Goal: Task Accomplishment & Management: Use online tool/utility

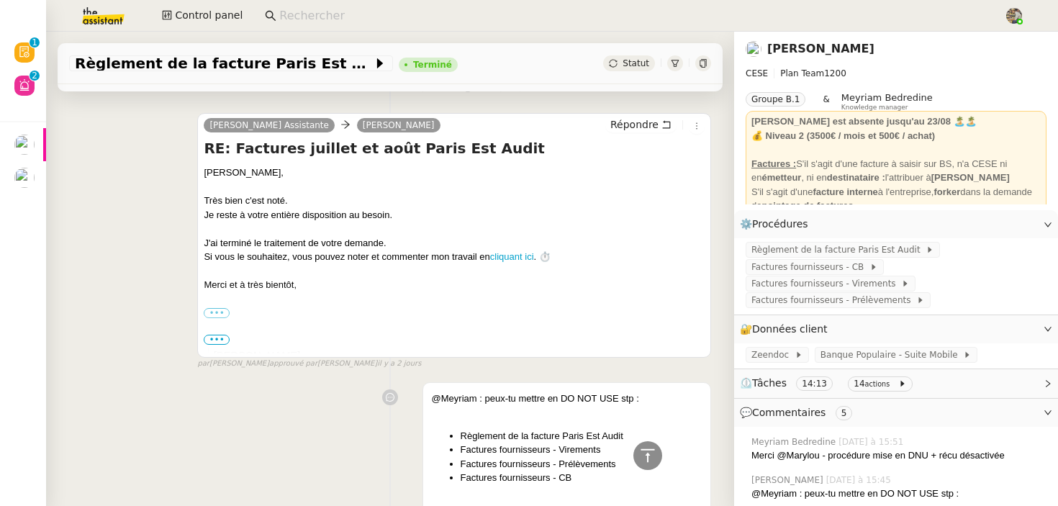
scroll to position [404, 0]
click at [820, 45] on link "[PERSON_NAME]" at bounding box center [820, 49] width 107 height 14
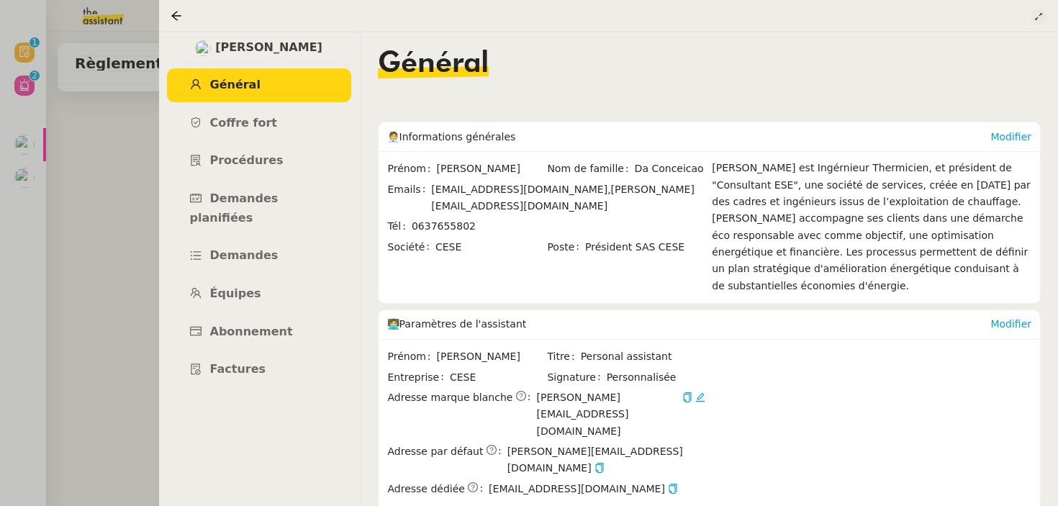
click at [1037, 14] on icon at bounding box center [1038, 16] width 9 height 9
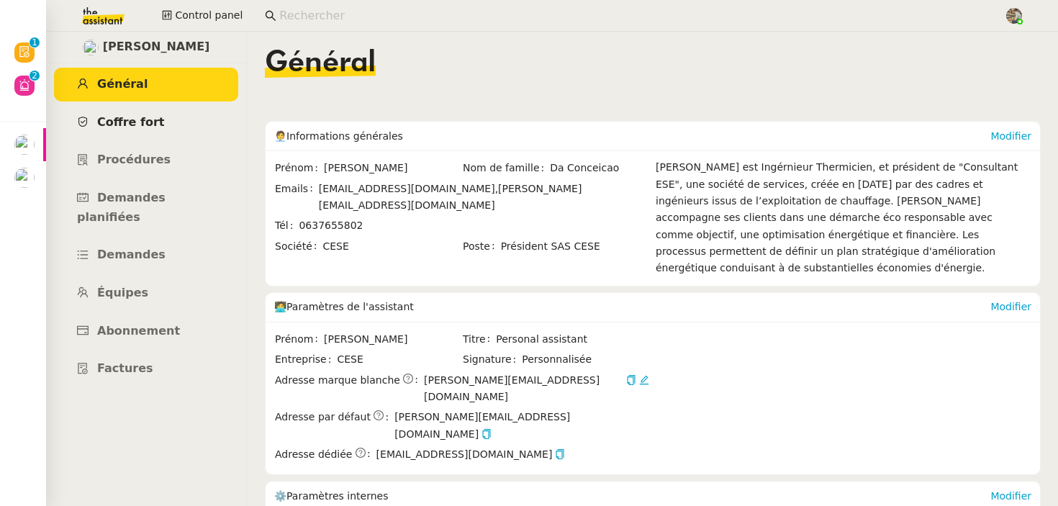
click at [123, 119] on span "Coffre fort" at bounding box center [131, 122] width 68 height 14
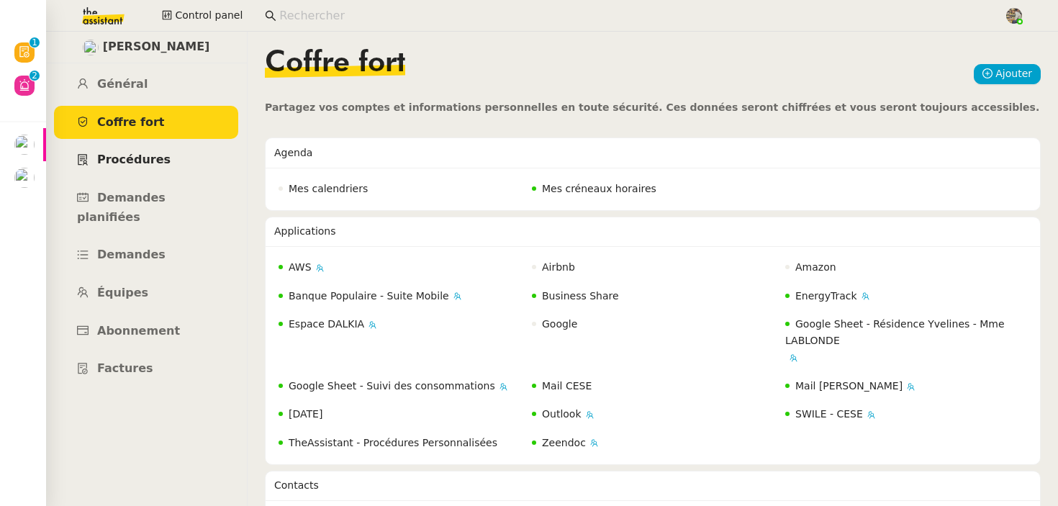
click at [83, 155] on icon at bounding box center [83, 160] width 12 height 12
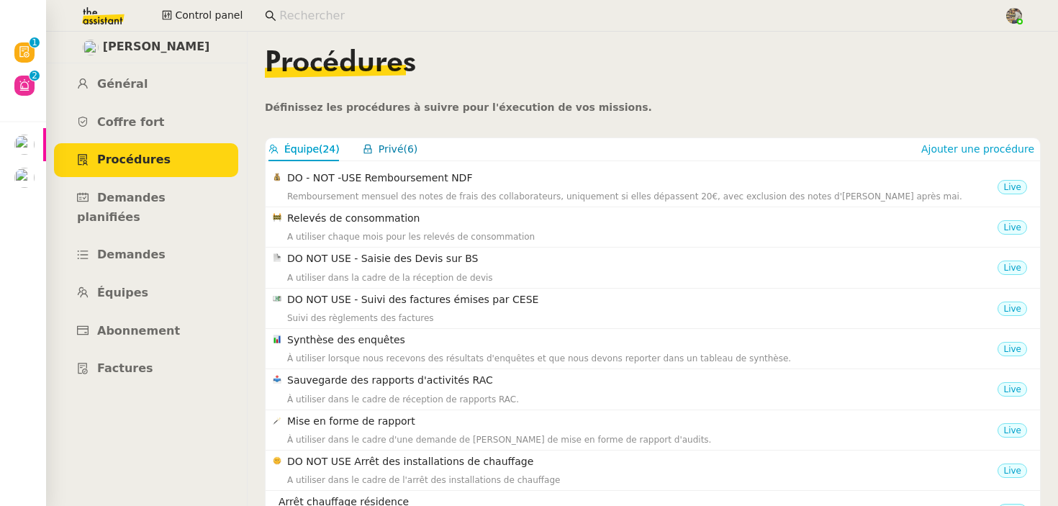
click at [389, 149] on span "Privé" at bounding box center [391, 149] width 25 height 12
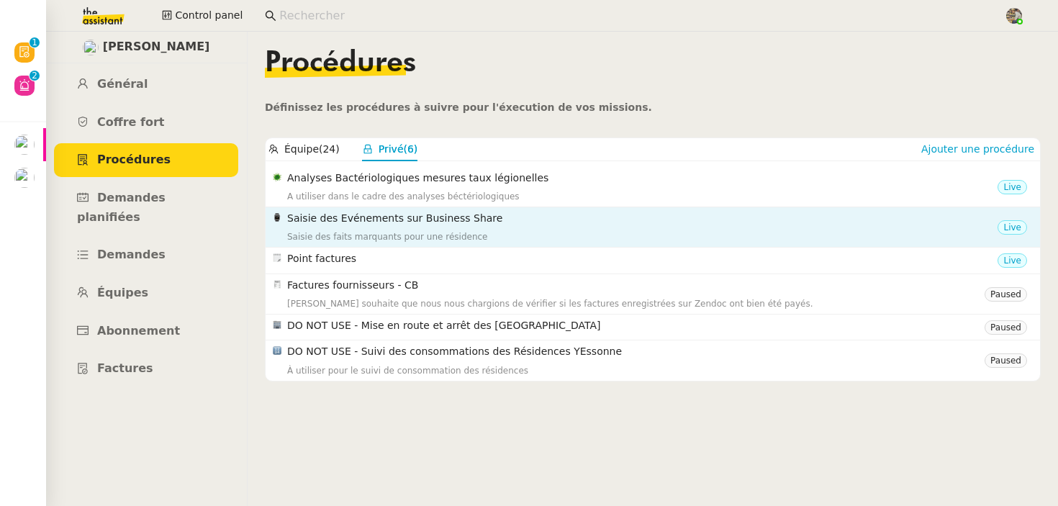
click at [472, 224] on h4 "Saisie des Evénements sur Business Share" at bounding box center [642, 218] width 710 height 17
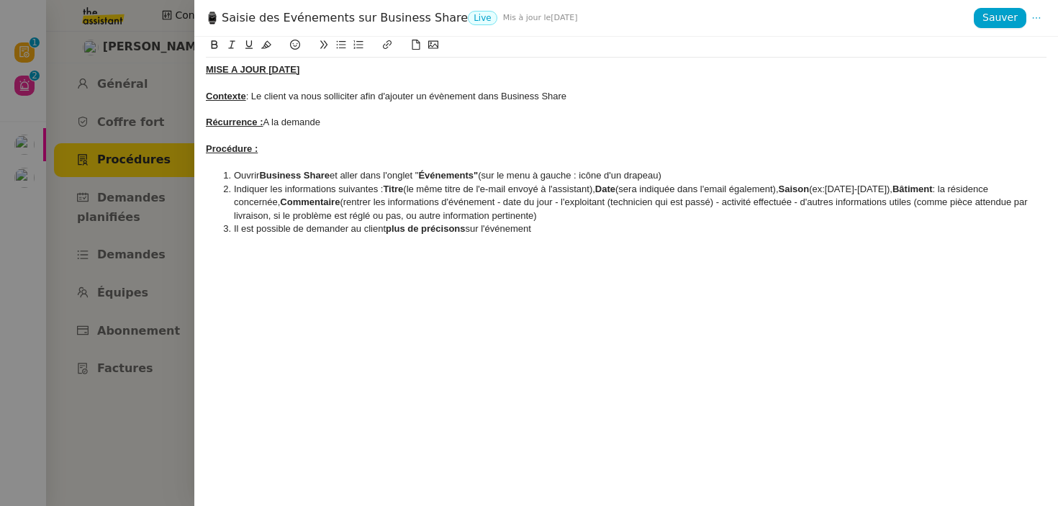
click at [127, 246] on div at bounding box center [529, 253] width 1058 height 506
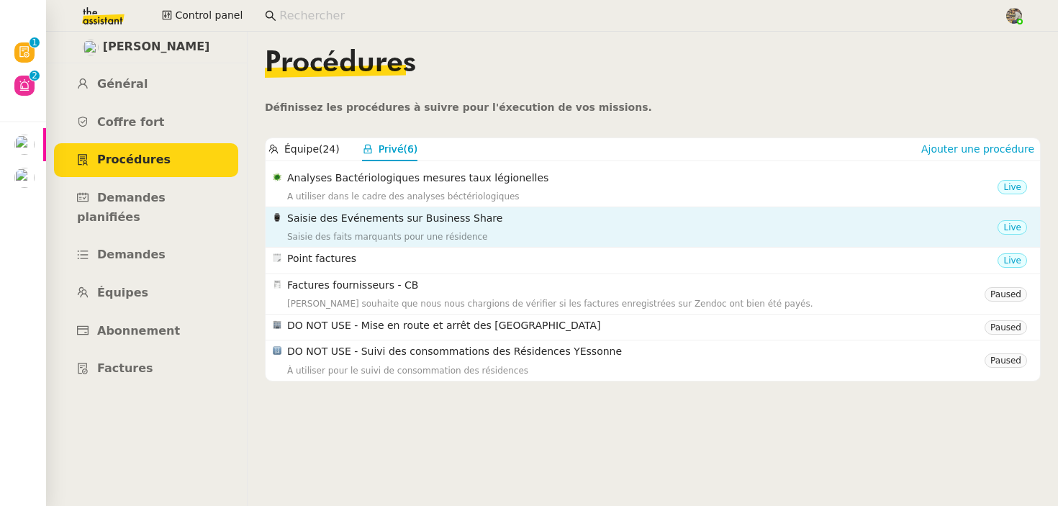
click at [461, 233] on div "Saisie des faits marquants pour une résidence" at bounding box center [642, 237] width 710 height 14
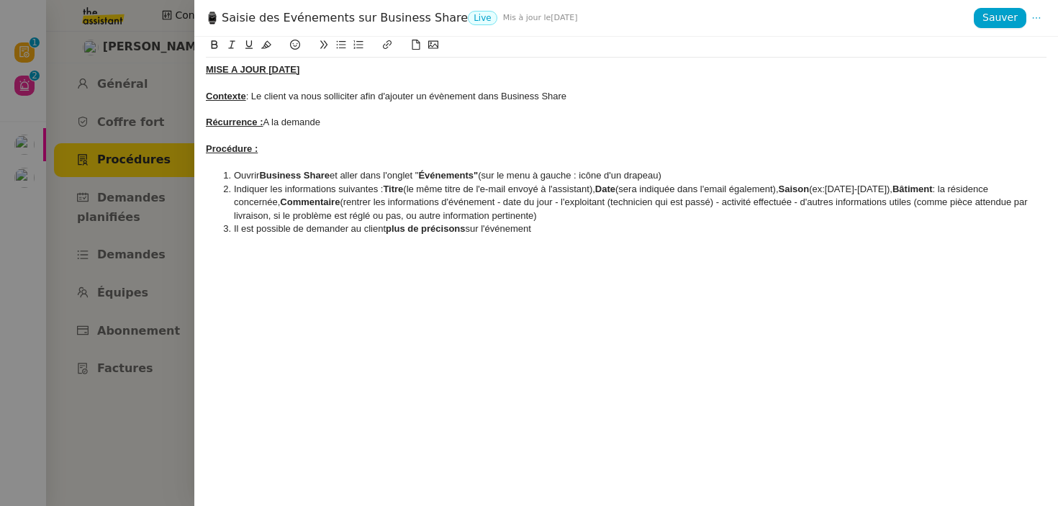
click at [171, 227] on div at bounding box center [529, 253] width 1058 height 506
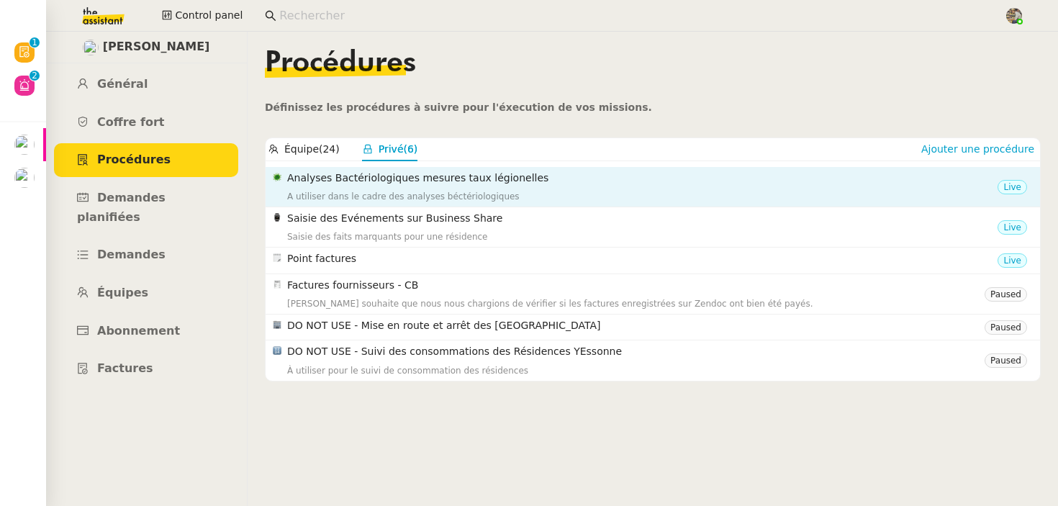
click at [360, 185] on h4 "Analyses Bactériologiques mesures taux légionelles" at bounding box center [642, 178] width 710 height 17
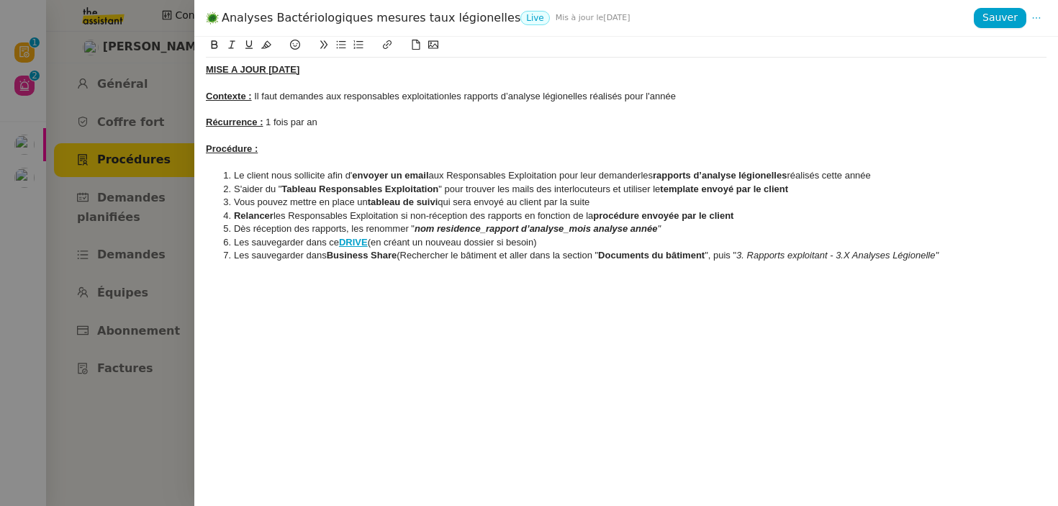
click at [162, 188] on div at bounding box center [529, 253] width 1058 height 506
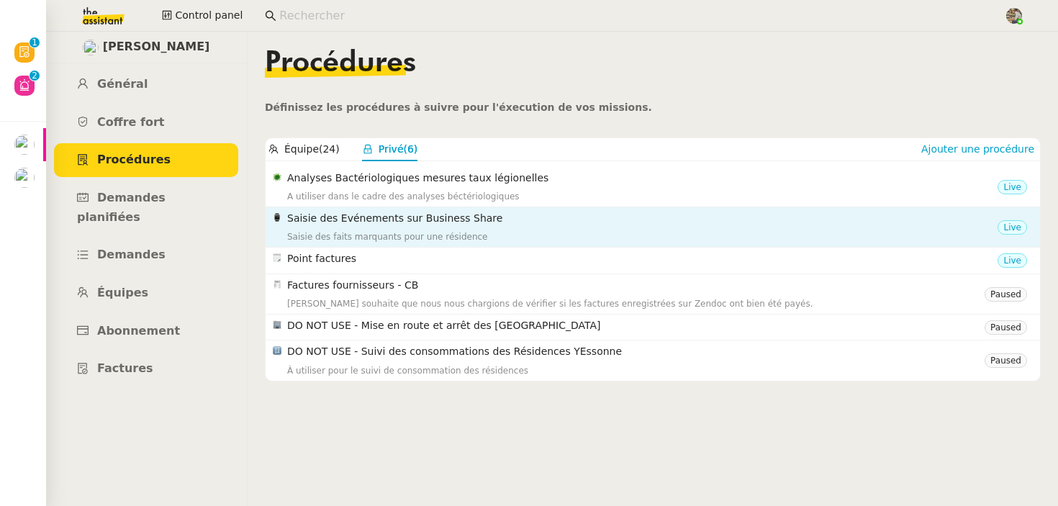
click at [446, 235] on div "Saisie des faits marquants pour une résidence" at bounding box center [642, 237] width 710 height 14
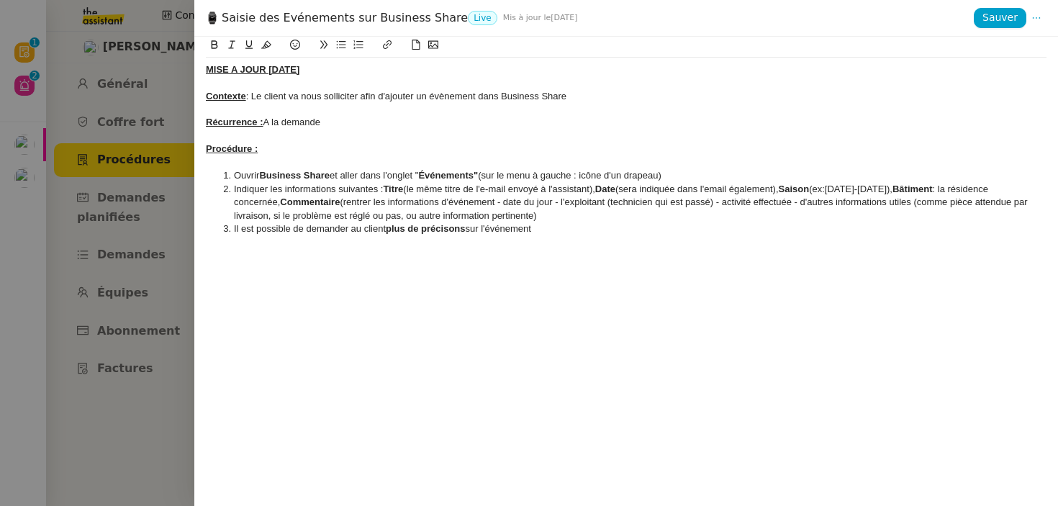
click at [384, 20] on div "Saisie des Evénements sur Business Share Live Mis à jour le 14 juin 2022" at bounding box center [590, 18] width 768 height 16
copy div "Saisie des Evénements sur Business Share"
click at [145, 144] on div at bounding box center [529, 253] width 1058 height 506
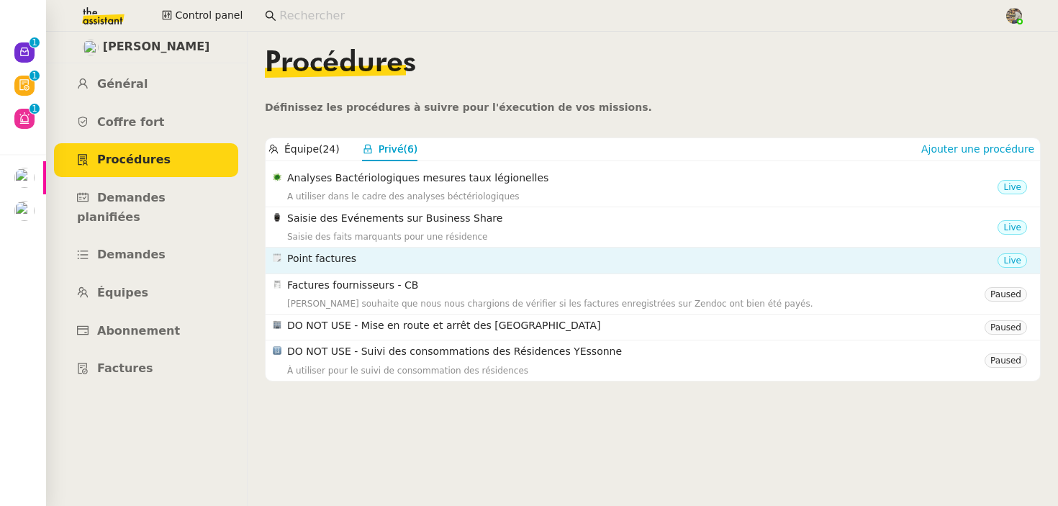
click at [446, 261] on h4 "Point factures" at bounding box center [642, 258] width 710 height 17
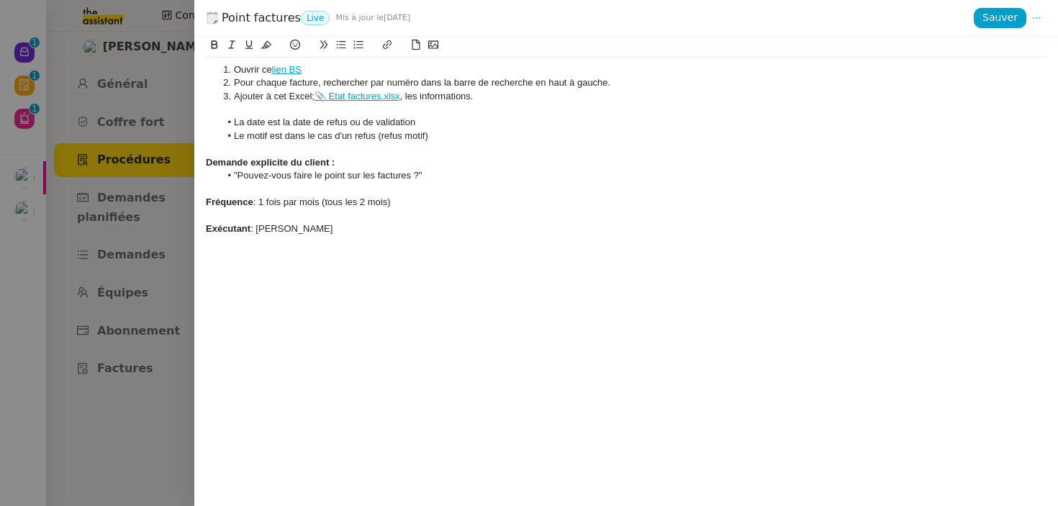
click at [142, 209] on div at bounding box center [529, 253] width 1058 height 506
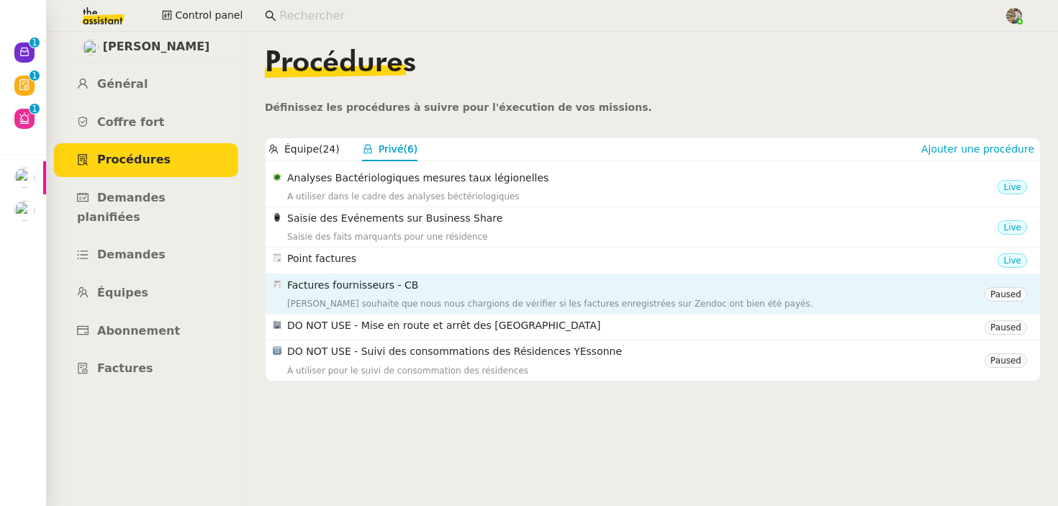
click at [378, 292] on h4 "Factures fournisseurs - CB" at bounding box center [636, 285] width 698 height 17
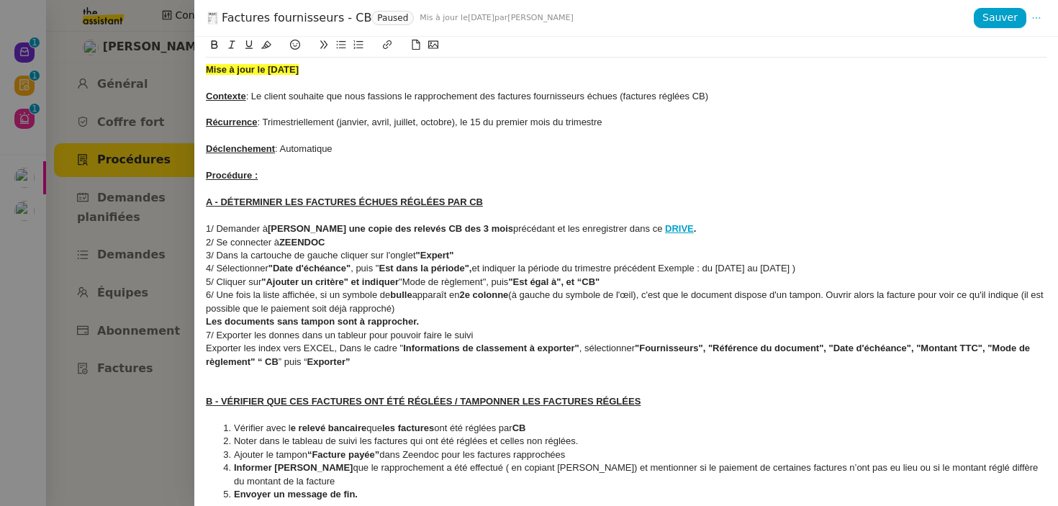
click at [162, 276] on div at bounding box center [529, 253] width 1058 height 506
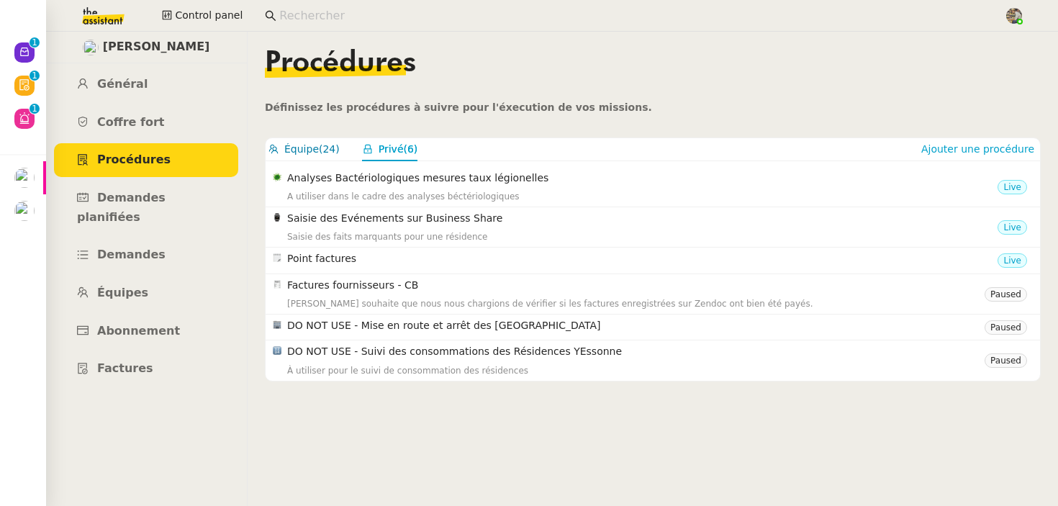
click at [303, 149] on span "Équipe" at bounding box center [301, 149] width 35 height 12
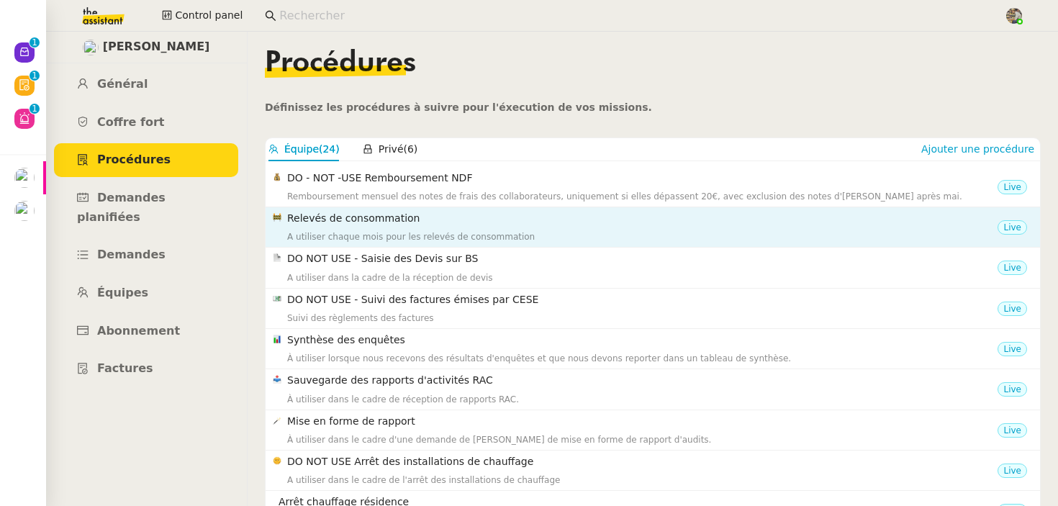
click at [395, 224] on h4 "Relevés de consommation" at bounding box center [642, 218] width 710 height 17
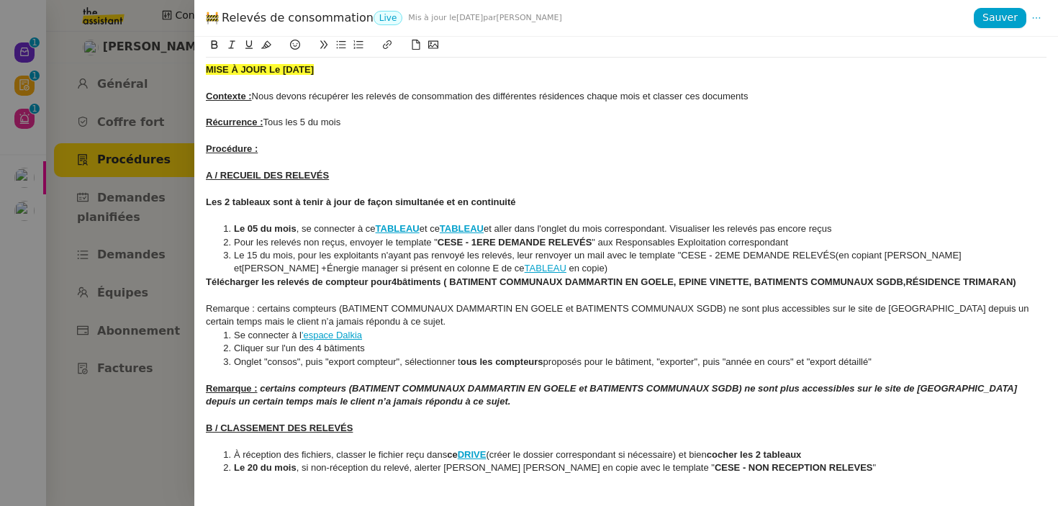
scroll to position [355, 0]
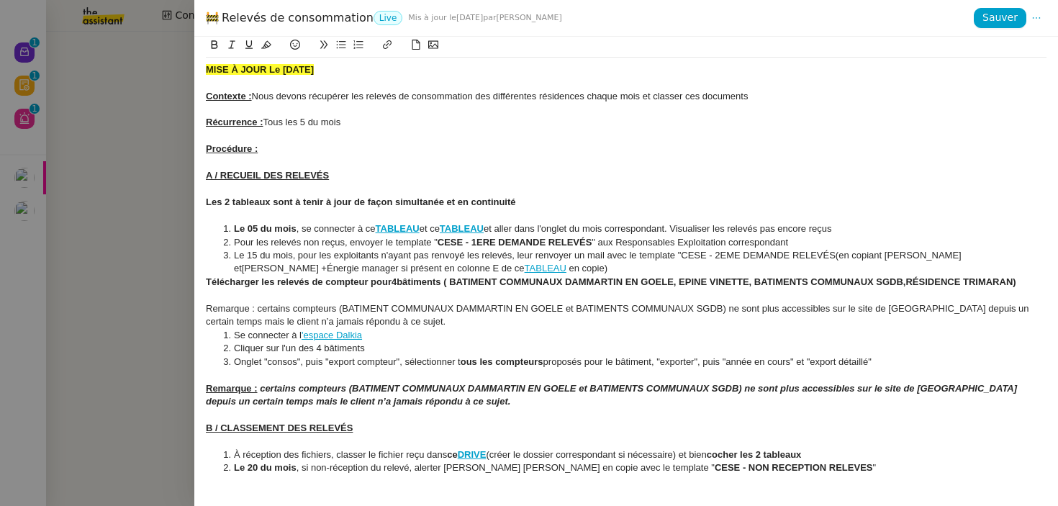
click at [101, 274] on div at bounding box center [529, 253] width 1058 height 506
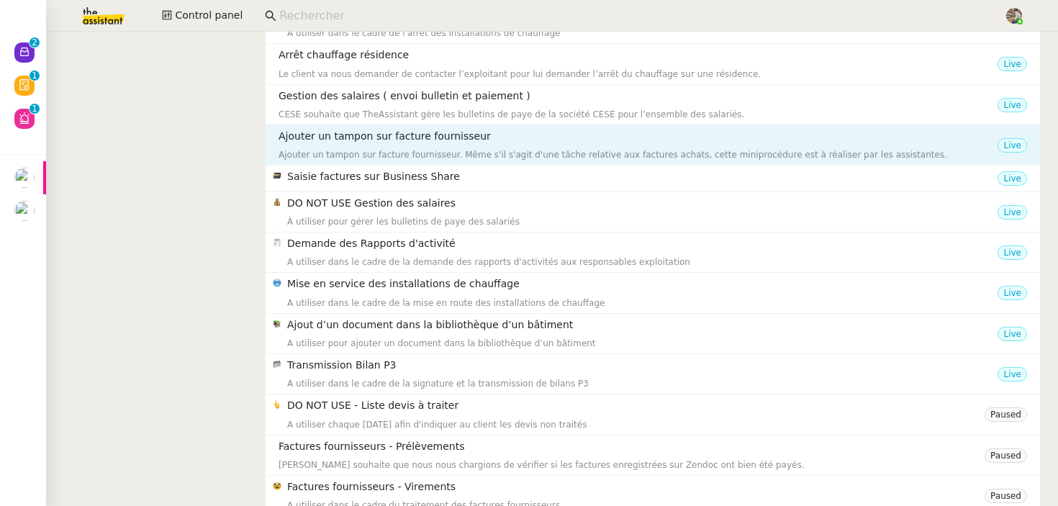
scroll to position [325, 0]
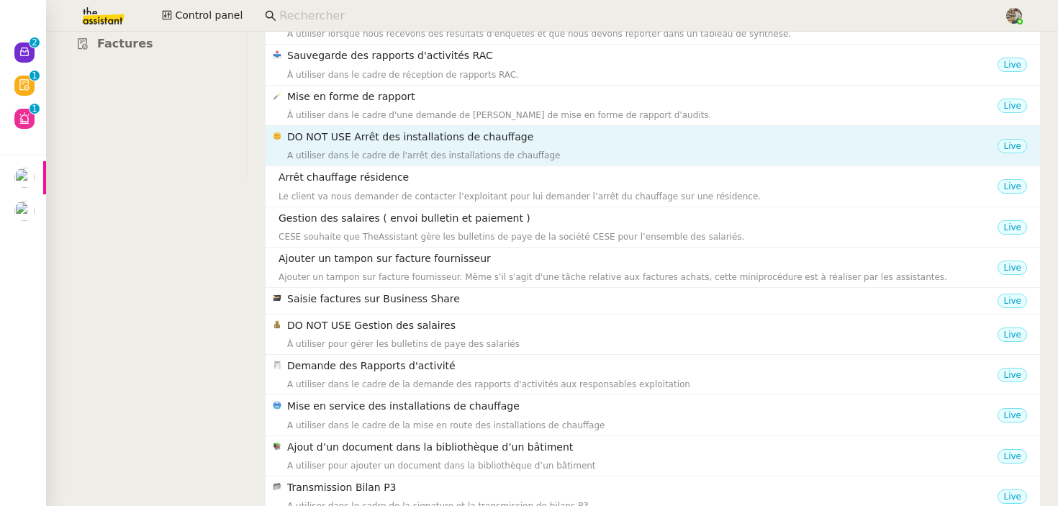
click at [405, 156] on div "A utiliser dans le cadre de l'arrêt des installations de chauffage" at bounding box center [642, 155] width 710 height 14
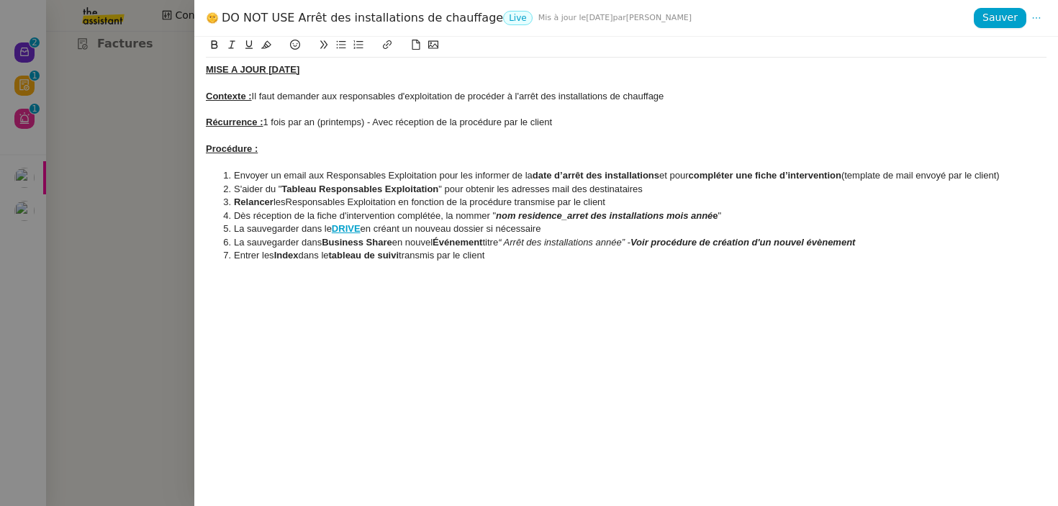
click at [145, 292] on div at bounding box center [529, 253] width 1058 height 506
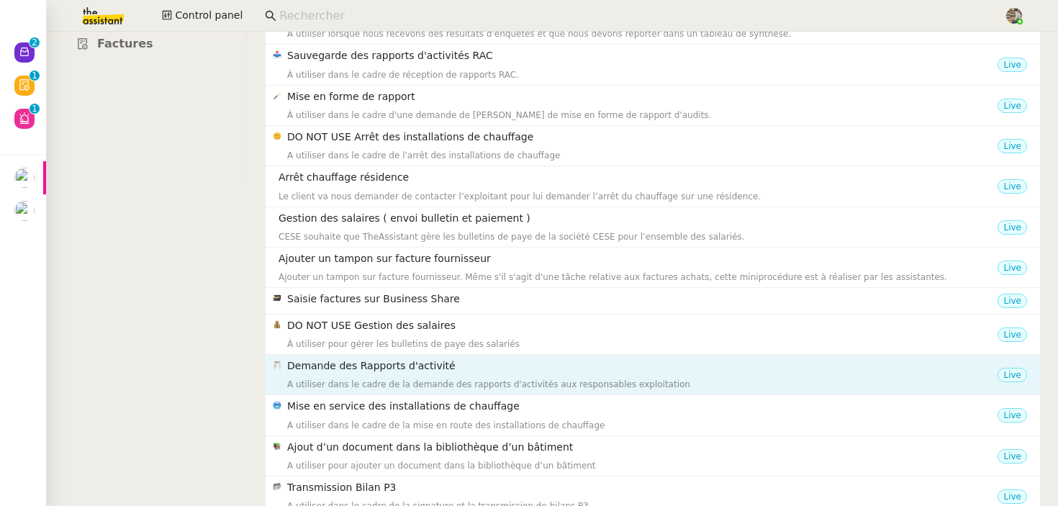
click at [405, 378] on div "A utiliser dans le cadre de la demande des rapports d'activités aux responsable…" at bounding box center [642, 384] width 710 height 14
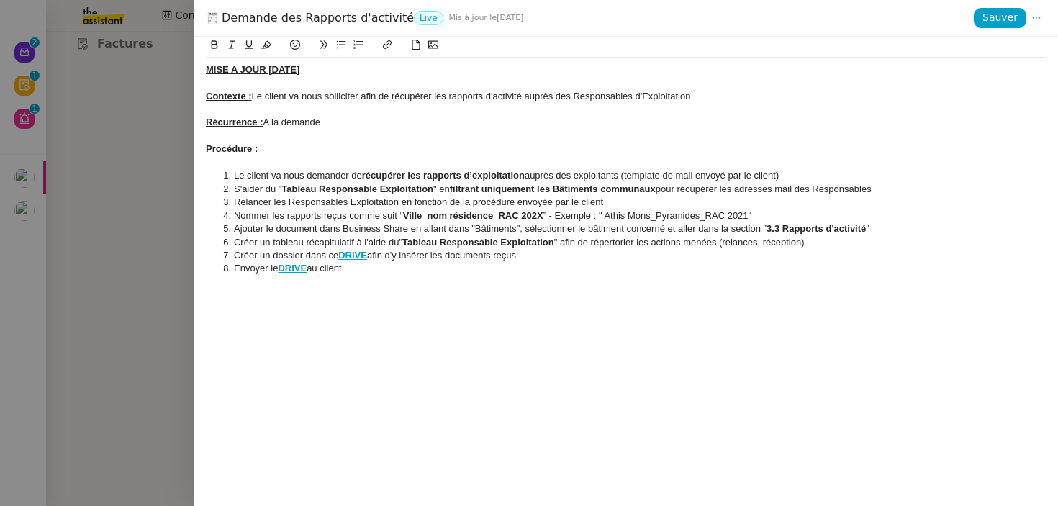
click at [119, 353] on div at bounding box center [529, 253] width 1058 height 506
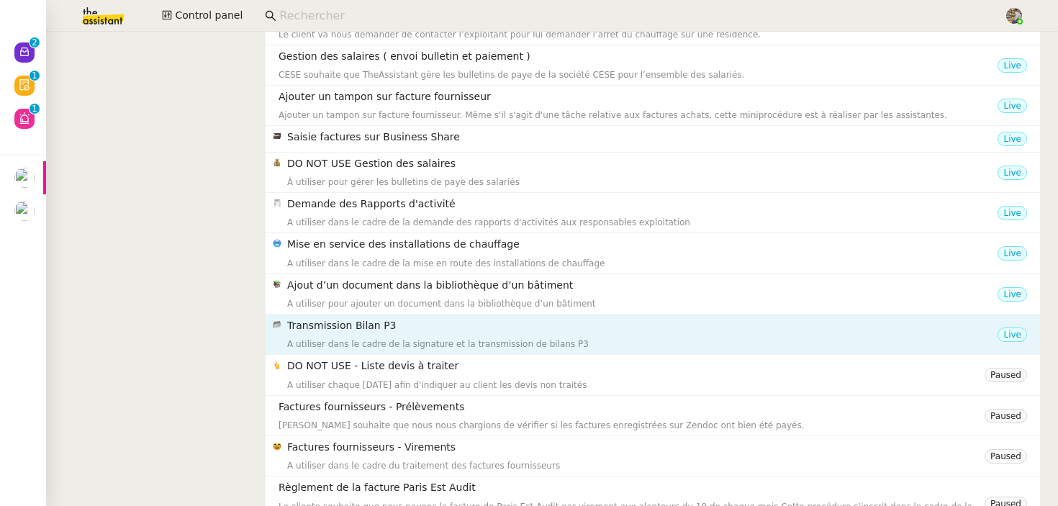
scroll to position [513, 0]
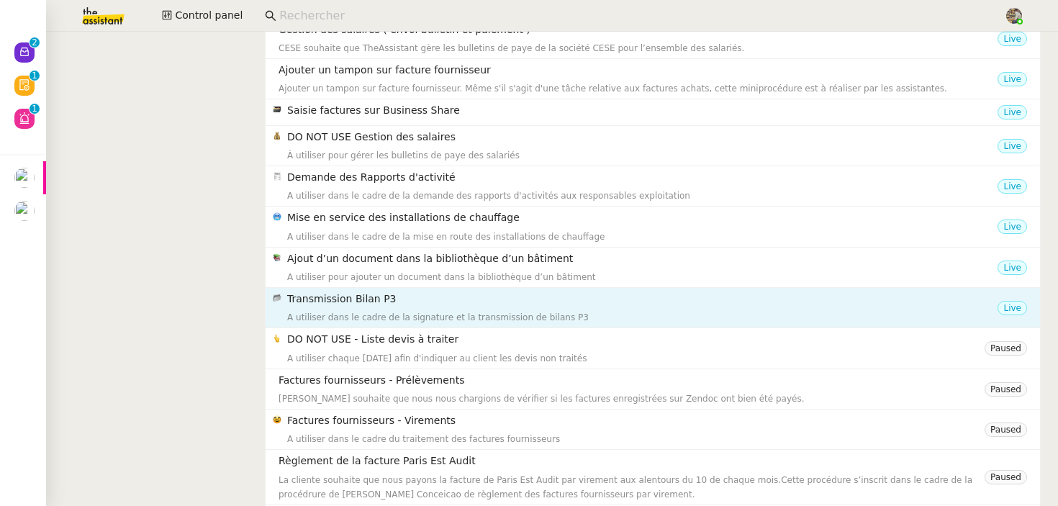
click at [375, 293] on h4 "Transmission Bilan P3" at bounding box center [642, 299] width 710 height 17
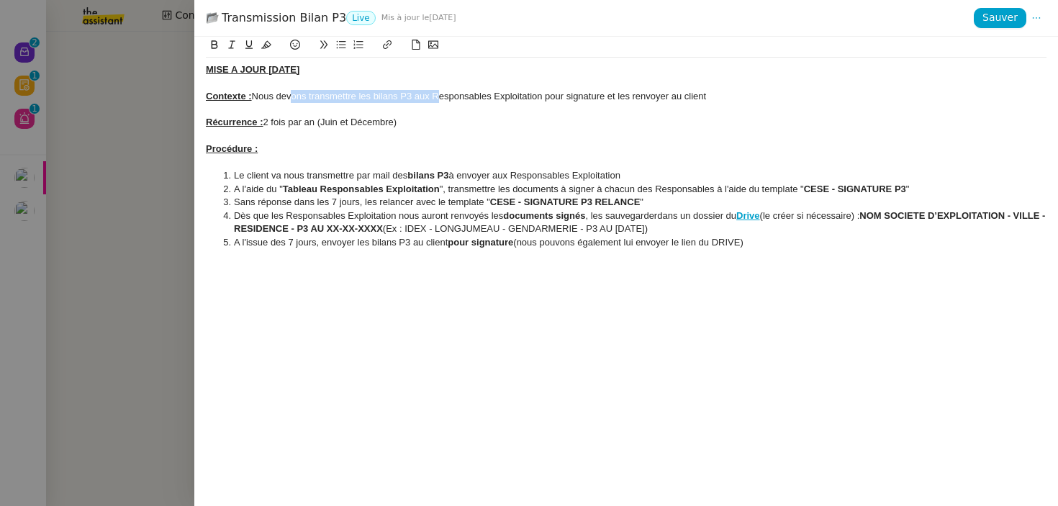
drag, startPoint x: 289, startPoint y: 96, endPoint x: 435, endPoint y: 96, distance: 146.1
click at [435, 96] on div "Contexte : Nous devons transmettre les bilans P3 aux Responsables Exploitation …" at bounding box center [626, 96] width 841 height 13
click at [78, 294] on div at bounding box center [529, 253] width 1058 height 506
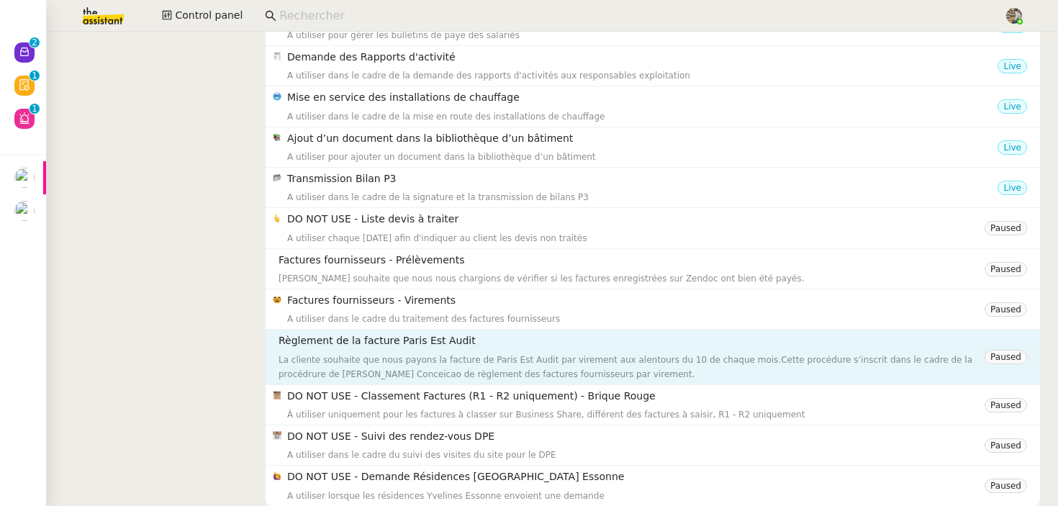
scroll to position [633, 0]
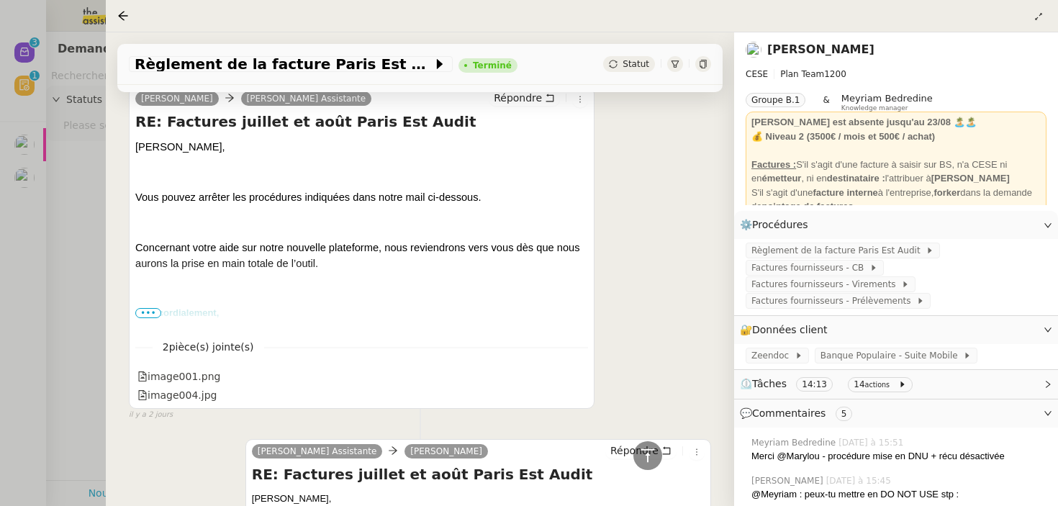
scroll to position [835, 0]
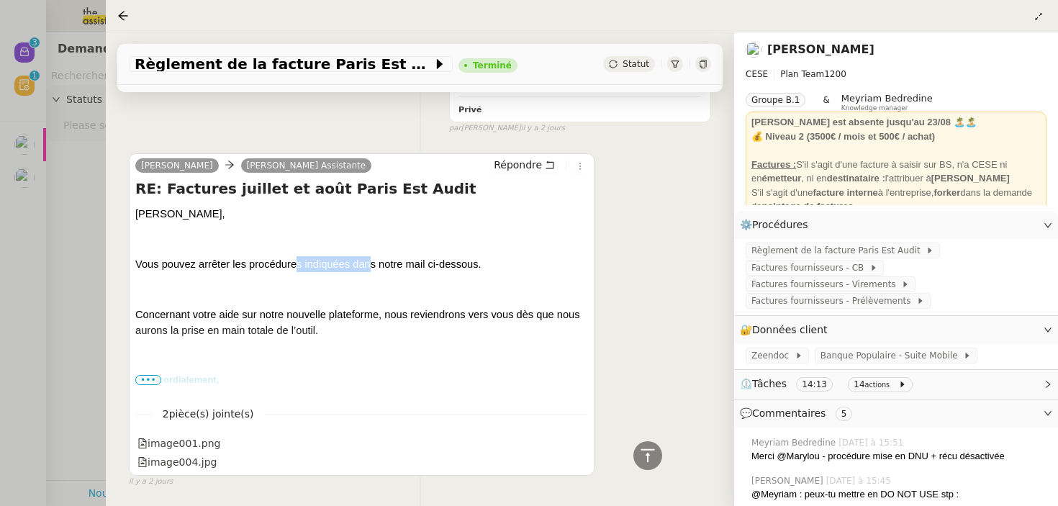
drag, startPoint x: 294, startPoint y: 260, endPoint x: 435, endPoint y: 261, distance: 141.8
click at [433, 260] on span "Vous pouvez arrêter les procédures indiquées dans notre mail ci-dessous." at bounding box center [308, 264] width 346 height 12
drag, startPoint x: 235, startPoint y: 322, endPoint x: 347, endPoint y: 324, distance: 111.6
click at [347, 322] on p "Concernant votre aide sur notre nouvelle plateforme, nous reviendrons vers vous…" at bounding box center [361, 323] width 453 height 32
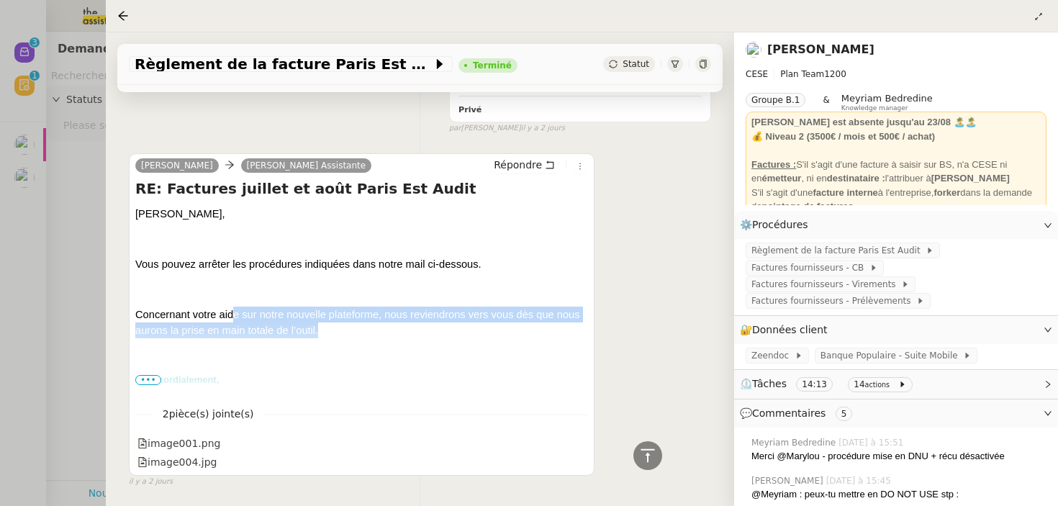
click at [369, 324] on p "Concernant votre aide sur notre nouvelle plateforme, nous reviendrons vers vous…" at bounding box center [361, 323] width 453 height 32
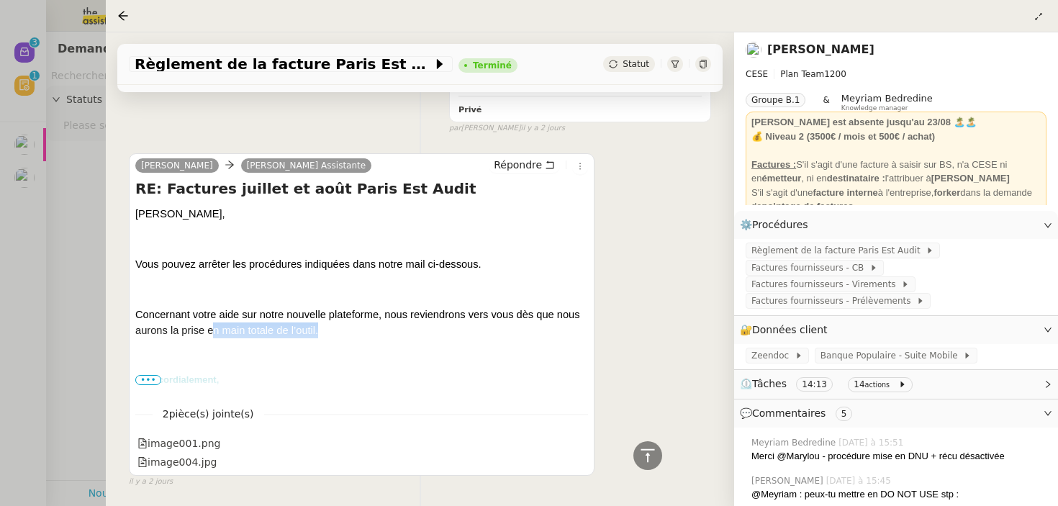
drag, startPoint x: 342, startPoint y: 334, endPoint x: 214, endPoint y: 328, distance: 128.3
click at [214, 328] on p "Concernant votre aide sur notre nouvelle plateforme, nous reviendrons vers vous…" at bounding box center [361, 323] width 453 height 32
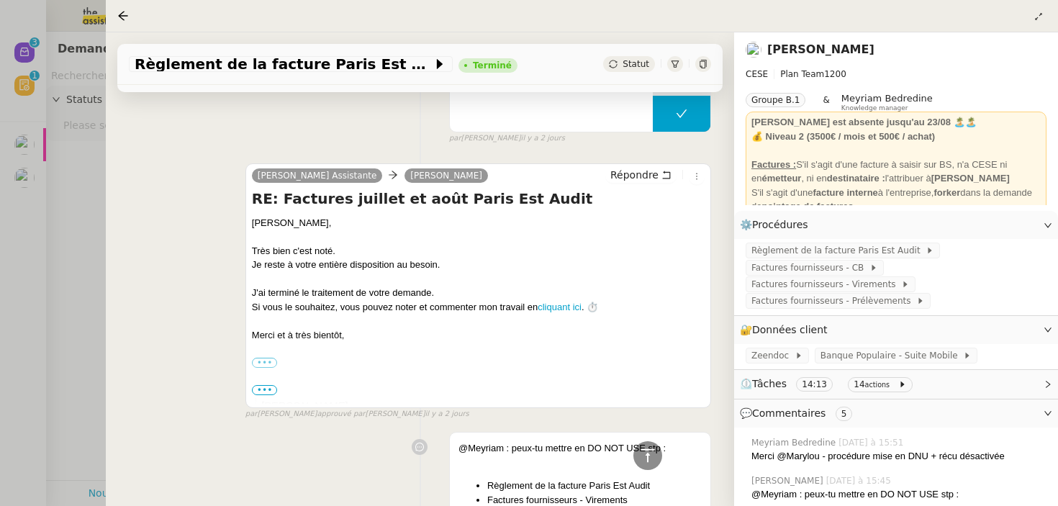
scroll to position [0, 0]
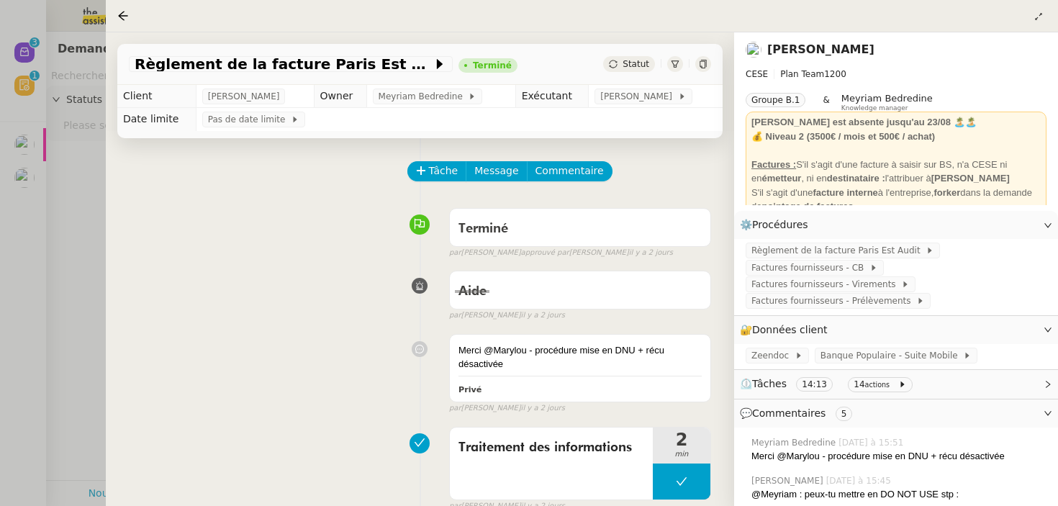
click at [31, 255] on div at bounding box center [529, 253] width 1058 height 506
click at [831, 45] on link "[PERSON_NAME]" at bounding box center [820, 49] width 107 height 14
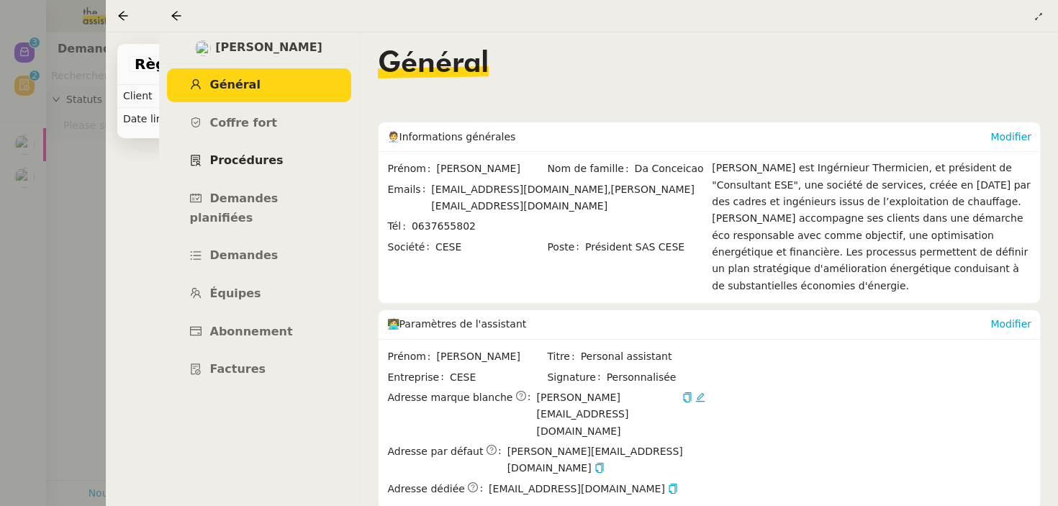
click at [256, 164] on span "Procédures" at bounding box center [246, 160] width 73 height 14
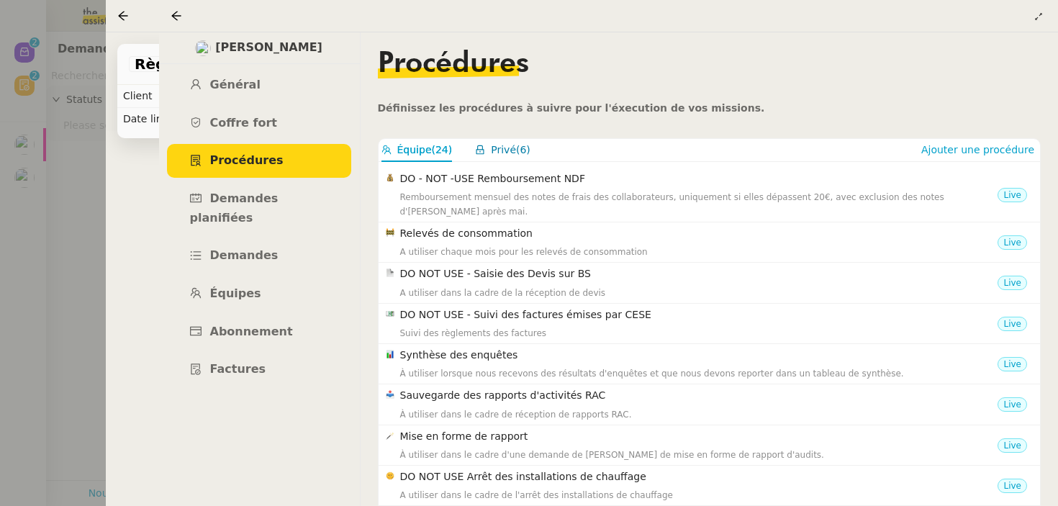
click at [504, 150] on span "Privé" at bounding box center [503, 150] width 25 height 12
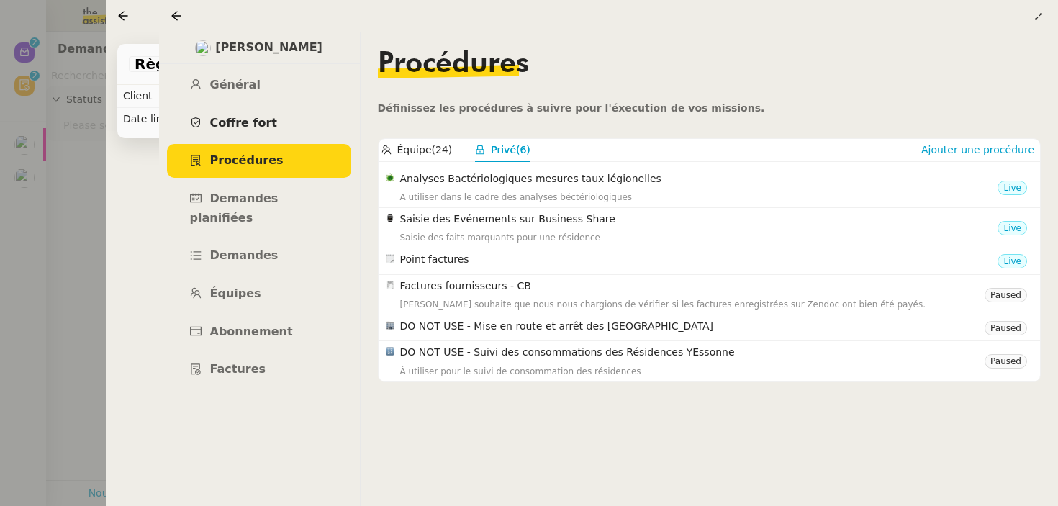
click at [307, 139] on link "Coffre fort" at bounding box center [259, 124] width 184 height 34
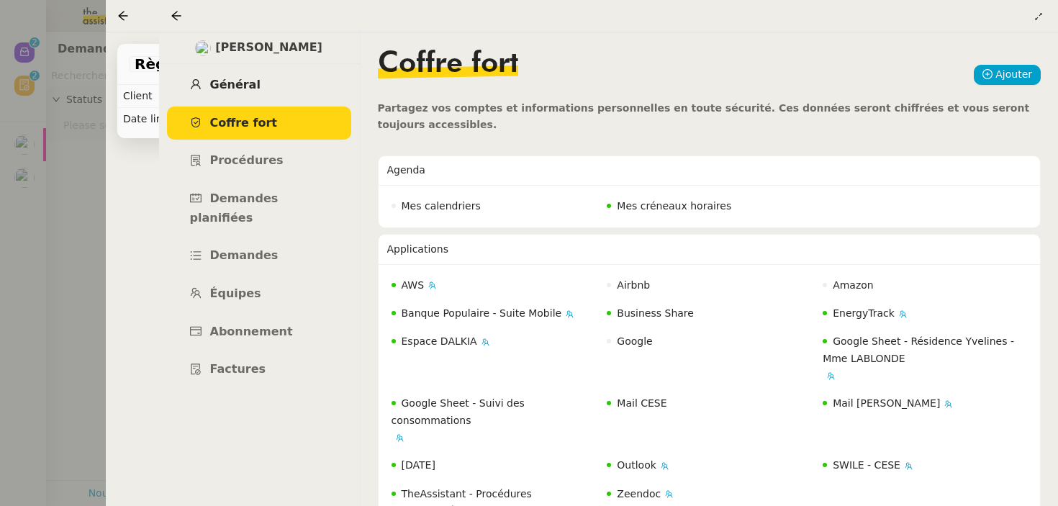
click at [286, 78] on link "Général" at bounding box center [259, 85] width 184 height 34
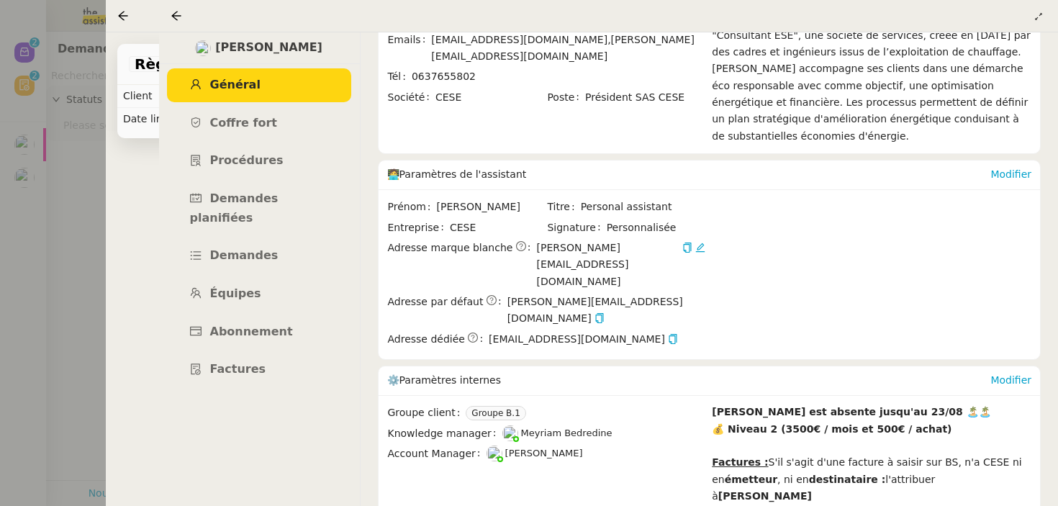
scroll to position [428, 0]
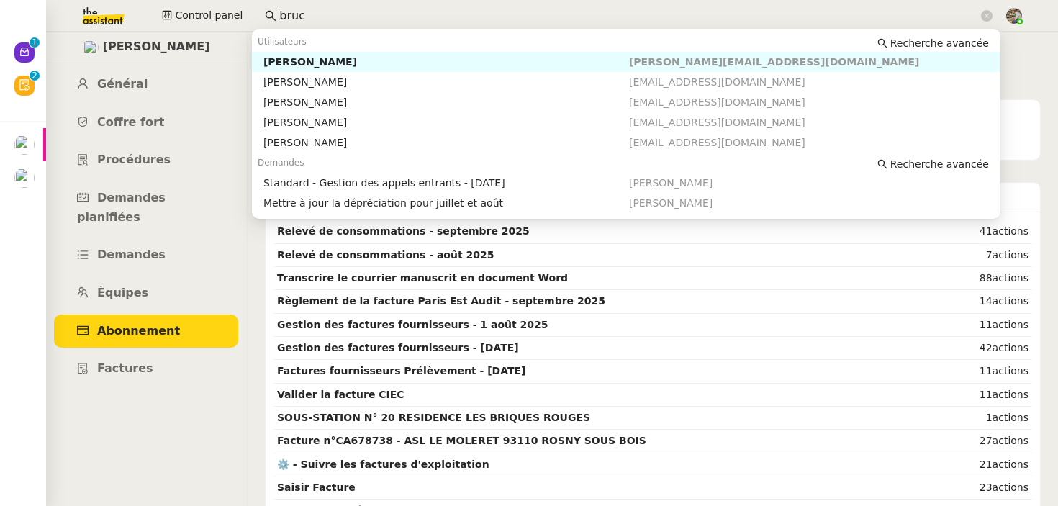
click at [327, 11] on input "bruc" at bounding box center [628, 15] width 699 height 19
click at [107, 158] on span "Procédures" at bounding box center [133, 160] width 73 height 14
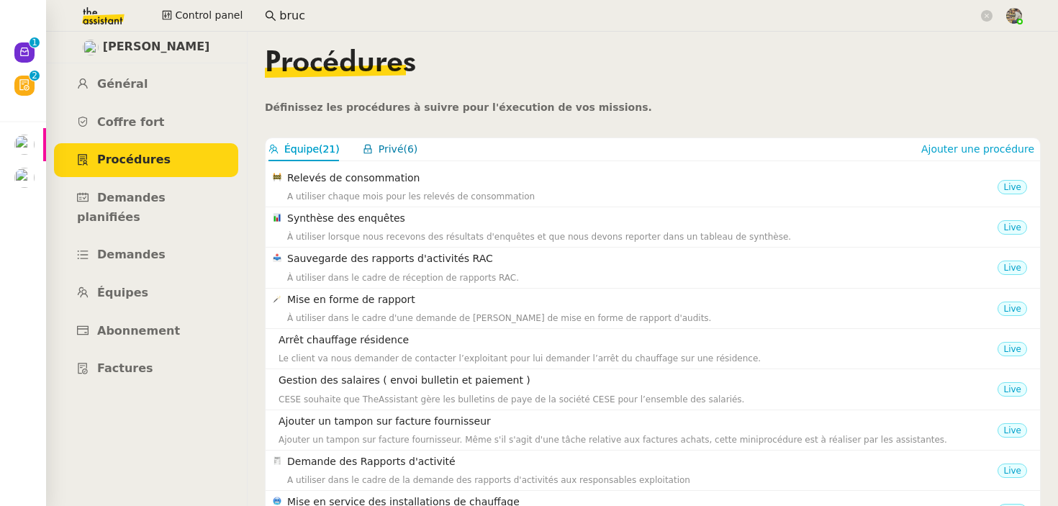
click at [399, 148] on span "Privé" at bounding box center [391, 149] width 25 height 12
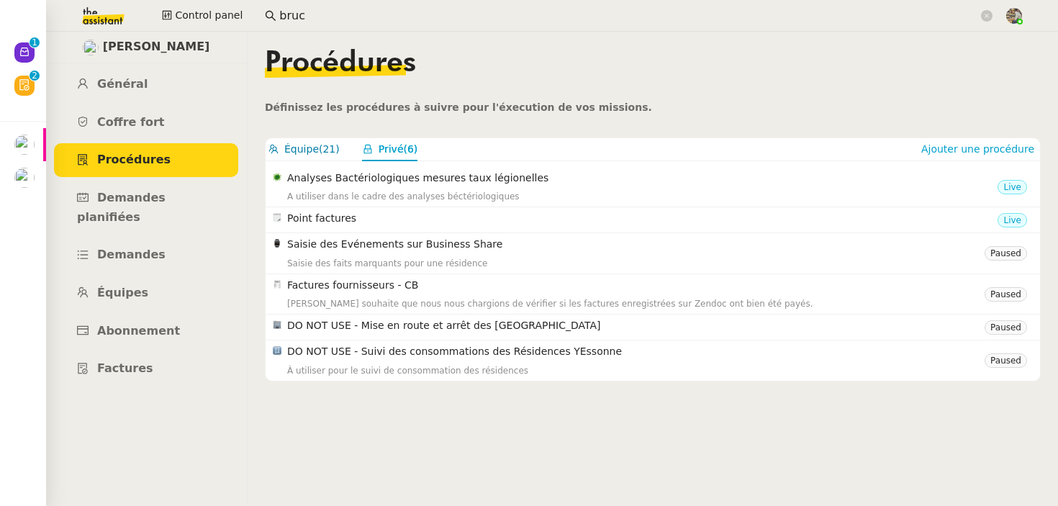
click at [302, 145] on span "Équipe" at bounding box center [301, 149] width 35 height 12
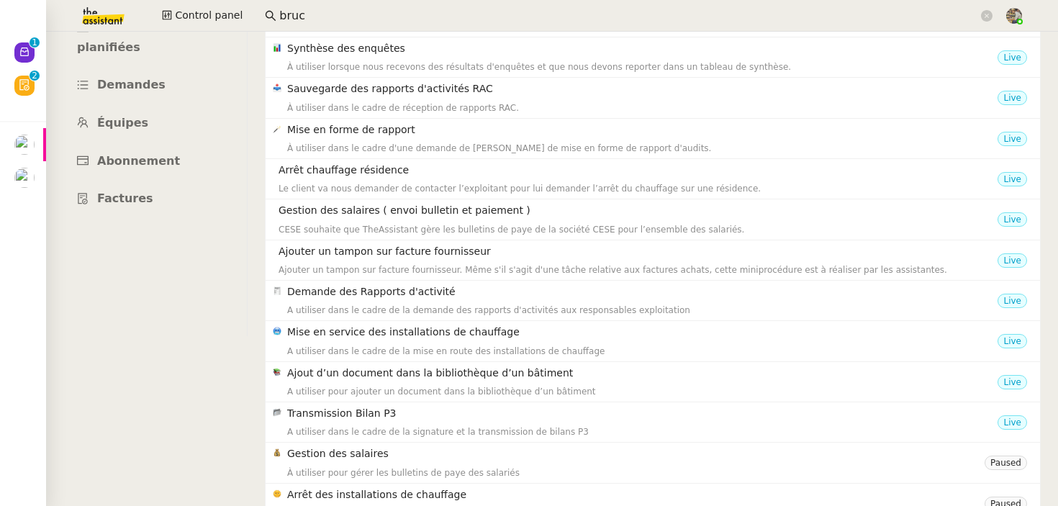
scroll to position [310, 0]
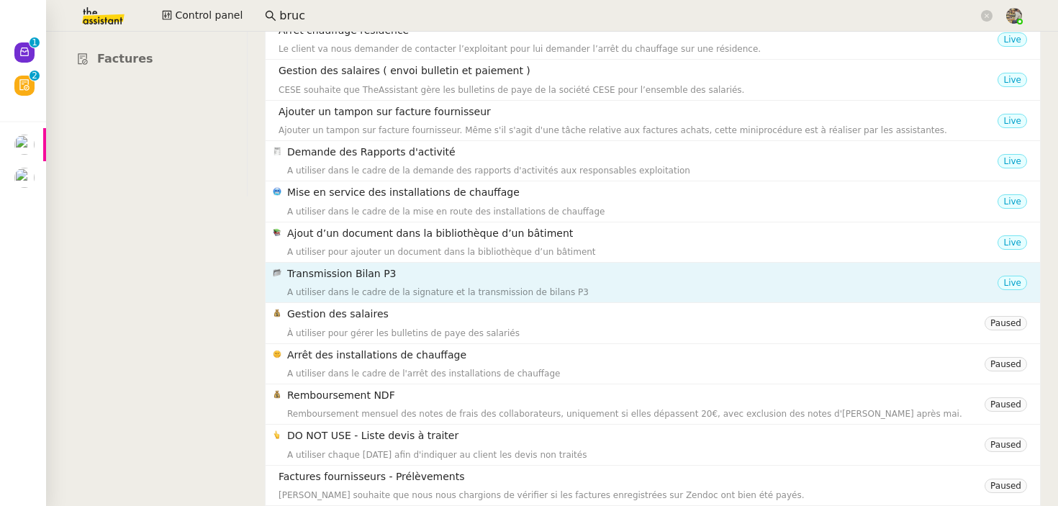
click at [472, 293] on div "A utiliser dans le cadre de la signature et la transmission de bilans P3" at bounding box center [642, 292] width 710 height 14
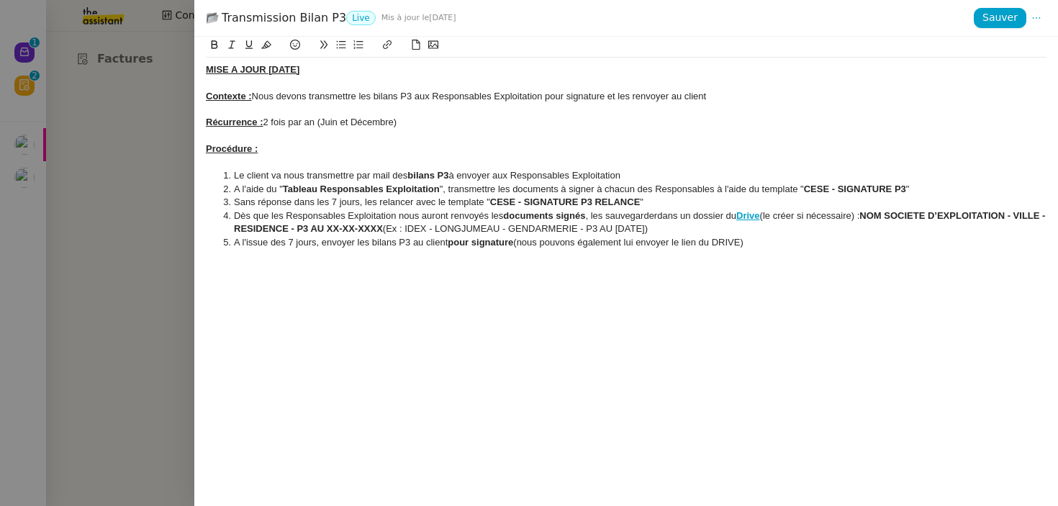
click at [156, 324] on div at bounding box center [529, 253] width 1058 height 506
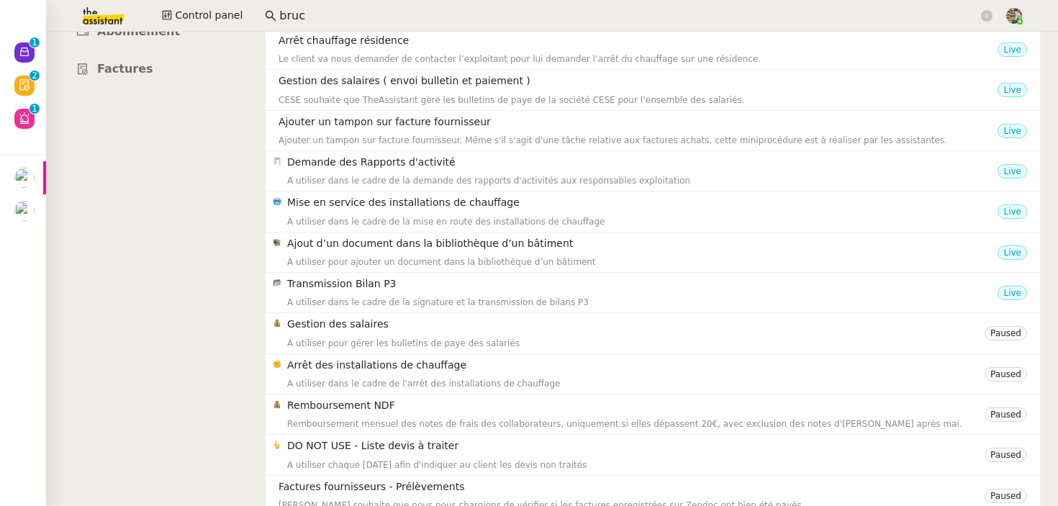
scroll to position [0, 0]
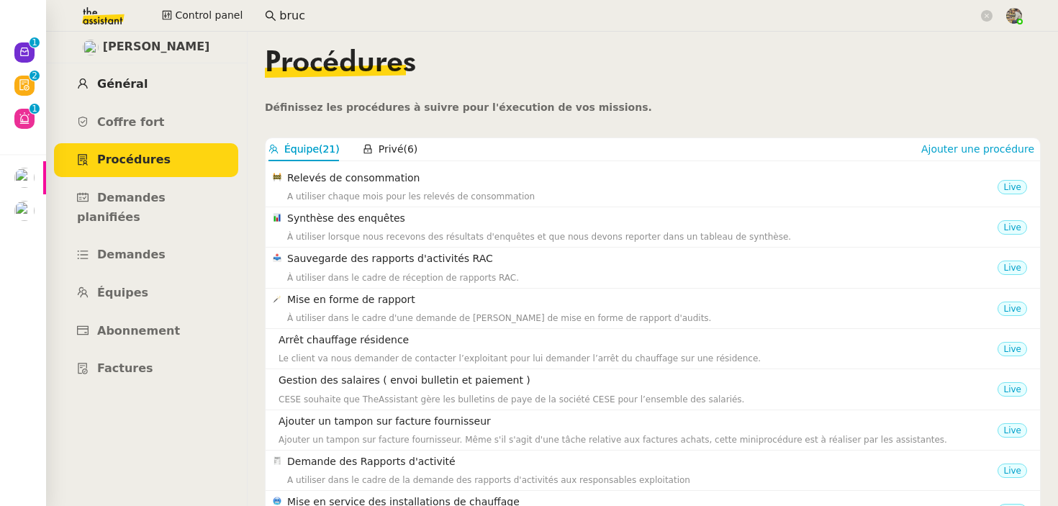
click at [135, 83] on span "Général" at bounding box center [122, 84] width 50 height 14
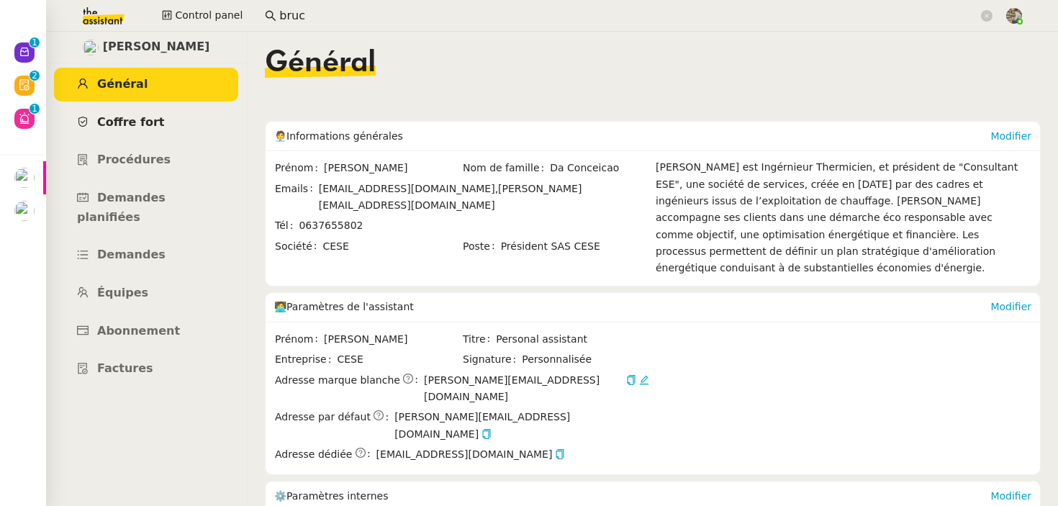
click at [136, 117] on span "Coffre fort" at bounding box center [131, 122] width 68 height 14
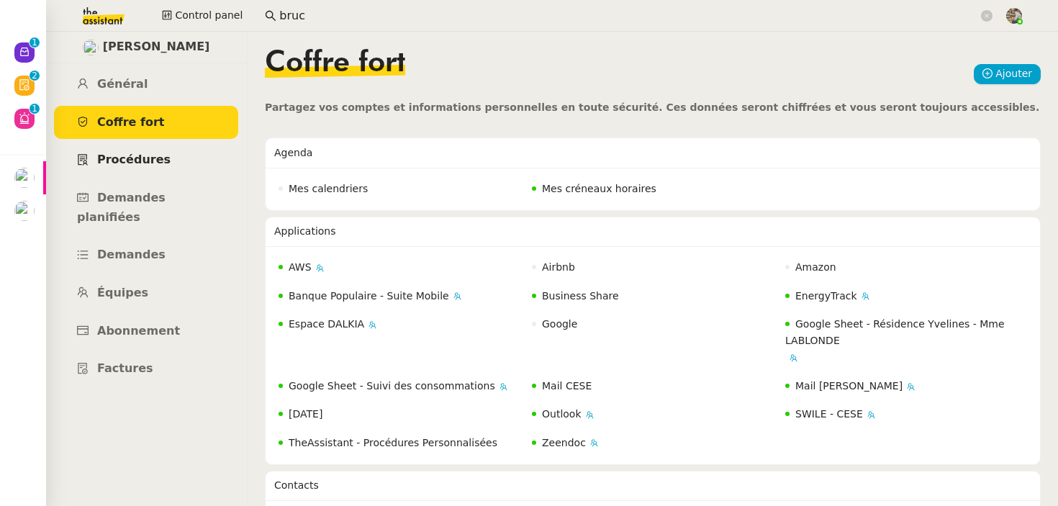
click at [158, 162] on span "Procédures" at bounding box center [133, 160] width 73 height 14
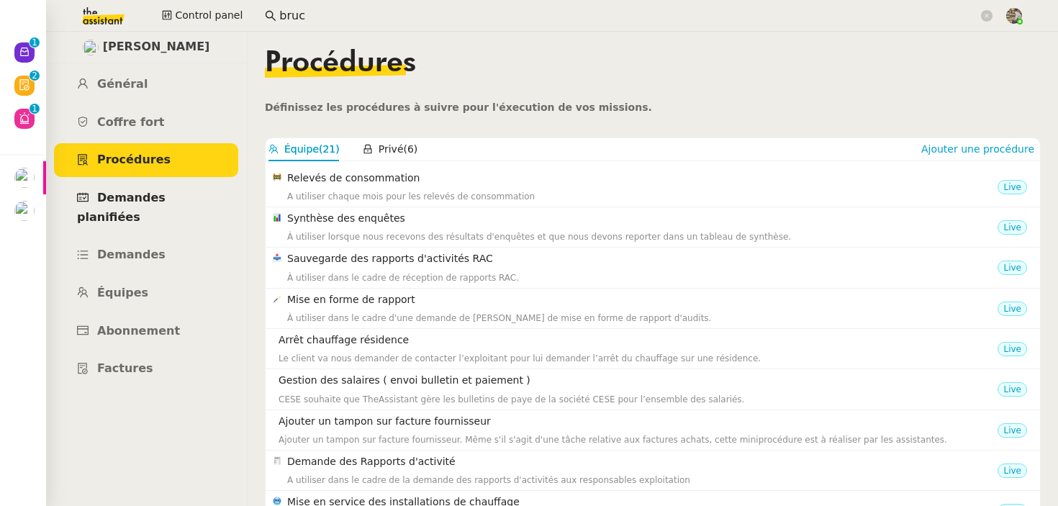
click at [153, 194] on span "Demandes planifiées" at bounding box center [121, 207] width 89 height 33
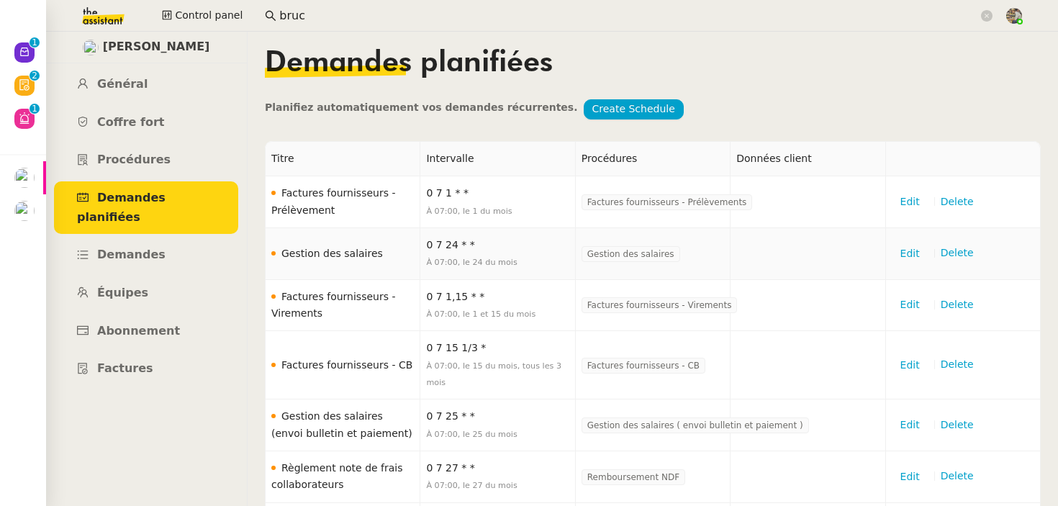
click at [339, 255] on td "Gestion des salaires" at bounding box center [343, 254] width 155 height 52
click at [113, 248] on span "Demandes" at bounding box center [131, 255] width 68 height 14
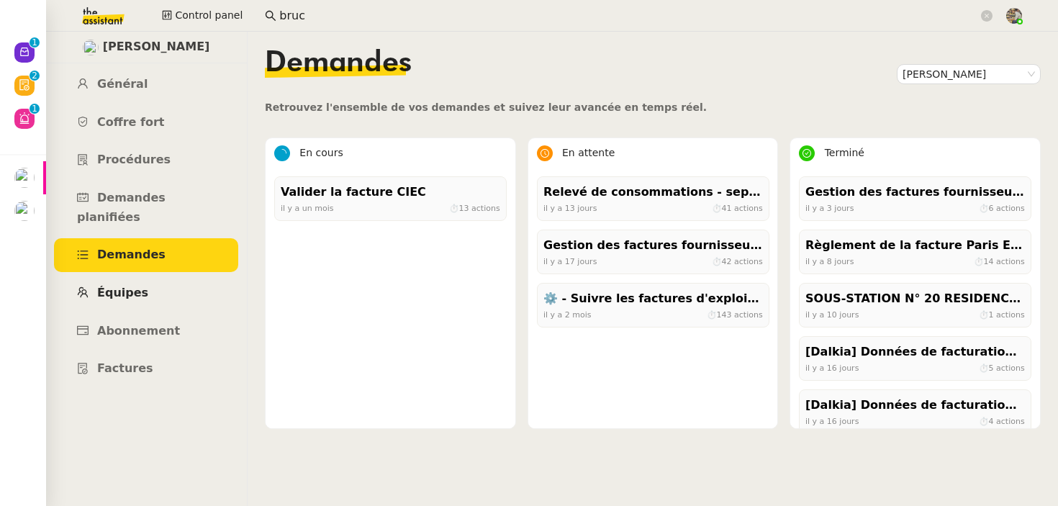
click at [123, 286] on span "Équipes" at bounding box center [122, 293] width 51 height 14
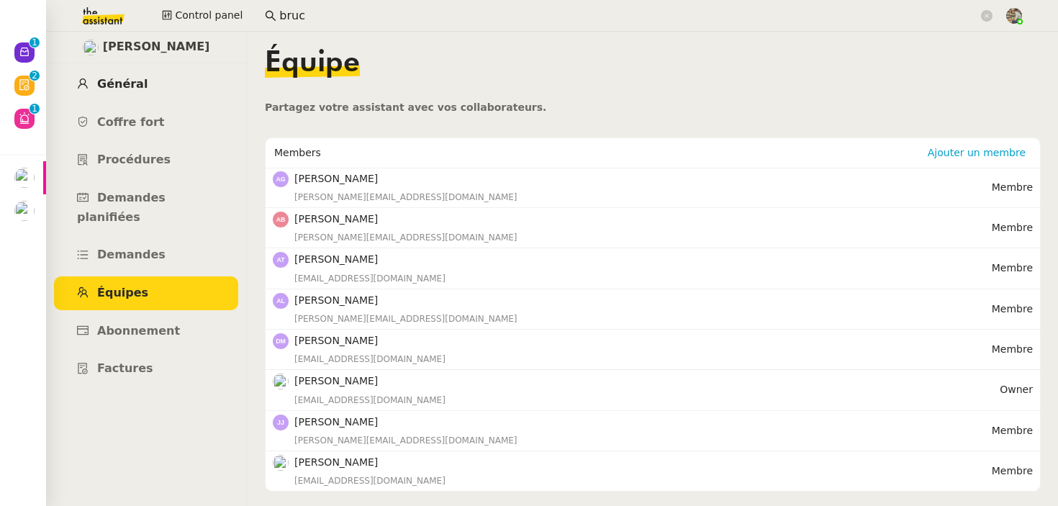
click at [121, 92] on link "Général" at bounding box center [146, 85] width 184 height 34
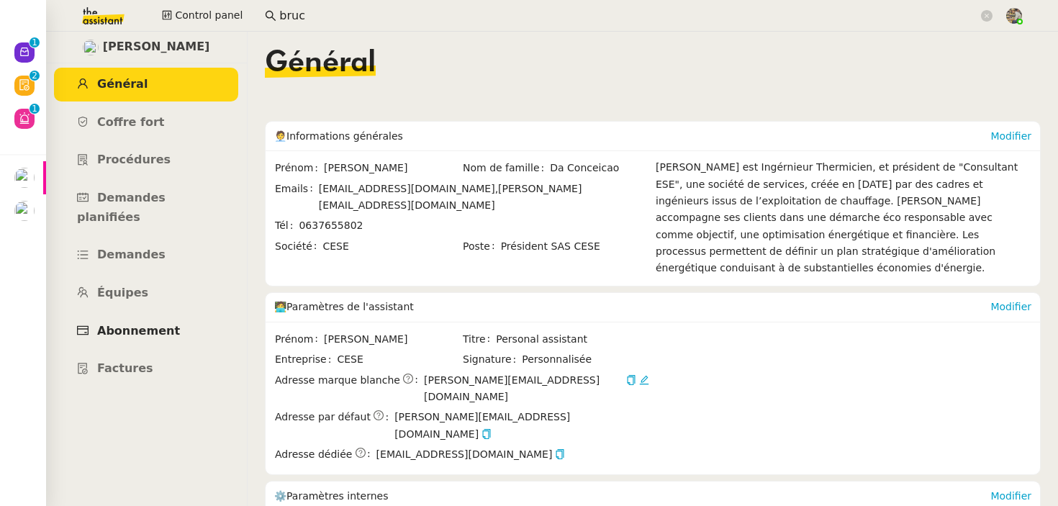
click at [127, 315] on link "Abonnement" at bounding box center [146, 332] width 184 height 34
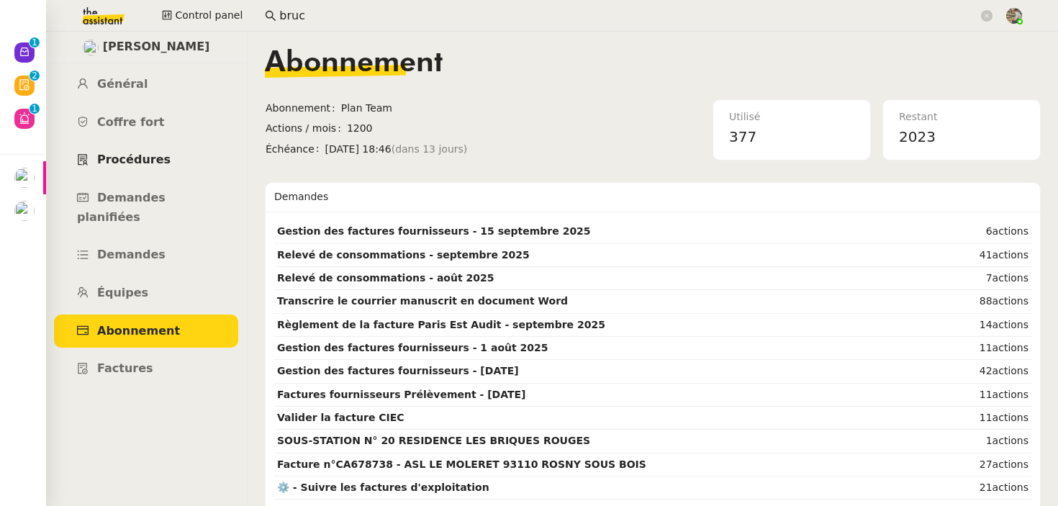
click at [173, 163] on link "Procédures" at bounding box center [146, 160] width 184 height 34
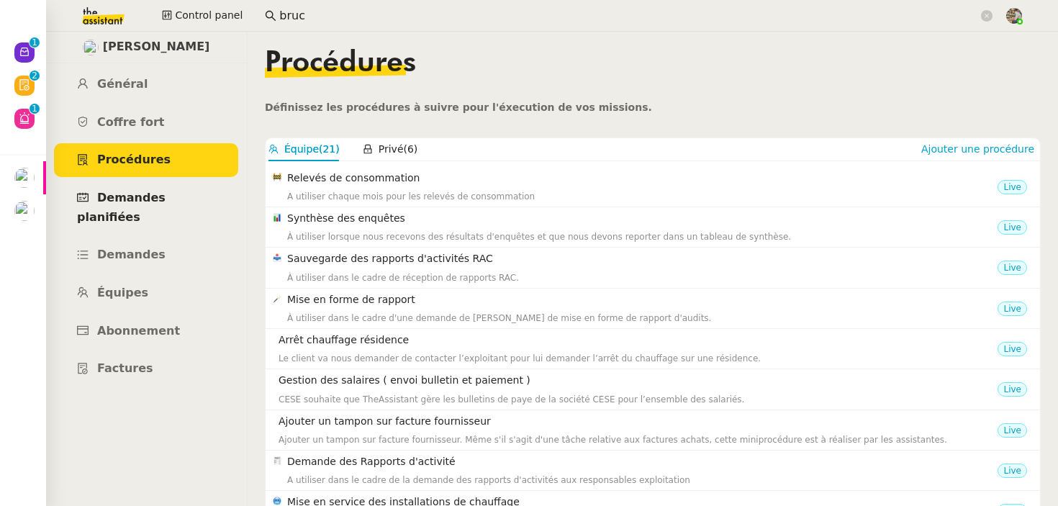
click at [171, 185] on link "Demandes planifiées" at bounding box center [146, 207] width 184 height 53
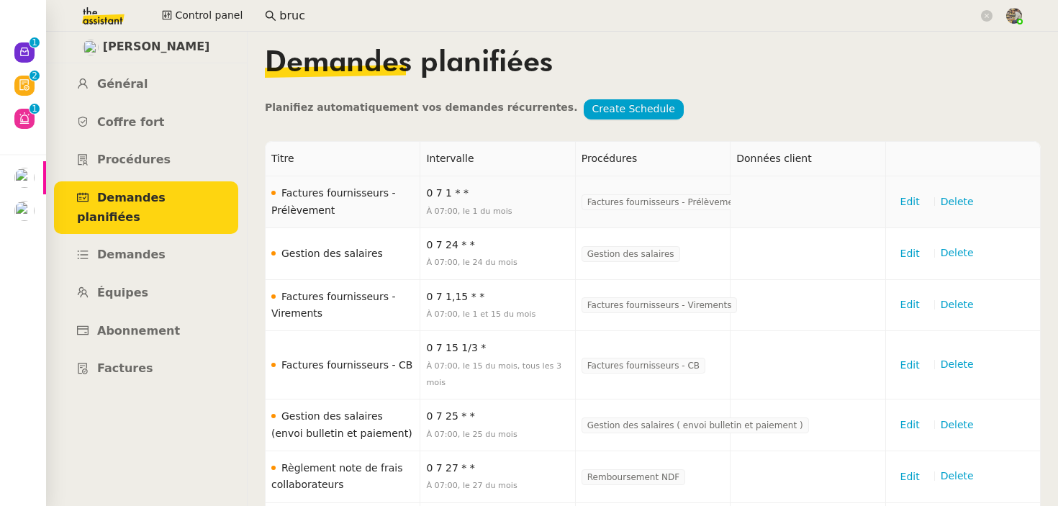
drag, startPoint x: 337, startPoint y: 212, endPoint x: 274, endPoint y: 181, distance: 69.9
click at [274, 181] on td "Factures fournisseurs - Prélèvement" at bounding box center [343, 202] width 155 height 52
click at [94, 145] on link "Procédures" at bounding box center [146, 160] width 184 height 34
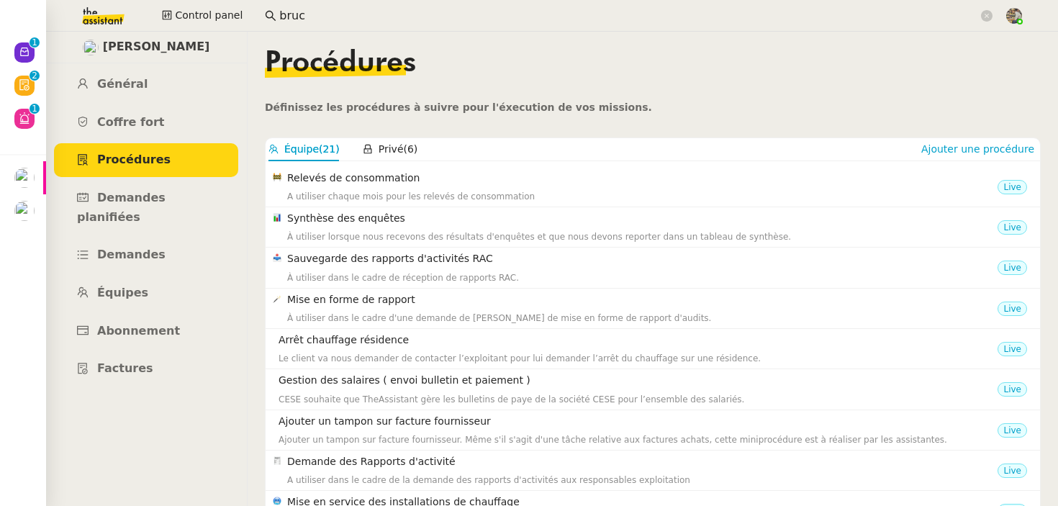
click at [359, 130] on nz-content "Procédures Définissez les procédures à suivre pour l'éxecution de vos missions.…" at bounding box center [653, 269] width 776 height 474
click at [379, 146] on span "Privé" at bounding box center [391, 149] width 25 height 12
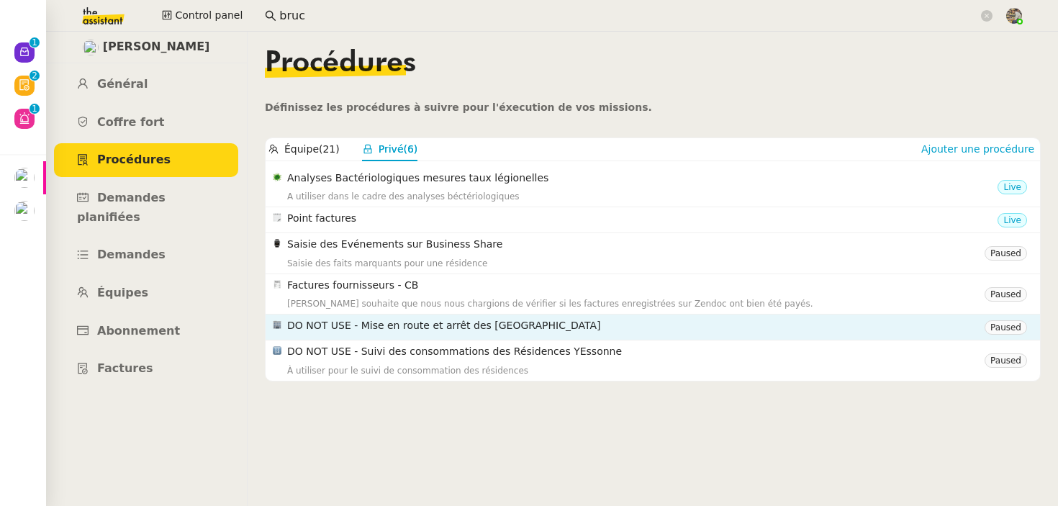
click at [426, 330] on h4 "DO NOT USE - Mise en route et arrêt des Chaudière Bâtiment" at bounding box center [636, 325] width 698 height 17
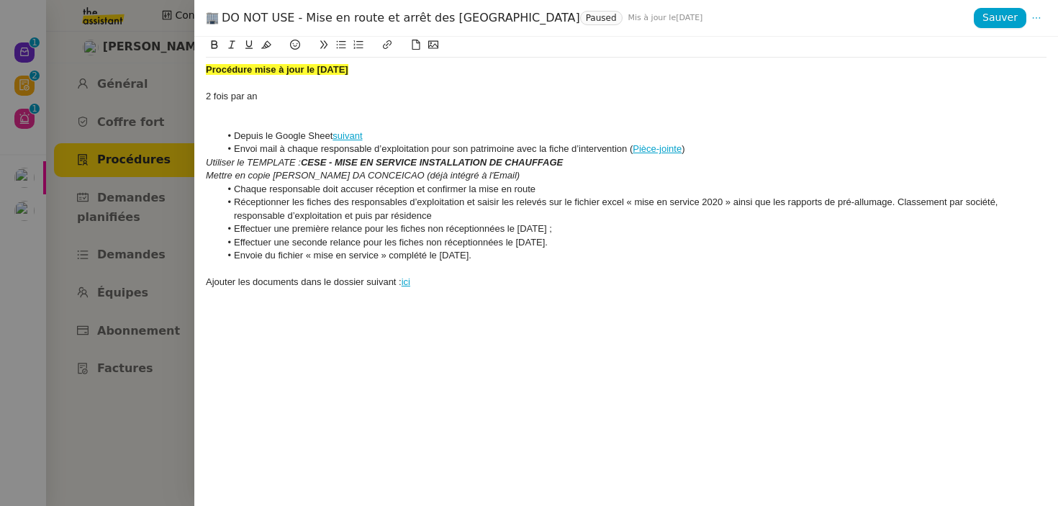
click at [154, 349] on div at bounding box center [529, 253] width 1058 height 506
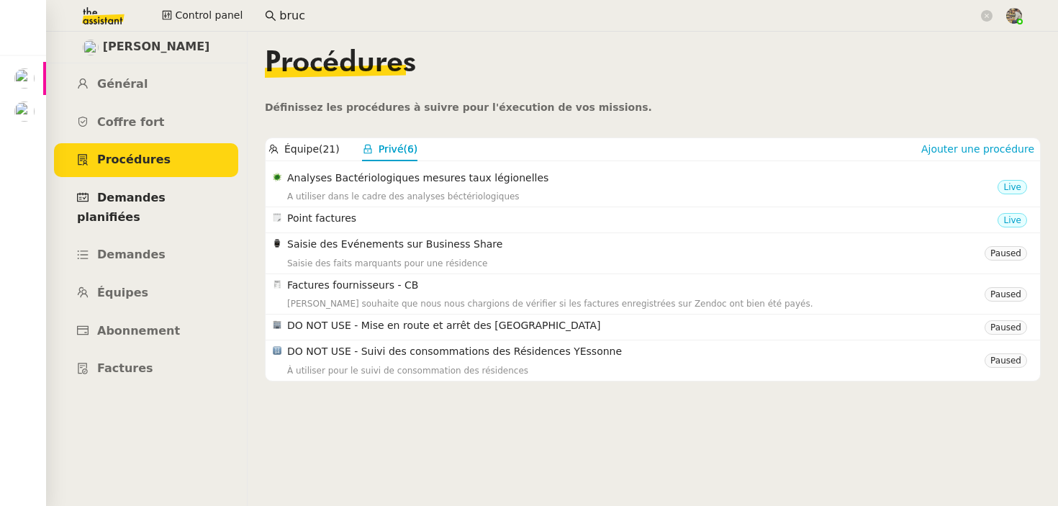
click at [143, 197] on span "Demandes planifiées" at bounding box center [121, 207] width 89 height 33
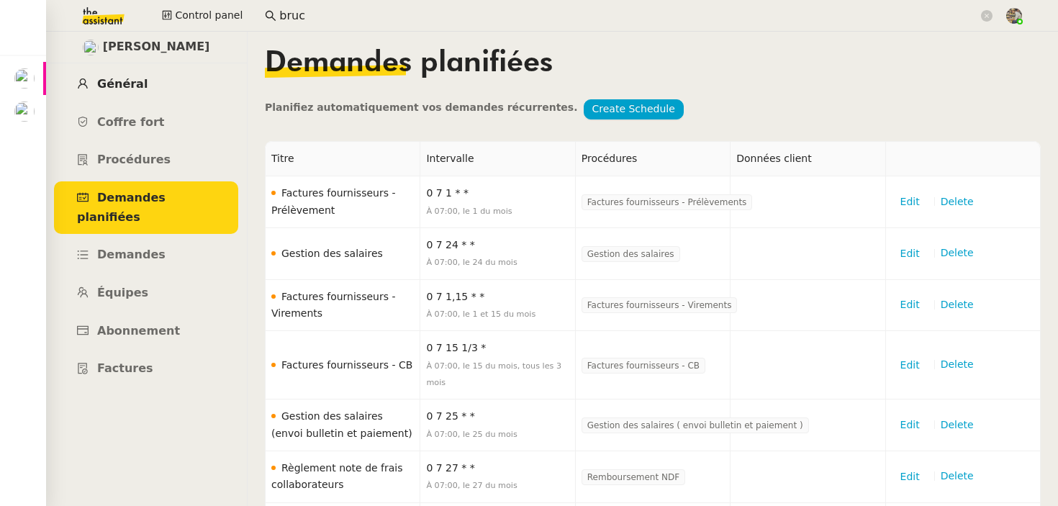
click at [152, 81] on link "Général" at bounding box center [146, 85] width 184 height 34
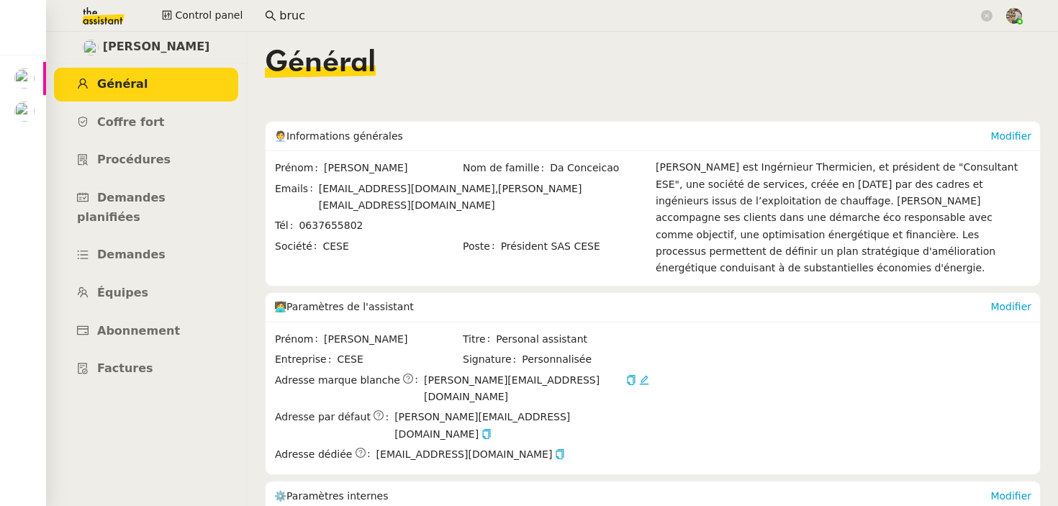
drag, startPoint x: 415, startPoint y: 189, endPoint x: 313, endPoint y: 189, distance: 102.2
click at [313, 189] on div "Emails daconceicao@cese.fr, charles.daconceicao@cese.fr" at bounding box center [462, 198] width 374 height 34
drag, startPoint x: 561, startPoint y: 187, endPoint x: 421, endPoint y: 191, distance: 140.4
click at [421, 191] on span "daconceicao@cese.fr, charles.daconceicao@cese.fr" at bounding box center [484, 198] width 330 height 34
click at [323, 218] on td "Tél 0637655802" at bounding box center [462, 227] width 376 height 20
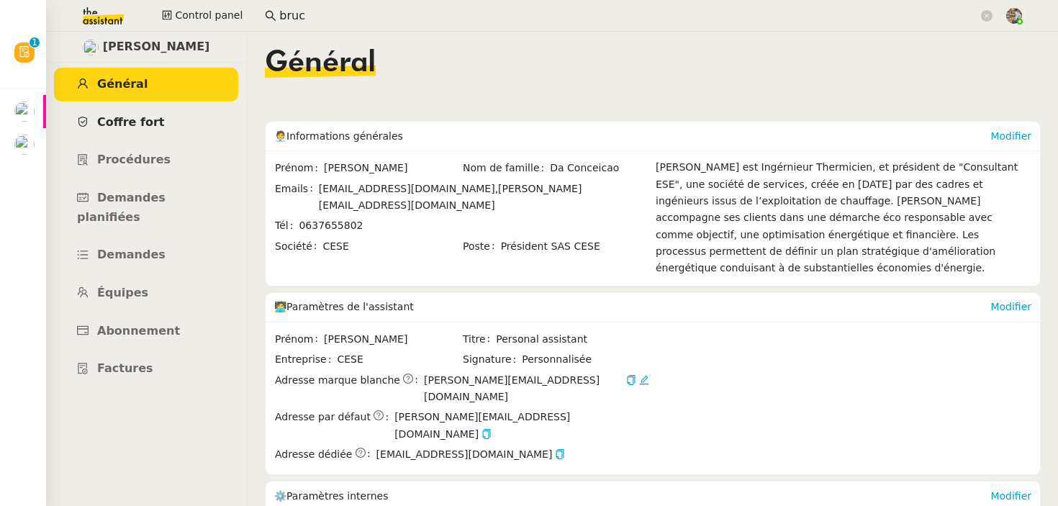
click at [137, 127] on span "Coffre fort" at bounding box center [131, 122] width 68 height 14
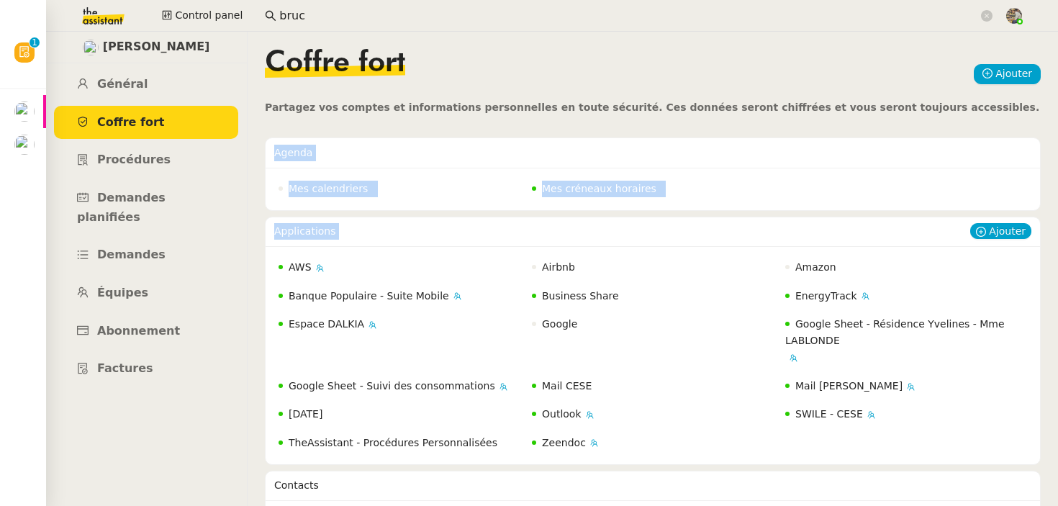
drag, startPoint x: 265, startPoint y: 142, endPoint x: 384, endPoint y: 245, distance: 158.2
click at [387, 243] on div "Agenda Mes calendriers Mes créneaux horaires Applications Ajouter AWS Airbnb Am…" at bounding box center [653, 495] width 776 height 717
click at [150, 150] on link "Procédures" at bounding box center [146, 160] width 184 height 34
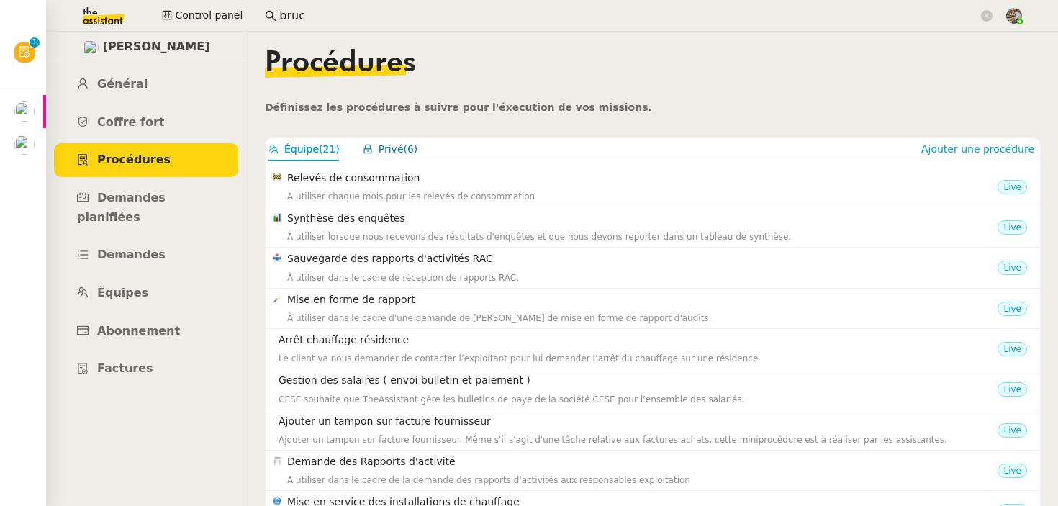
click at [394, 154] on span "Privé" at bounding box center [391, 149] width 25 height 12
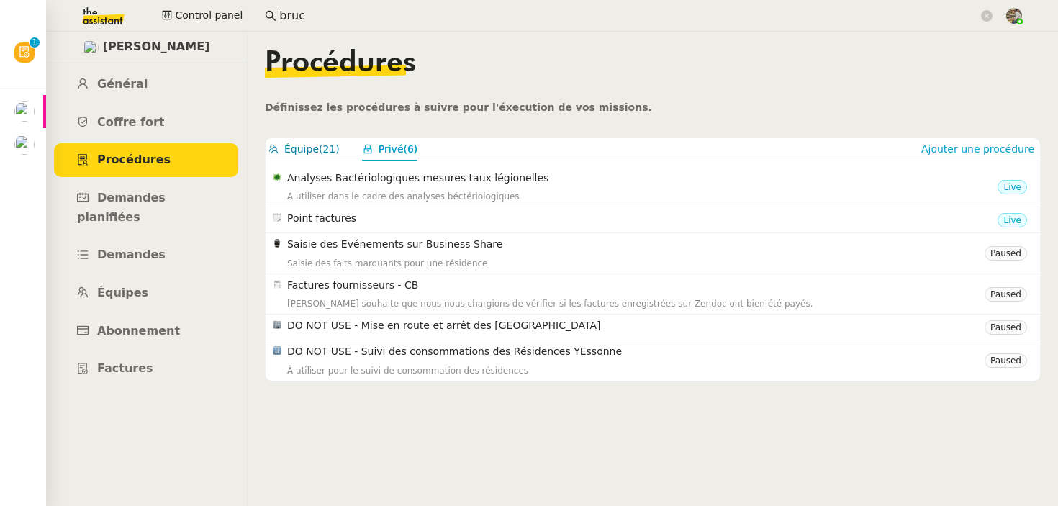
click at [315, 144] on span "Équipe" at bounding box center [301, 149] width 35 height 12
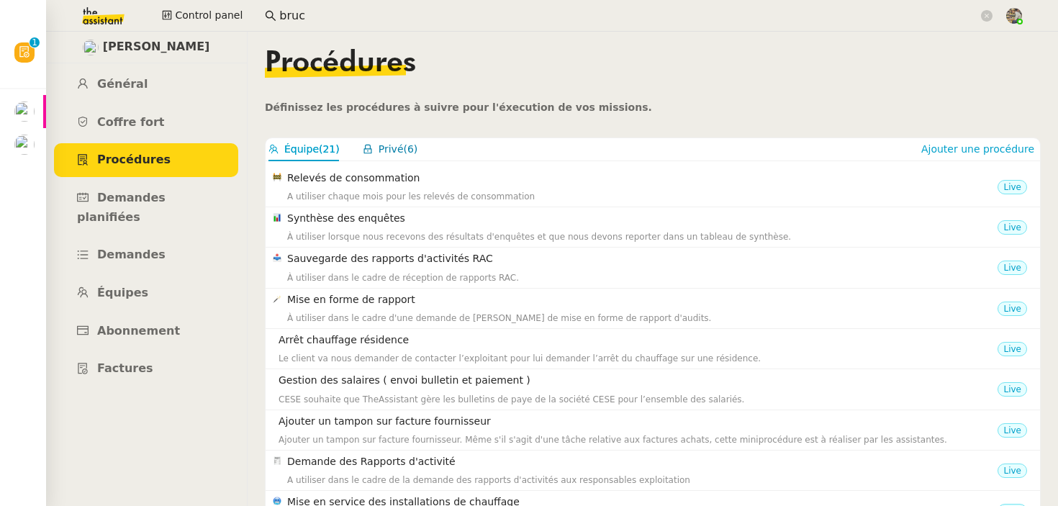
click at [387, 149] on span "Privé" at bounding box center [391, 149] width 25 height 12
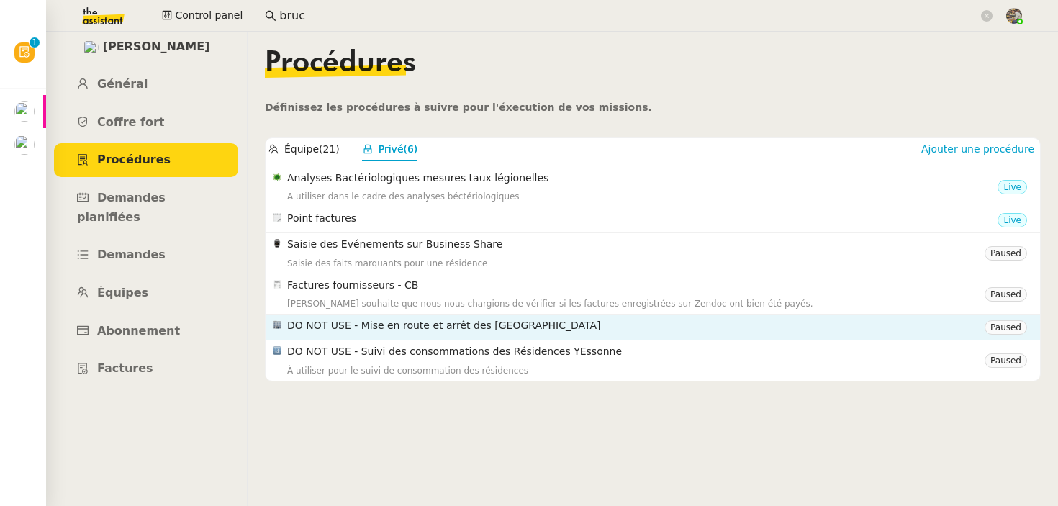
click at [356, 317] on h4 "DO NOT USE - Mise en route et arrêt des Chaudière Bâtiment" at bounding box center [636, 325] width 698 height 17
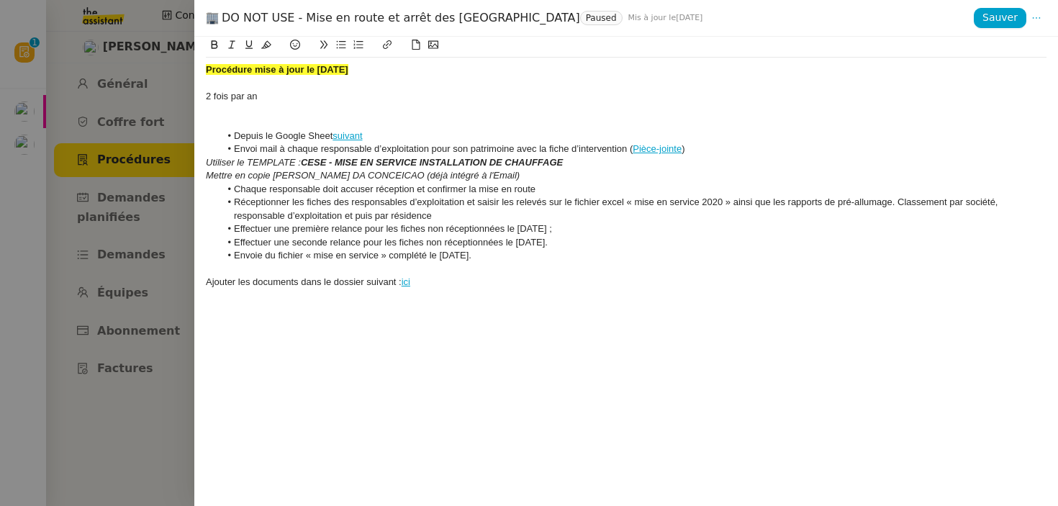
click at [140, 139] on div at bounding box center [529, 253] width 1058 height 506
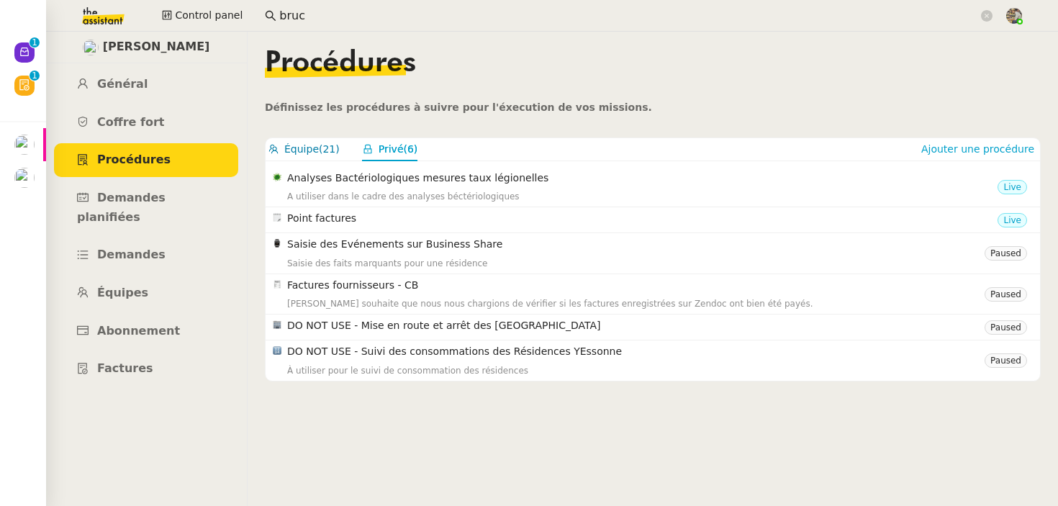
click at [317, 155] on button "Équipe (21)" at bounding box center [303, 149] width 71 height 17
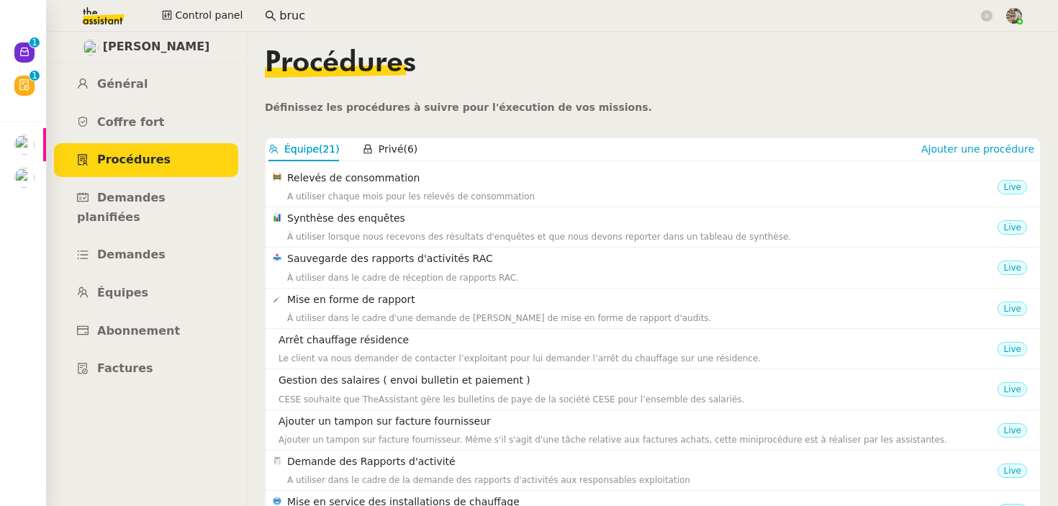
click at [290, 6] on input "bruc" at bounding box center [628, 15] width 699 height 19
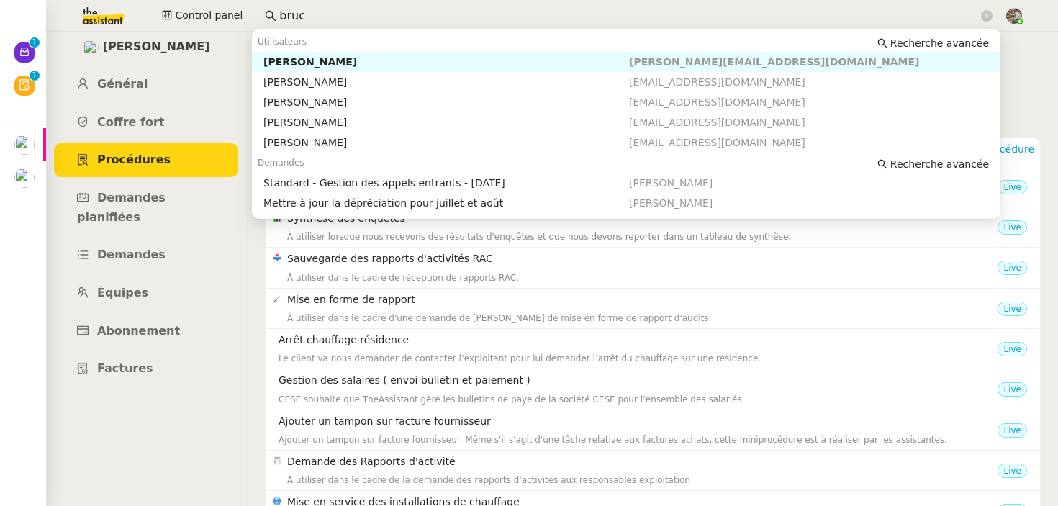
click at [290, 6] on input "bruc" at bounding box center [628, 15] width 699 height 19
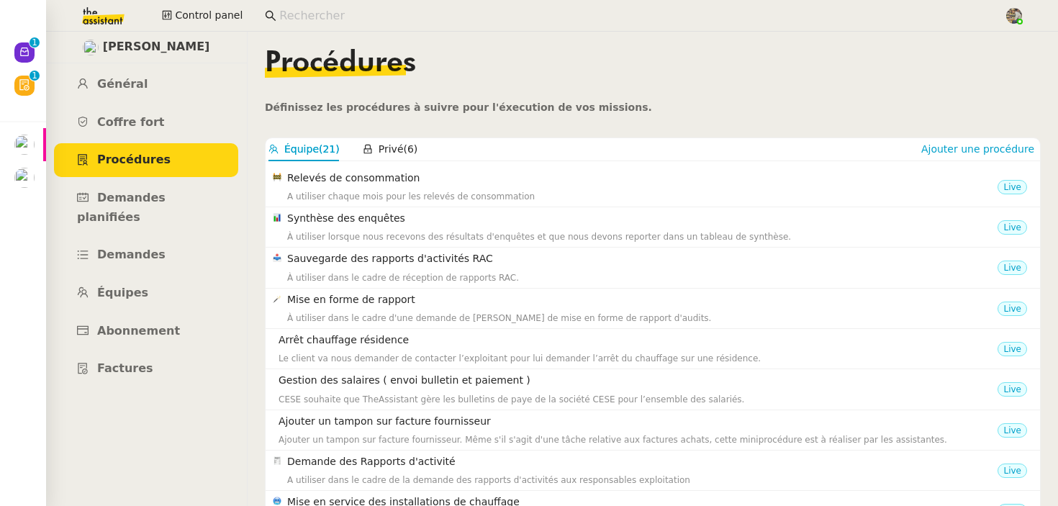
click at [135, 58] on div "[PERSON_NAME]" at bounding box center [146, 48] width 202 height 32
click at [120, 78] on span "Général" at bounding box center [122, 84] width 50 height 14
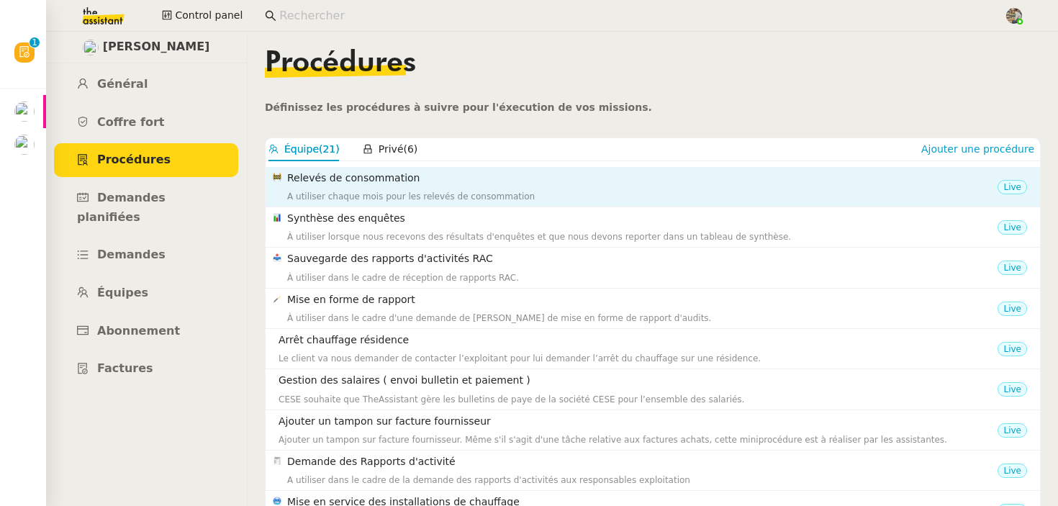
click at [348, 195] on div "A utiliser chaque mois pour les relevés de consommation" at bounding box center [642, 196] width 710 height 14
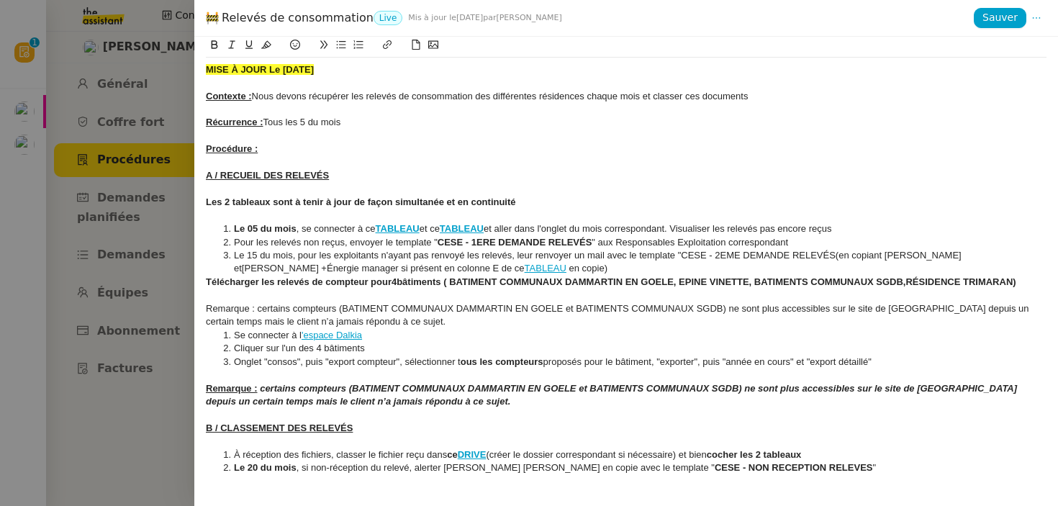
click at [149, 248] on div at bounding box center [529, 253] width 1058 height 506
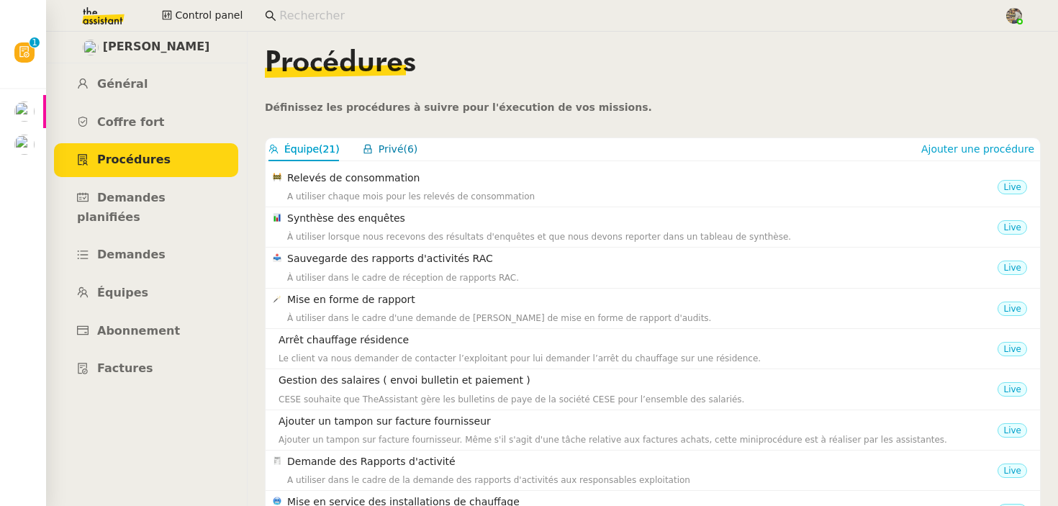
click at [399, 153] on span "Privé" at bounding box center [391, 149] width 25 height 12
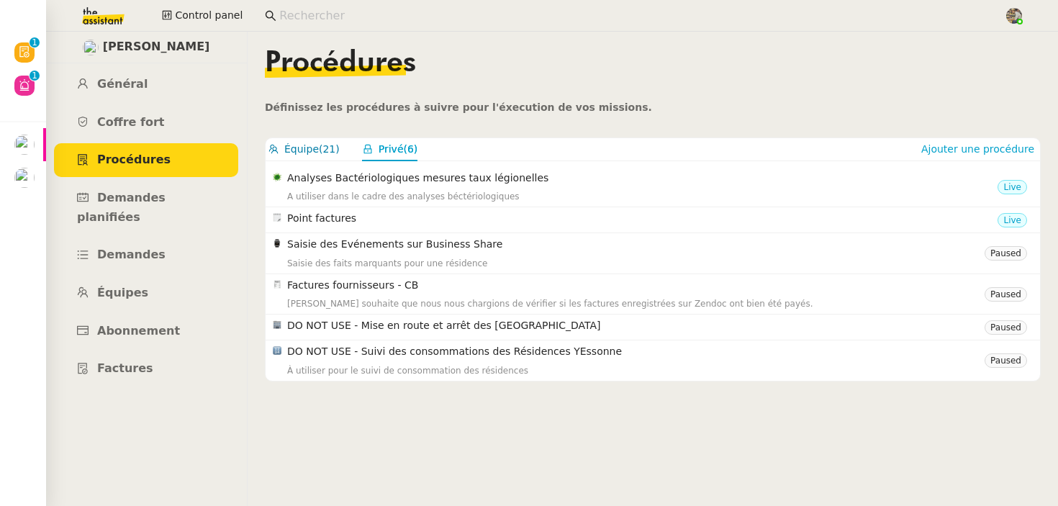
click at [309, 148] on span "Équipe" at bounding box center [301, 149] width 35 height 12
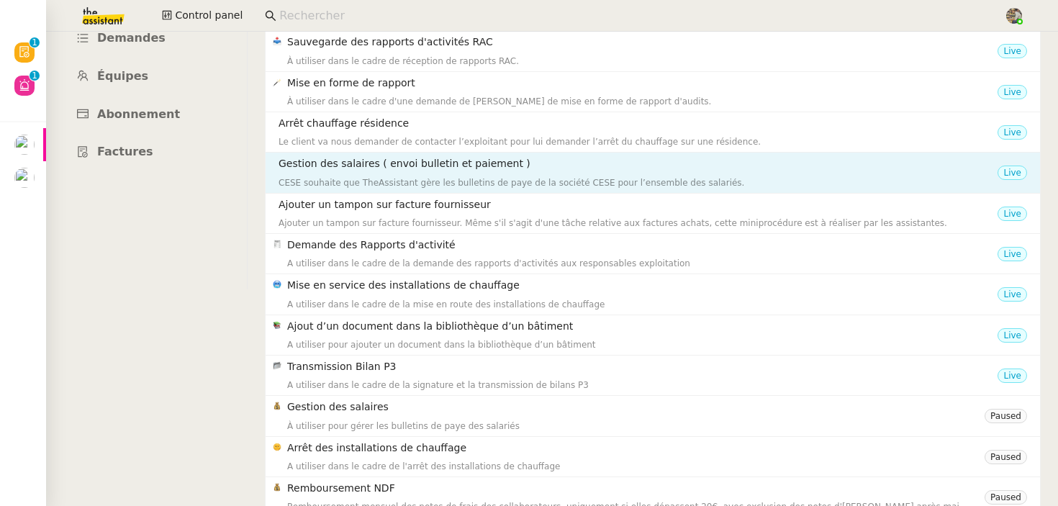
scroll to position [212, 0]
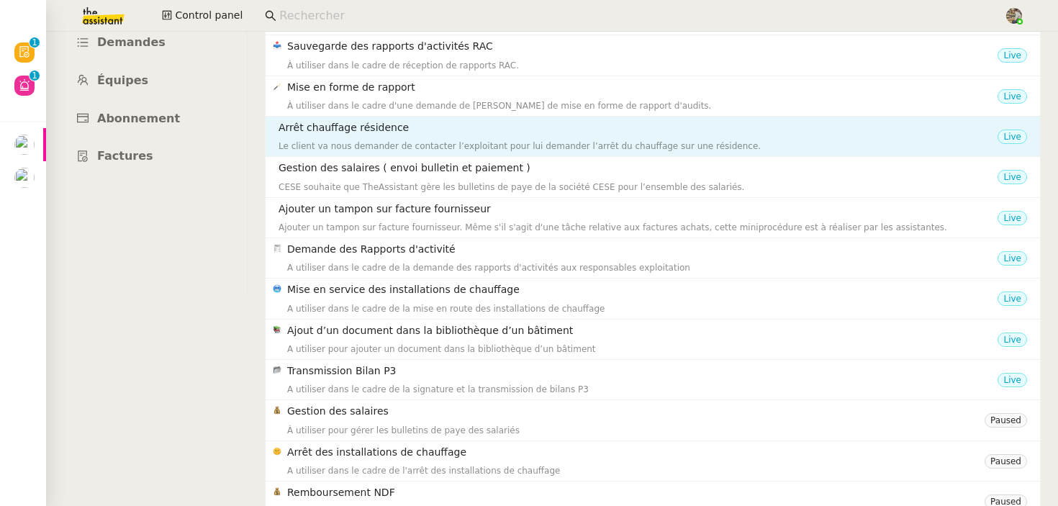
click at [330, 144] on div "Le client va nous demander de contacter l’exploitant pour lui demander l’arrêt …" at bounding box center [638, 146] width 719 height 14
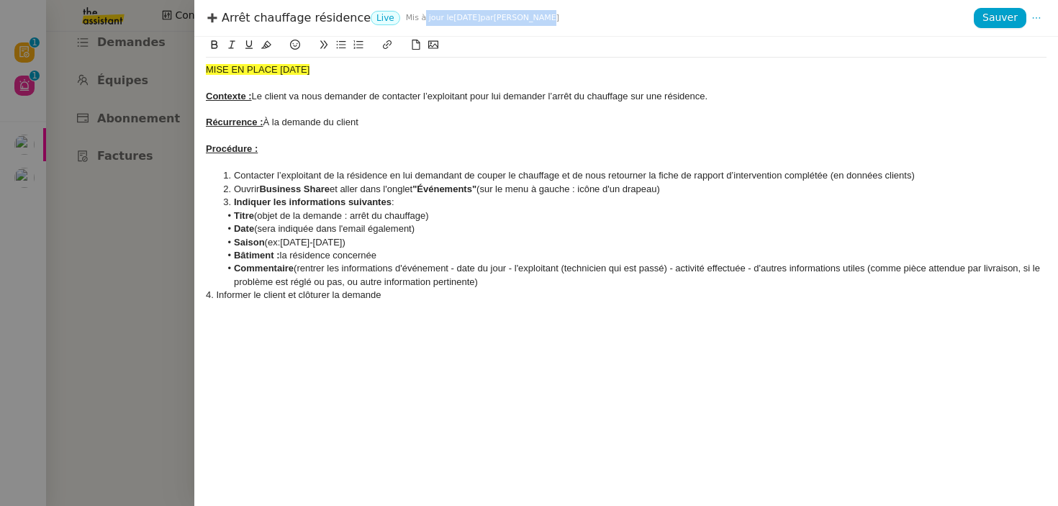
drag, startPoint x: 417, startPoint y: 19, endPoint x: 599, endPoint y: 19, distance: 182.1
click at [599, 19] on div "Arrêt chauffage résidence Live Mis à jour le 11 juin 2024 par Charles D." at bounding box center [590, 18] width 768 height 16
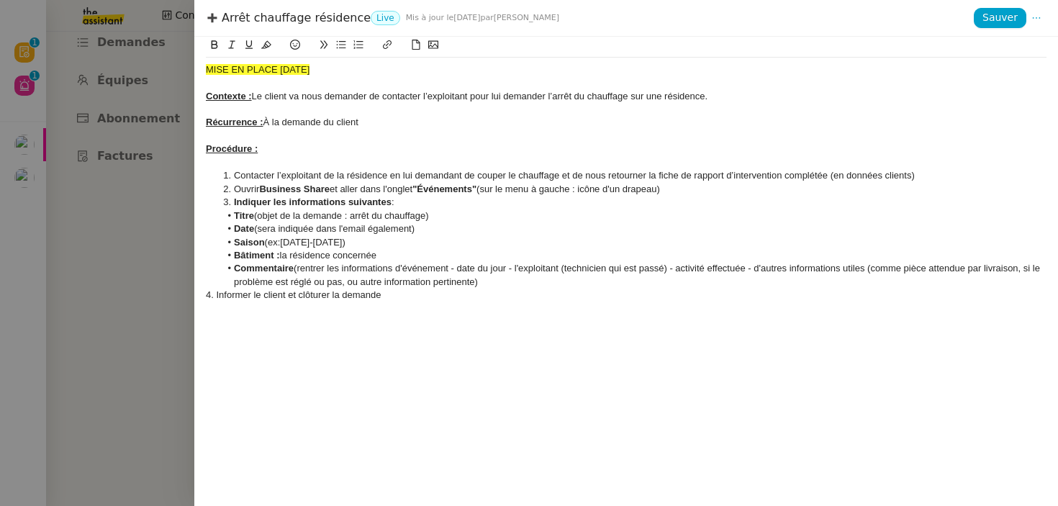
click at [597, 19] on div "Arrêt chauffage résidence Live Mis à jour le 11 juin 2024 par Charles D." at bounding box center [590, 18] width 768 height 16
drag, startPoint x: 567, startPoint y: 19, endPoint x: 521, endPoint y: 19, distance: 46.1
click at [521, 19] on div "Arrêt chauffage résidence Live Mis à jour le 11 juin 2024 par Charles D." at bounding box center [590, 18] width 768 height 16
drag, startPoint x: 519, startPoint y: 18, endPoint x: 557, endPoint y: 18, distance: 38.2
click at [555, 18] on span "Mis à jour le 11 juin 2024 par Charles D." at bounding box center [482, 18] width 153 height 16
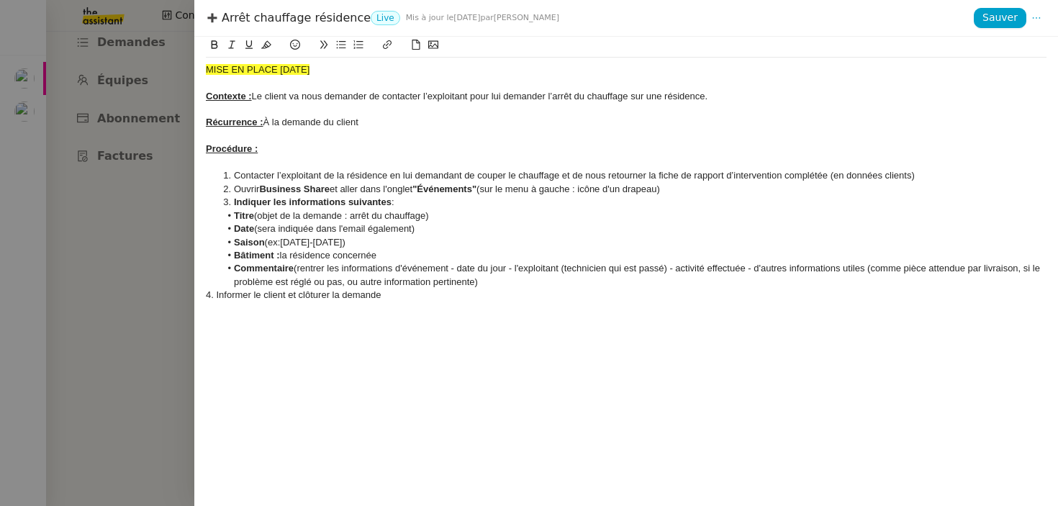
click at [100, 97] on div at bounding box center [529, 253] width 1058 height 506
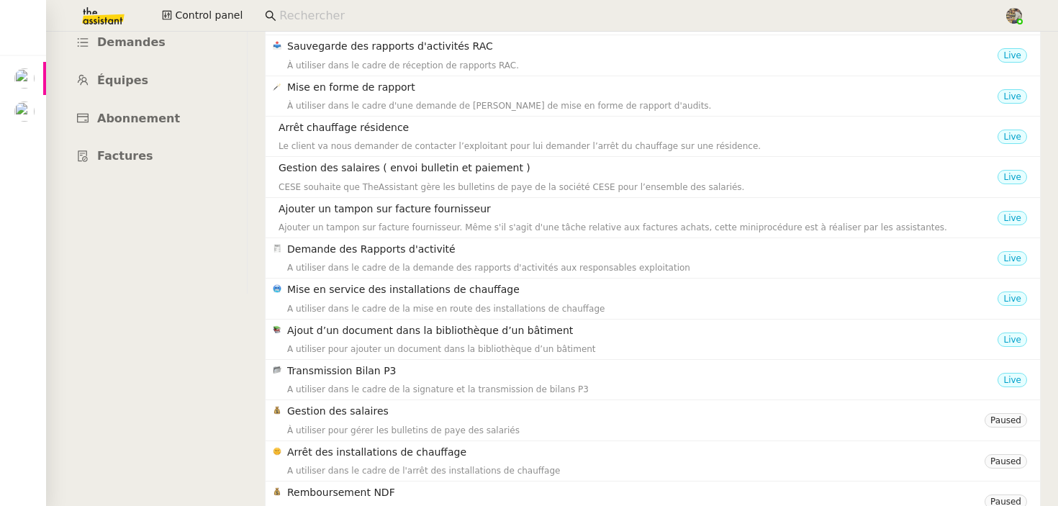
scroll to position [0, 0]
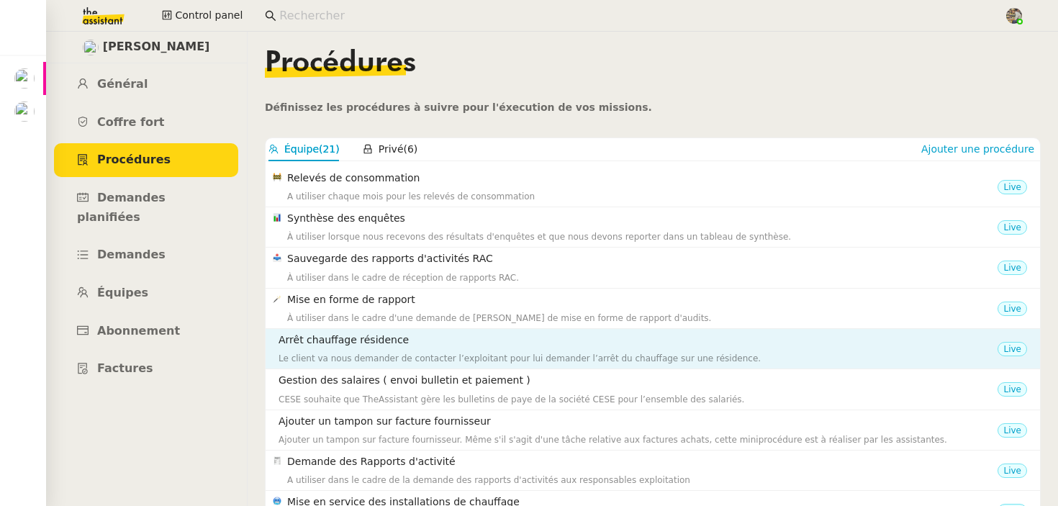
click at [370, 348] on h4 "Arrêt chauffage résidence" at bounding box center [638, 340] width 719 height 17
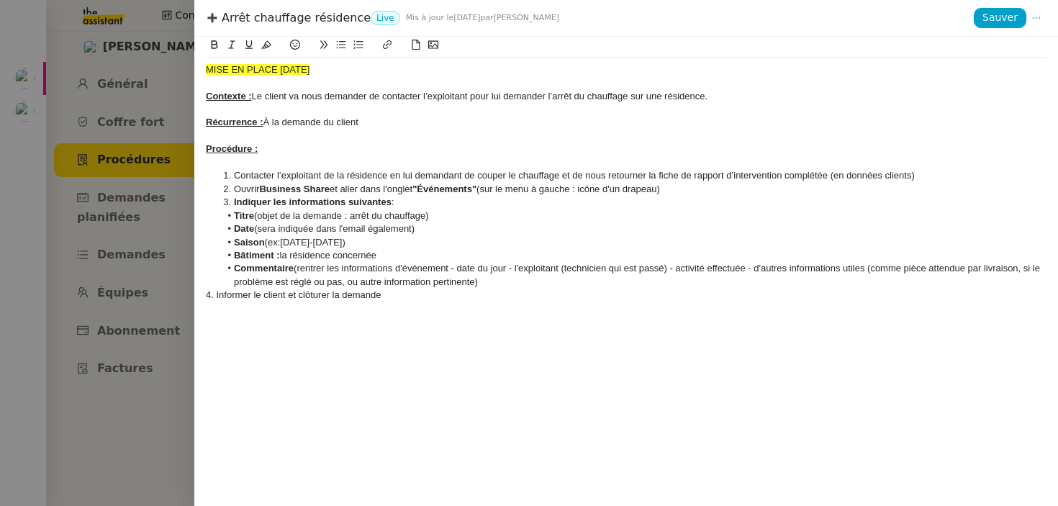
click at [178, 284] on div at bounding box center [529, 253] width 1058 height 506
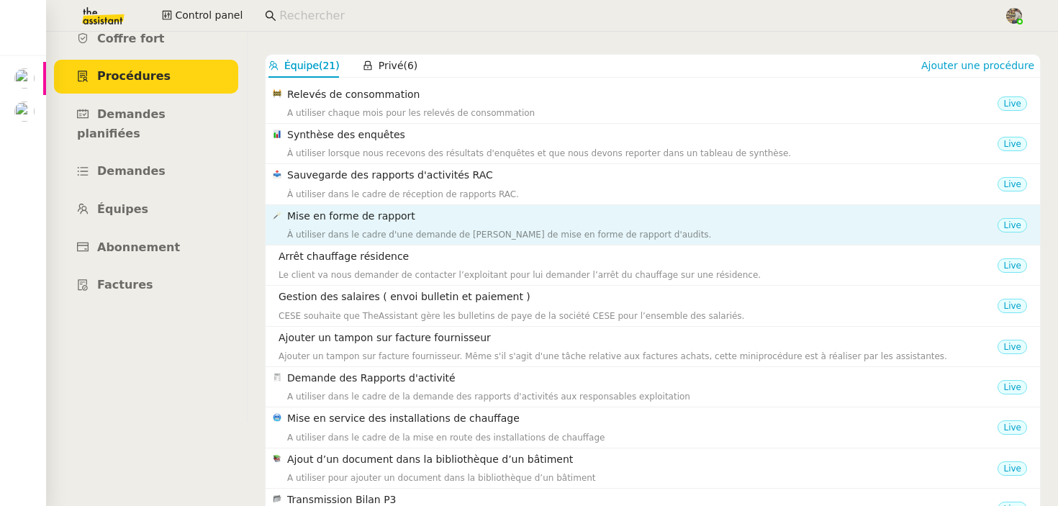
scroll to position [81, 0]
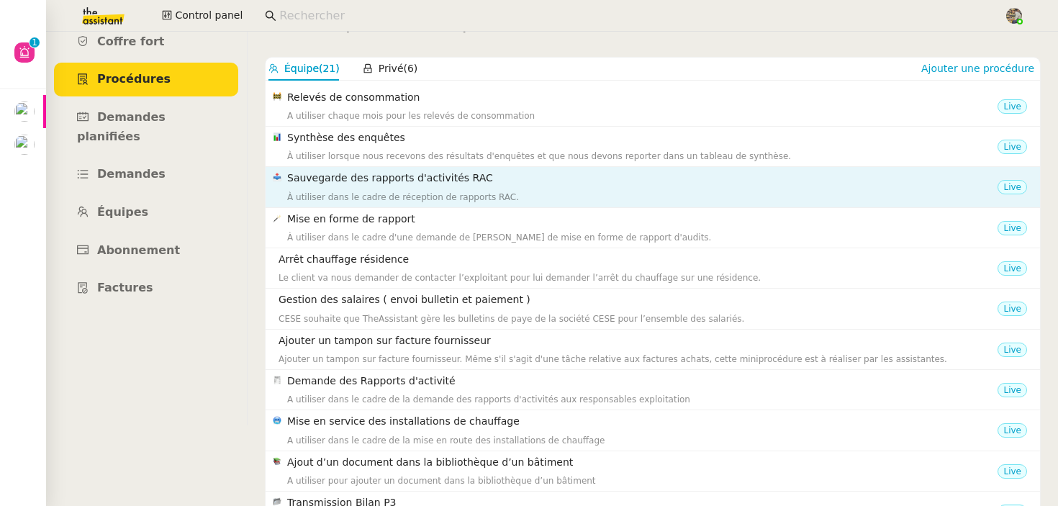
click at [417, 179] on h4 "Sauvegarde des rapports d'activités RAC" at bounding box center [642, 178] width 710 height 17
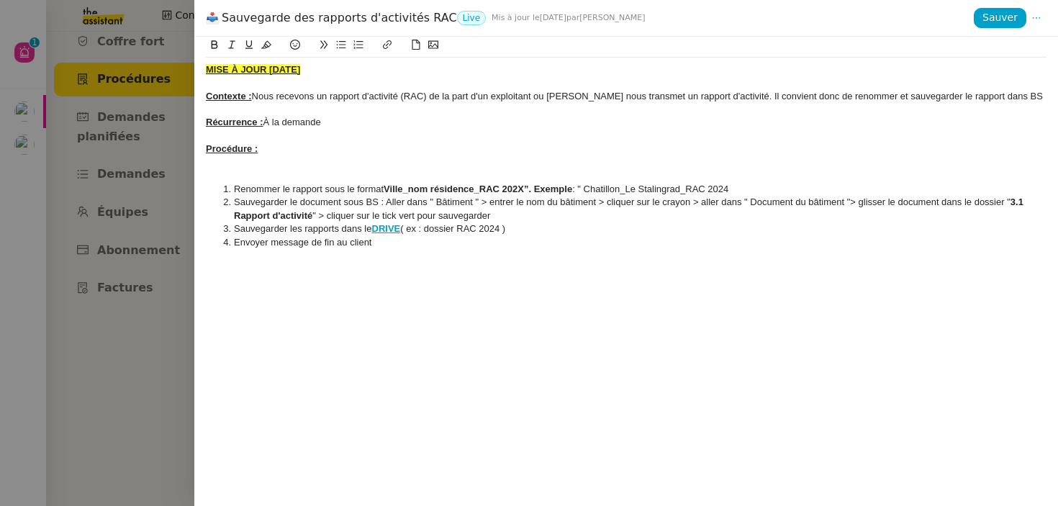
click at [91, 271] on div at bounding box center [529, 253] width 1058 height 506
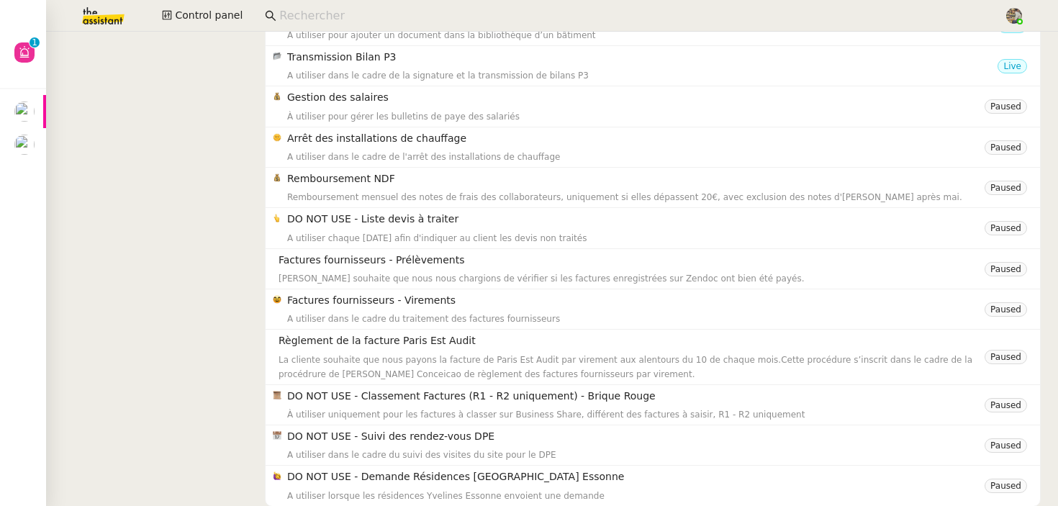
scroll to position [263, 0]
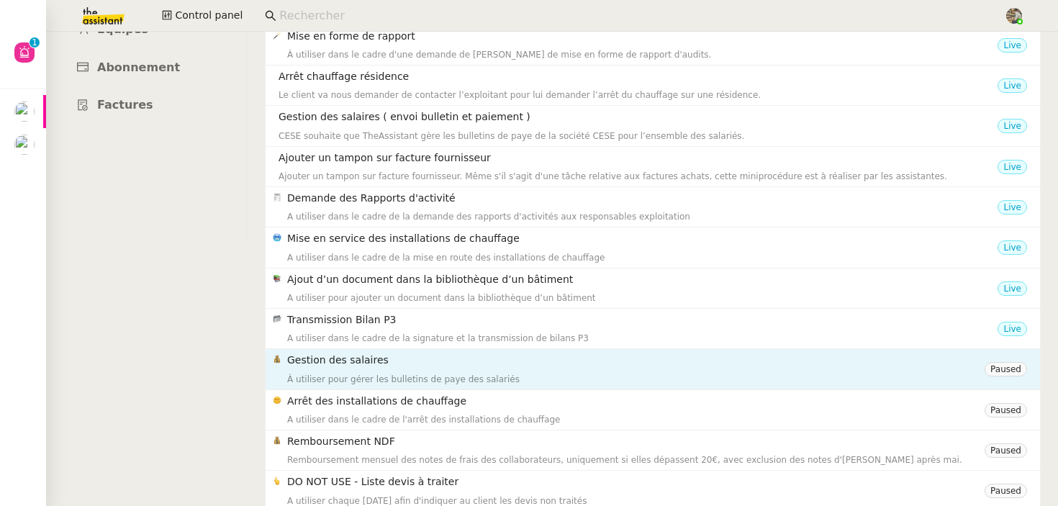
click at [357, 369] on h4 "Gestion des salaires" at bounding box center [636, 360] width 698 height 17
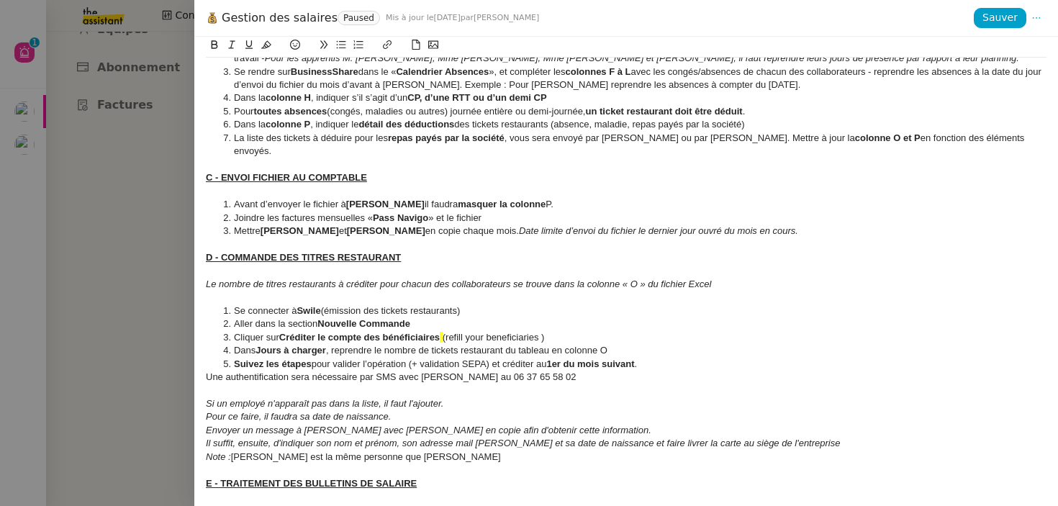
scroll to position [352, 0]
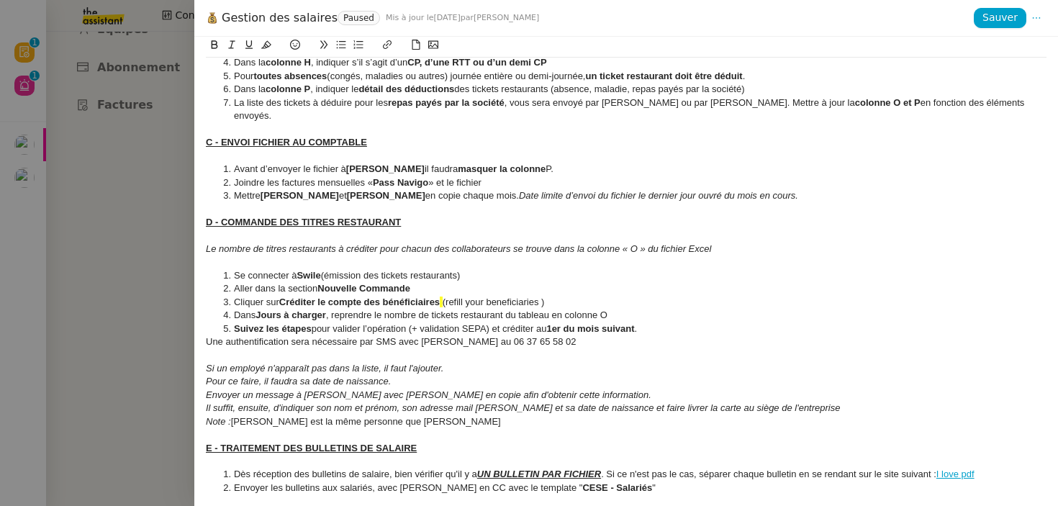
click at [97, 135] on div at bounding box center [529, 253] width 1058 height 506
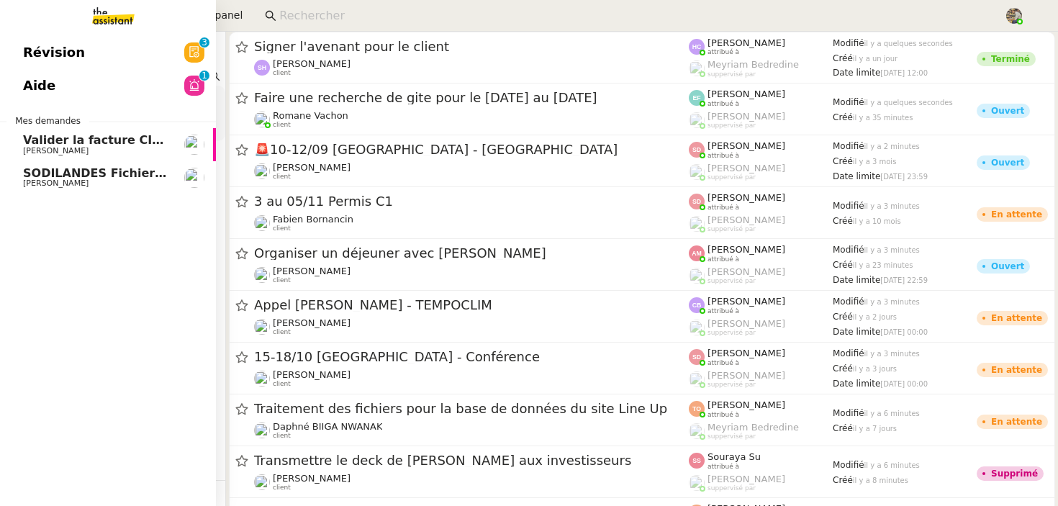
click at [26, 181] on span "[PERSON_NAME]" at bounding box center [56, 183] width 66 height 9
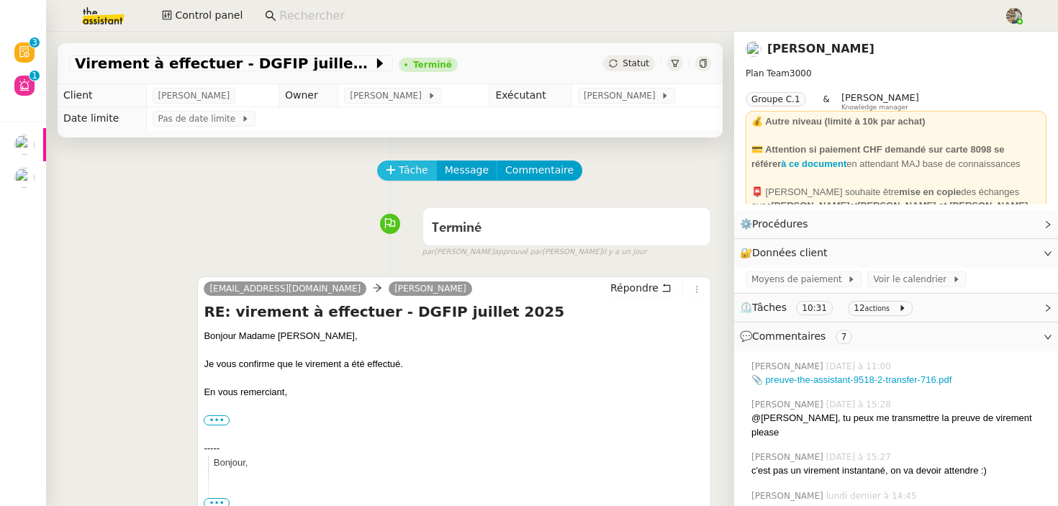
click at [413, 170] on span "Tâche" at bounding box center [414, 170] width 30 height 17
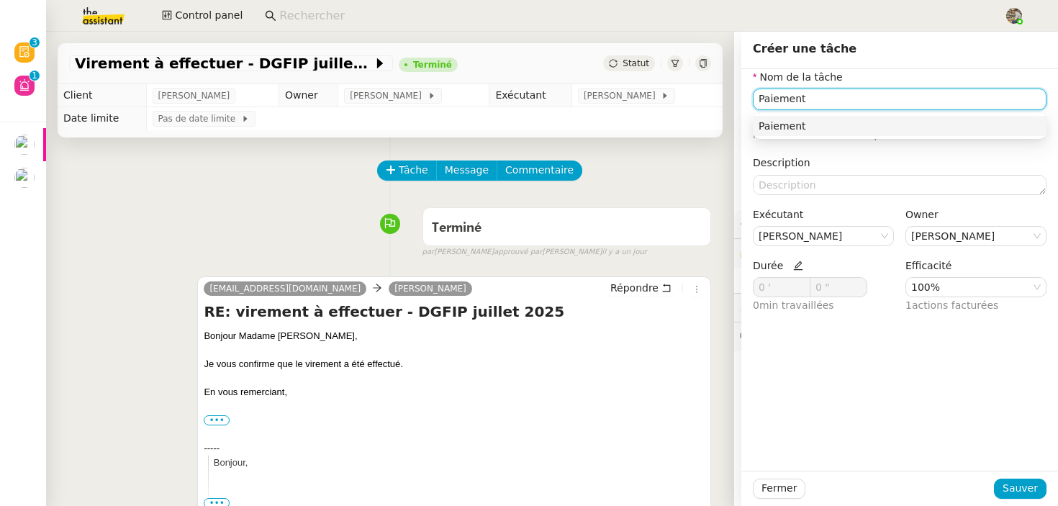
type input "Paiement"
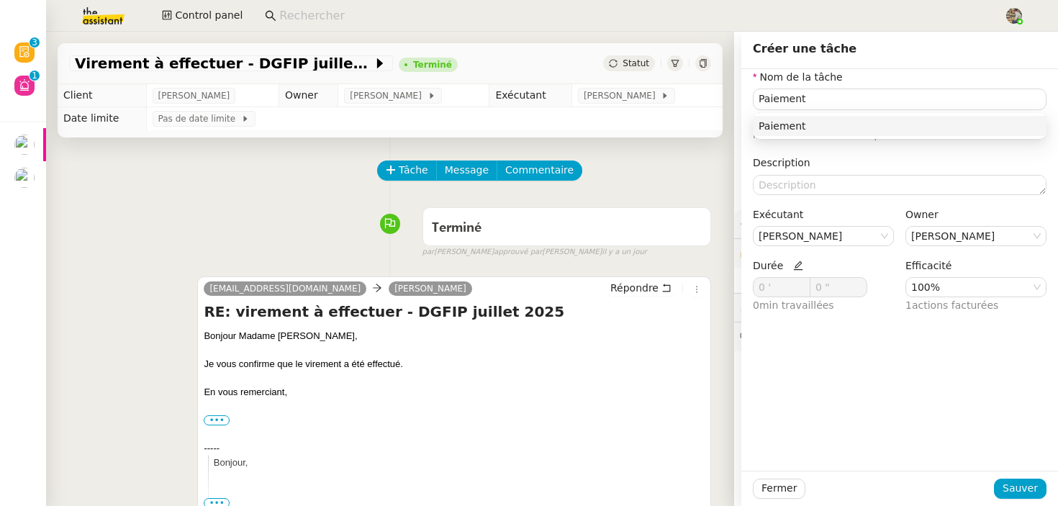
click at [793, 262] on icon at bounding box center [798, 266] width 10 height 10
click at [799, 278] on span at bounding box center [802, 284] width 16 height 12
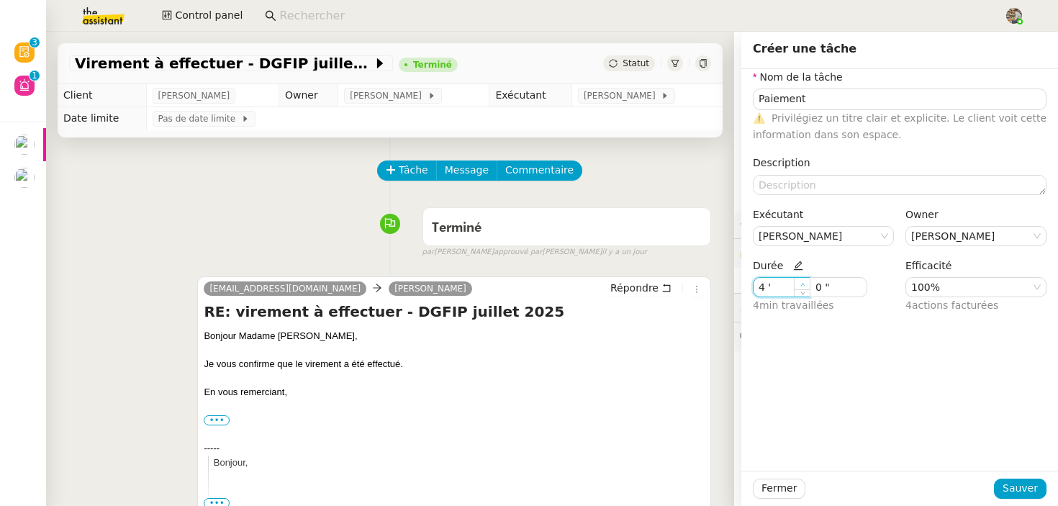
type input "5 '"
click at [799, 278] on span at bounding box center [802, 284] width 16 height 12
click at [1012, 492] on span "Sauver" at bounding box center [1020, 488] width 35 height 17
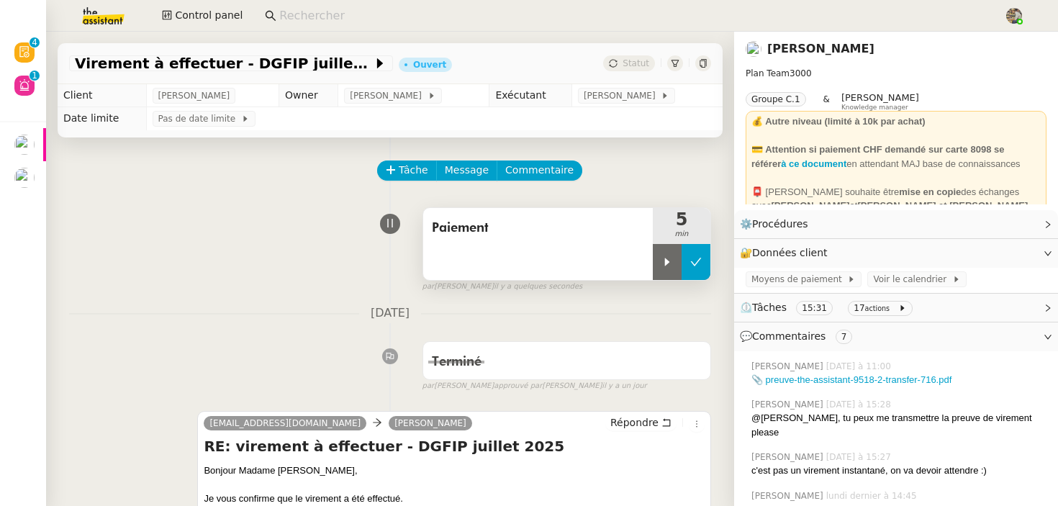
click at [698, 264] on icon at bounding box center [696, 262] width 12 height 12
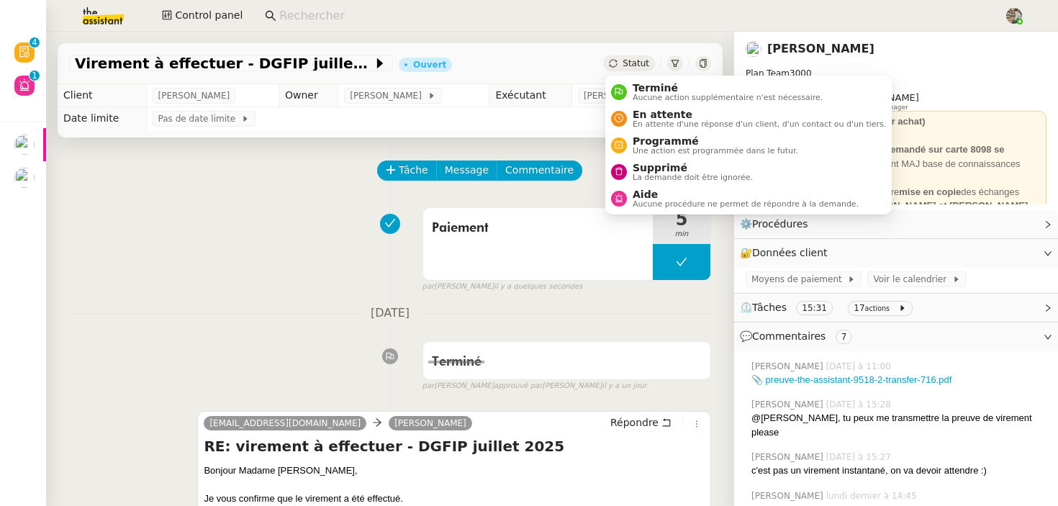
click at [639, 63] on span "Statut" at bounding box center [636, 63] width 27 height 10
click at [642, 92] on span "Terminé" at bounding box center [728, 88] width 190 height 12
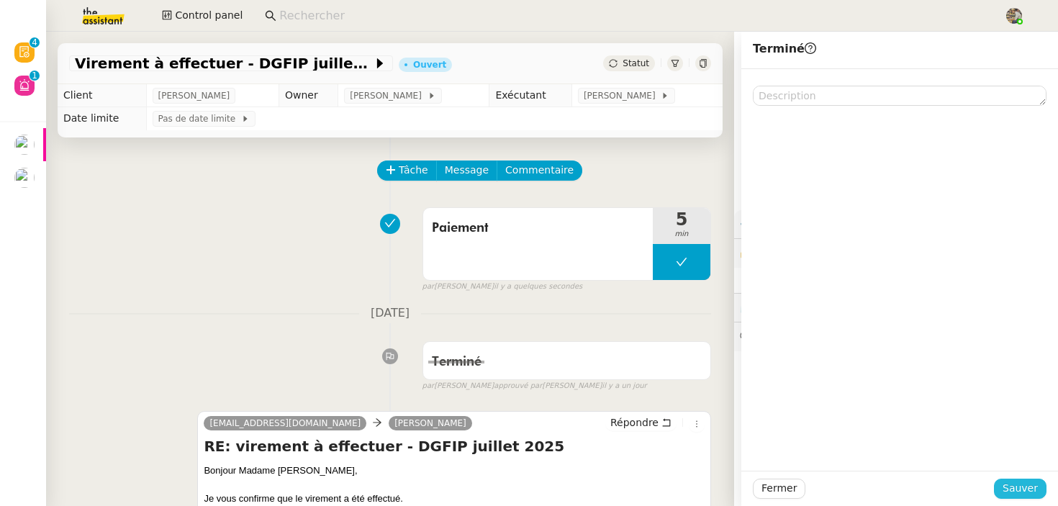
click at [1029, 484] on span "Sauver" at bounding box center [1020, 488] width 35 height 17
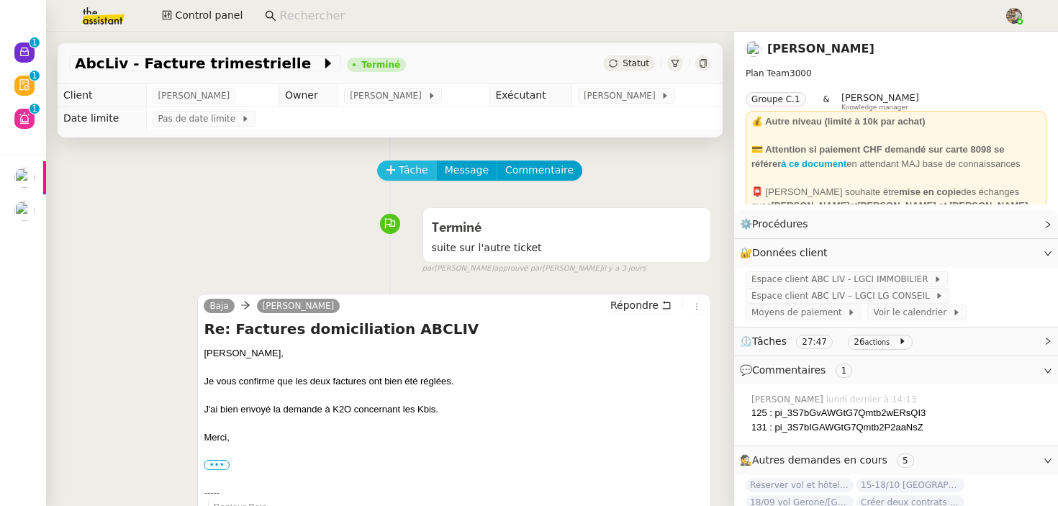
click at [405, 172] on span "Tâche" at bounding box center [414, 170] width 30 height 17
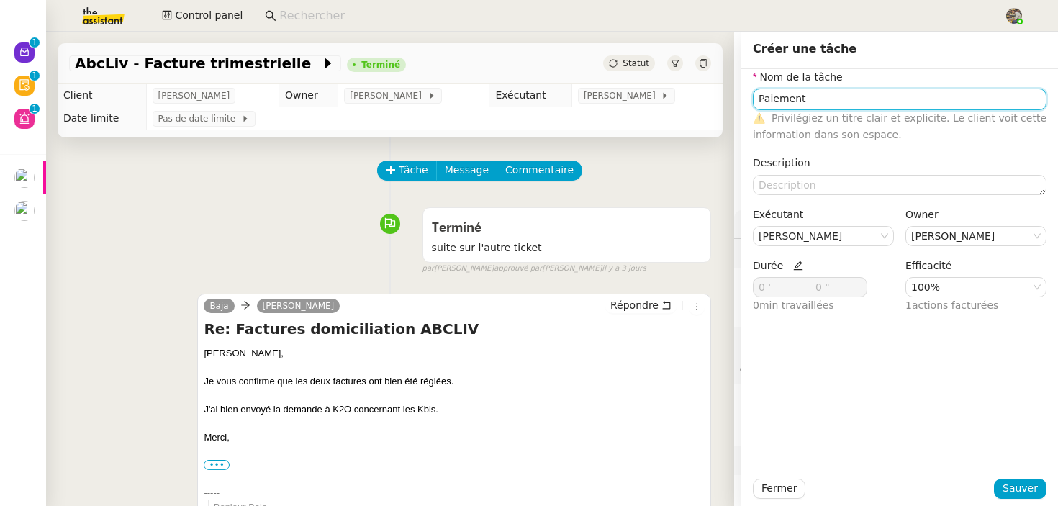
type input "Paiement"
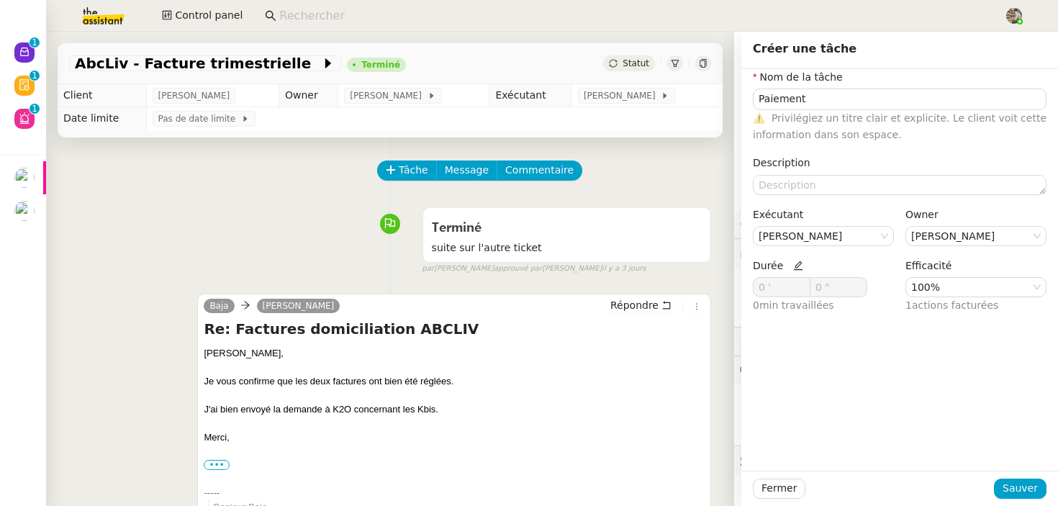
click at [793, 266] on icon at bounding box center [798, 266] width 10 height 10
click at [808, 284] on span at bounding box center [802, 284] width 16 height 12
type input "3 '"
click at [808, 284] on span at bounding box center [802, 284] width 16 height 12
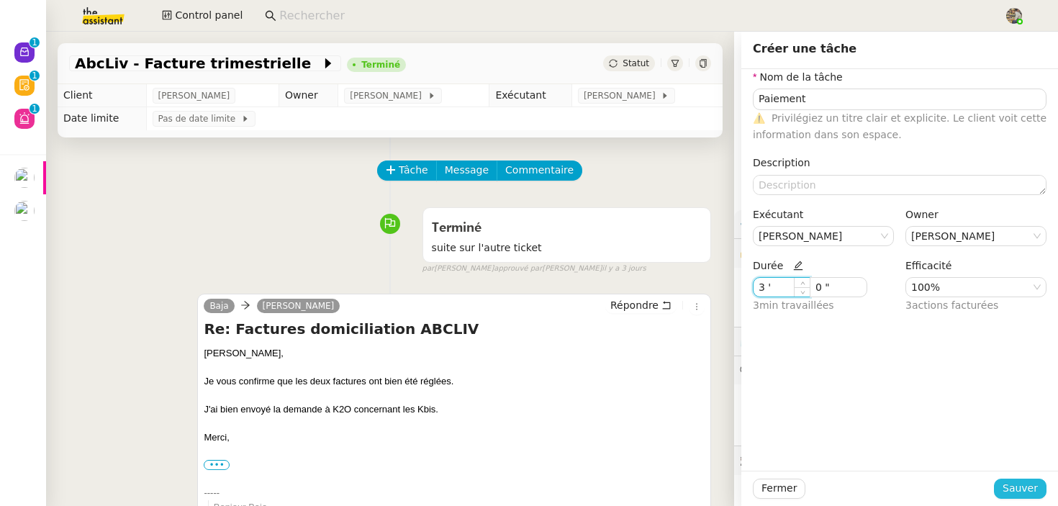
click at [1022, 494] on span "Sauver" at bounding box center [1020, 488] width 35 height 17
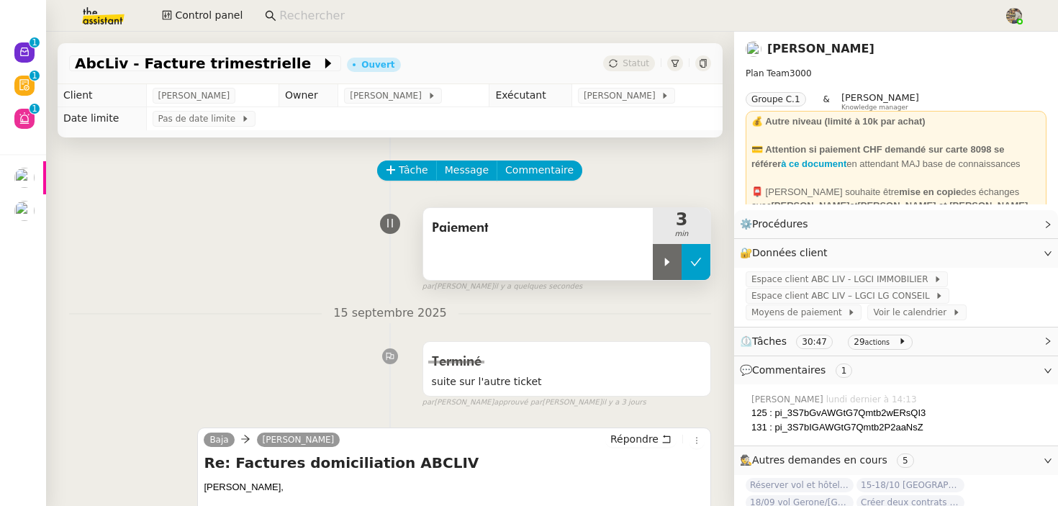
click at [698, 269] on button at bounding box center [696, 262] width 29 height 36
click at [631, 59] on span "Statut" at bounding box center [636, 63] width 27 height 10
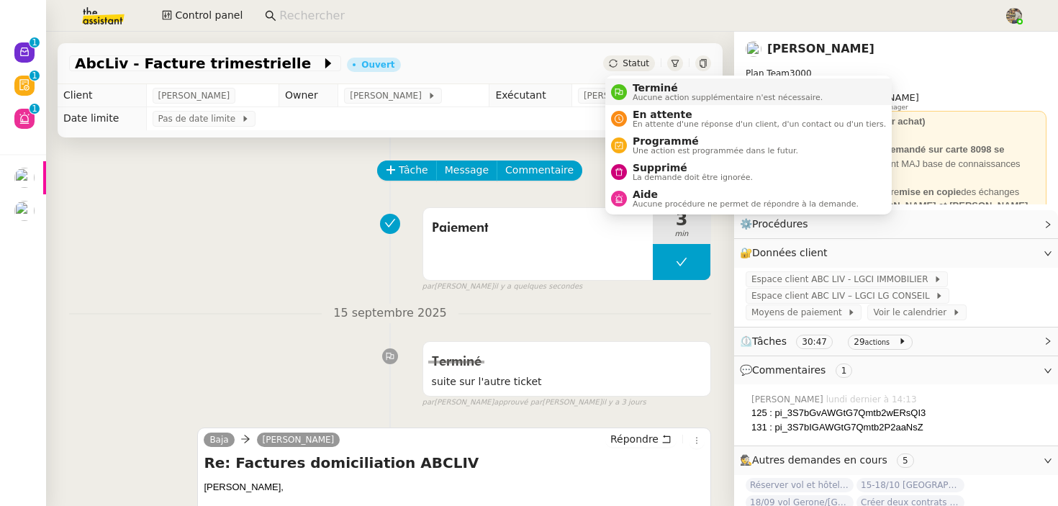
click at [640, 90] on span "Terminé" at bounding box center [728, 88] width 190 height 12
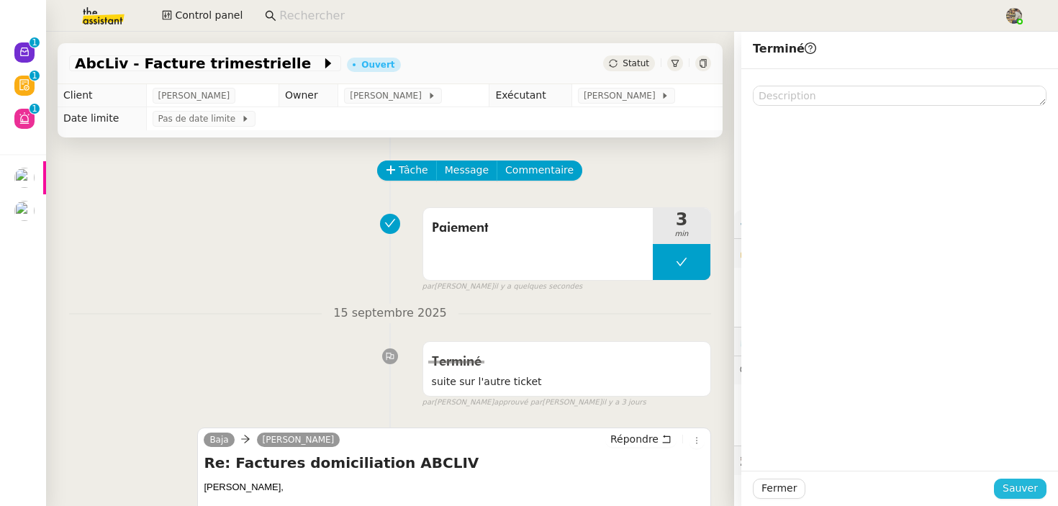
click at [1026, 486] on span "Sauver" at bounding box center [1020, 488] width 35 height 17
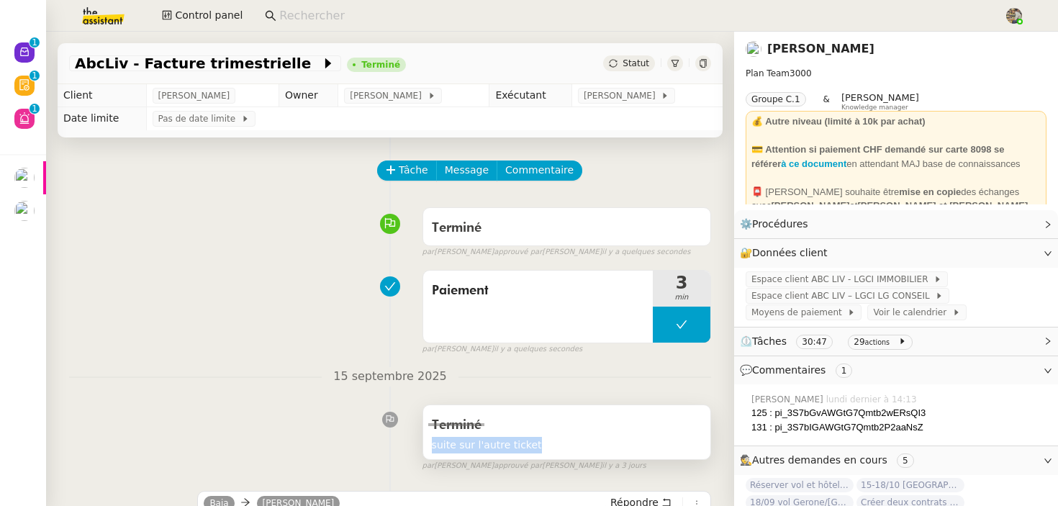
copy span "suite sur l'autre ticket"
drag, startPoint x: 425, startPoint y: 446, endPoint x: 572, endPoint y: 446, distance: 146.8
click at [572, 446] on div "Terminé suite sur l'autre ticket" at bounding box center [566, 432] width 287 height 54
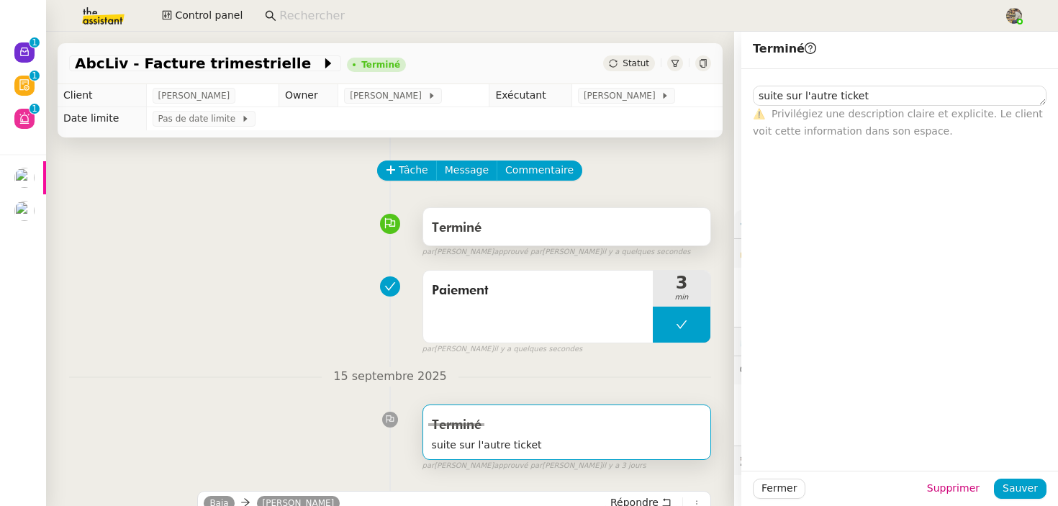
click at [505, 222] on div "Terminé" at bounding box center [567, 228] width 270 height 23
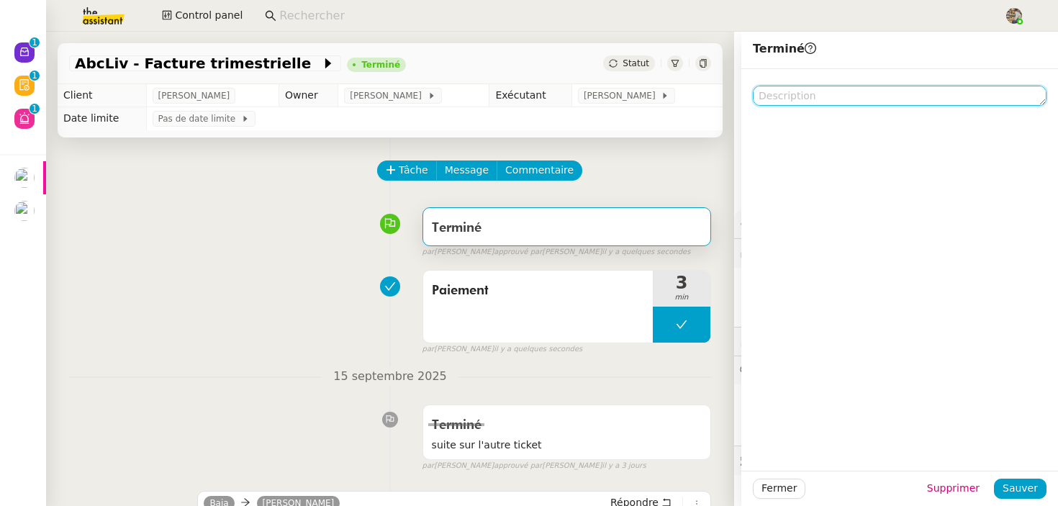
click at [805, 93] on textarea at bounding box center [900, 96] width 294 height 20
paste textarea "suite sur l'autre ticket"
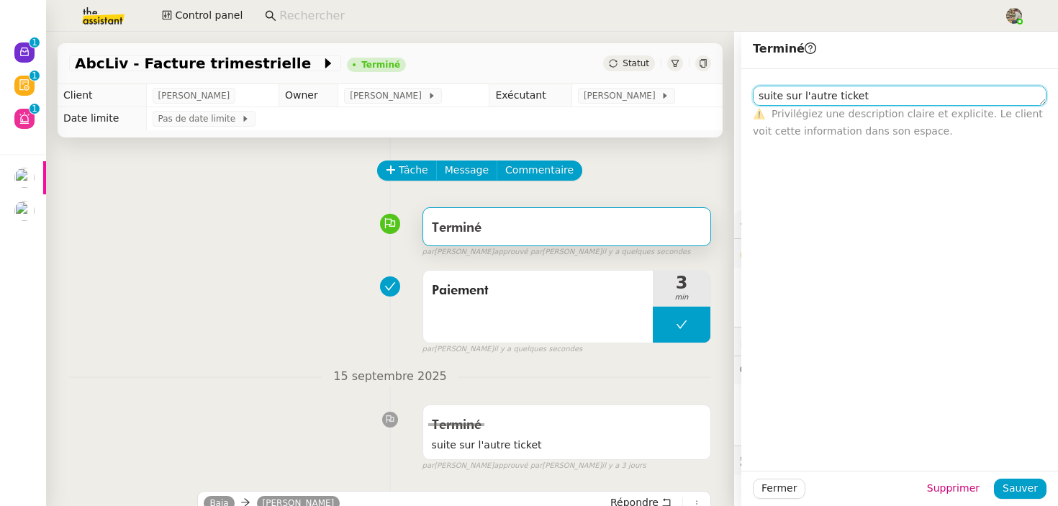
click at [765, 96] on textarea "suite sur l'autre ticket" at bounding box center [900, 96] width 294 height 20
type textarea "Suite sur l'autre ticket"
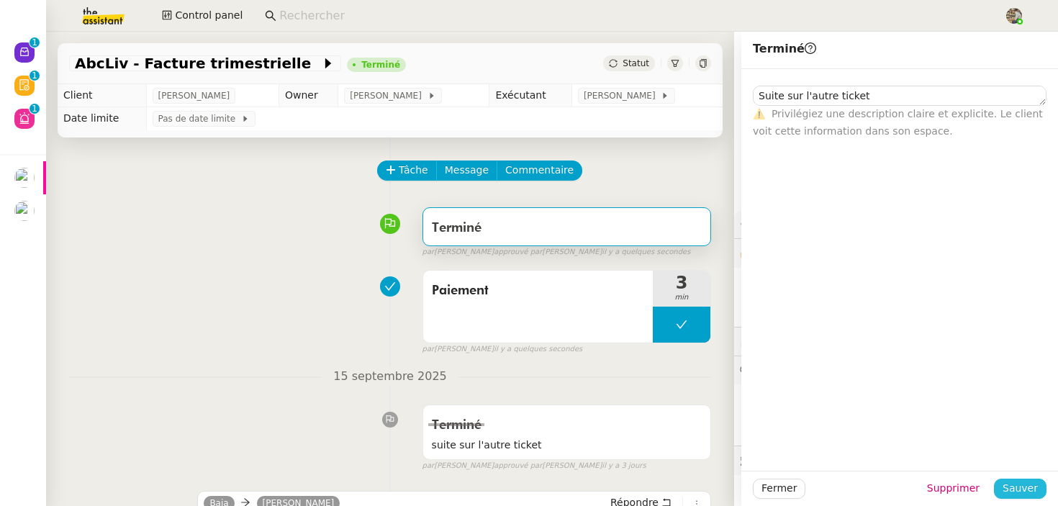
click at [1014, 487] on span "Sauver" at bounding box center [1020, 488] width 35 height 17
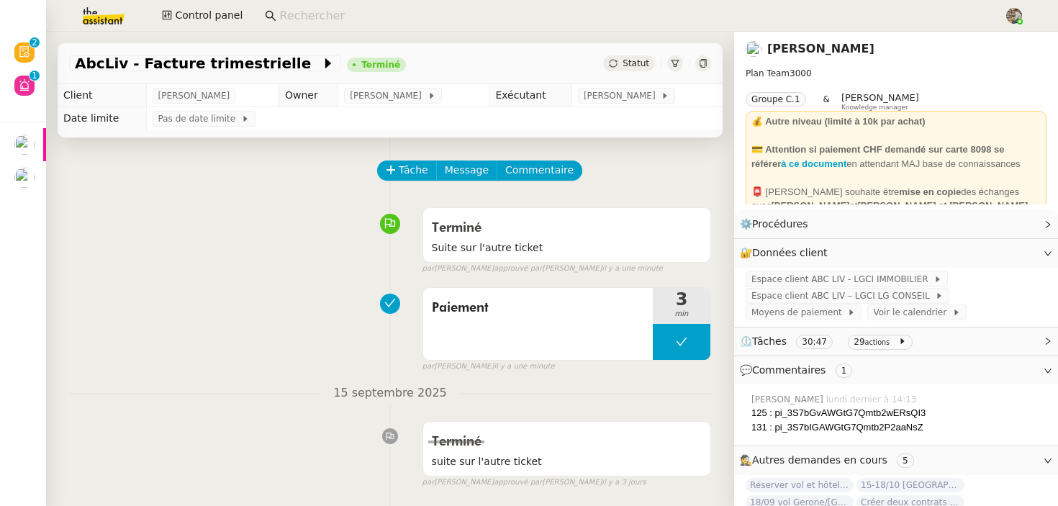
click at [334, 281] on div "Paiement 3 min false par Charles G. il y a une minute" at bounding box center [390, 327] width 642 height 92
click at [536, 330] on div "Paiement" at bounding box center [538, 324] width 230 height 72
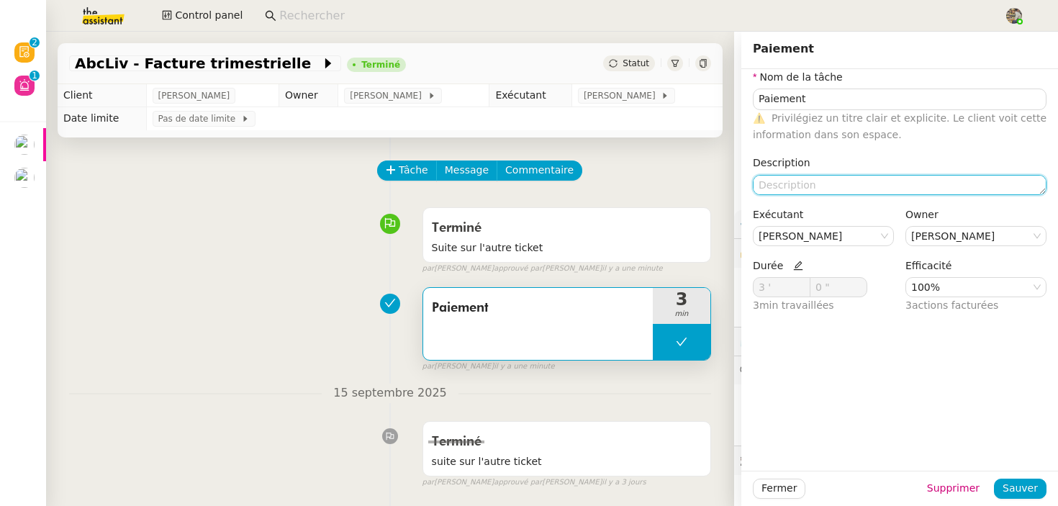
click at [810, 180] on textarea at bounding box center [900, 185] width 294 height 20
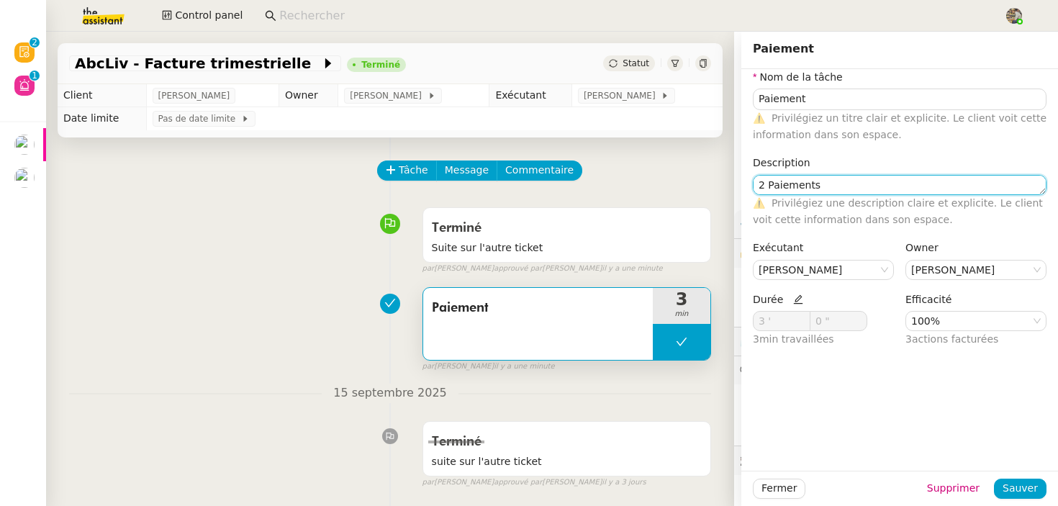
type textarea "2 Paiements"
click at [793, 301] on icon at bounding box center [797, 298] width 9 height 9
click at [803, 317] on icon at bounding box center [802, 318] width 4 height 3
type input "6 '"
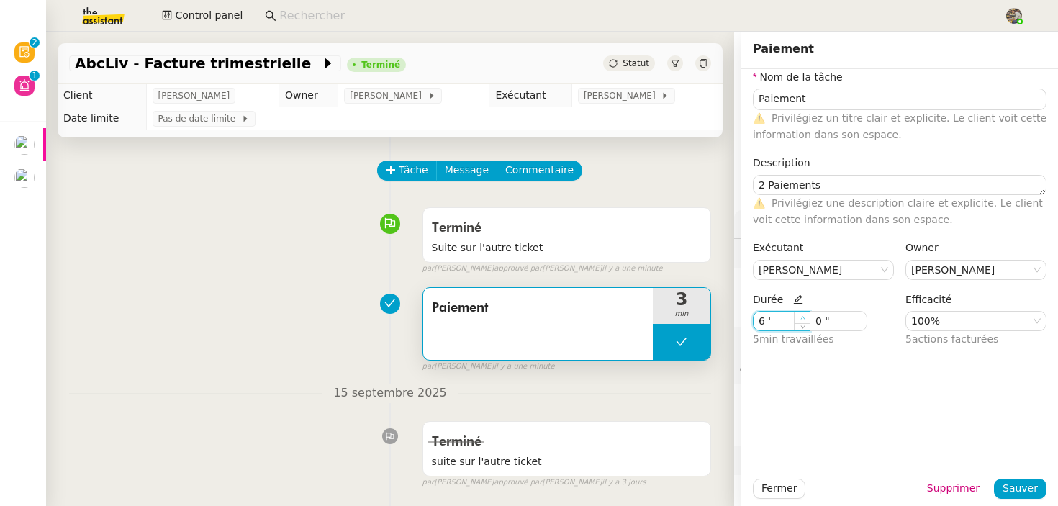
click at [803, 317] on icon at bounding box center [802, 318] width 4 height 3
click at [1026, 497] on button "Sauver" at bounding box center [1020, 489] width 53 height 20
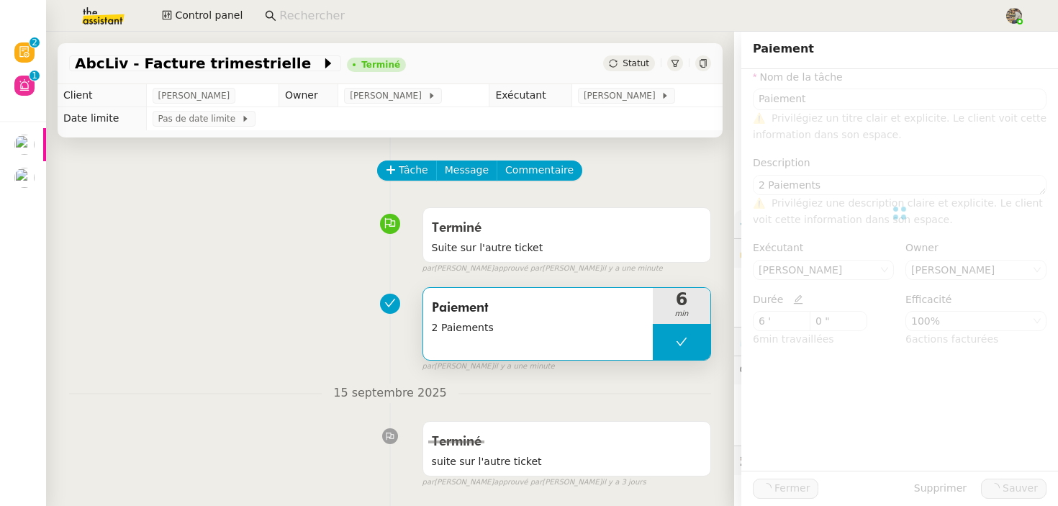
type input "Paiement"
type textarea "2 Paiements"
type input "6 '"
type input "0 ""
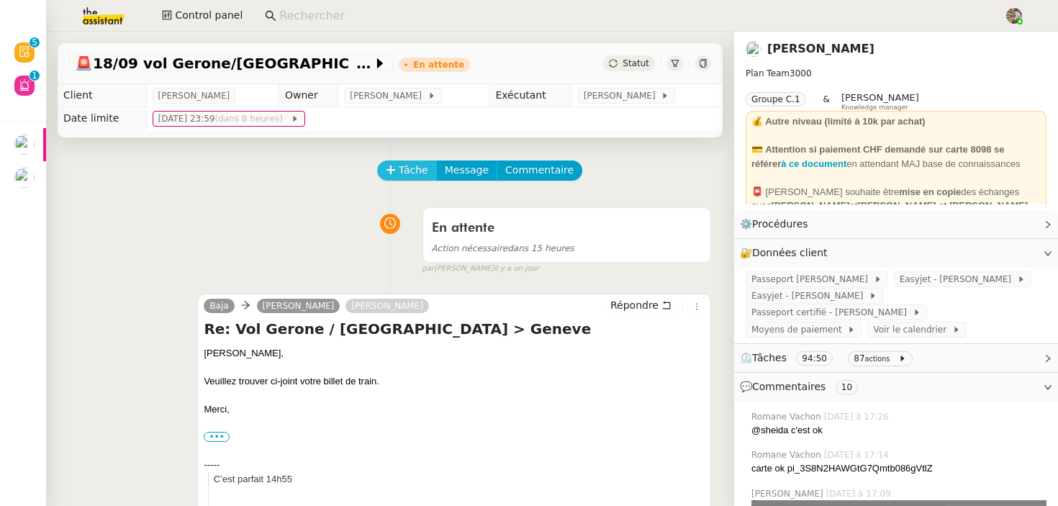
click at [407, 171] on span "Tâche" at bounding box center [414, 170] width 30 height 17
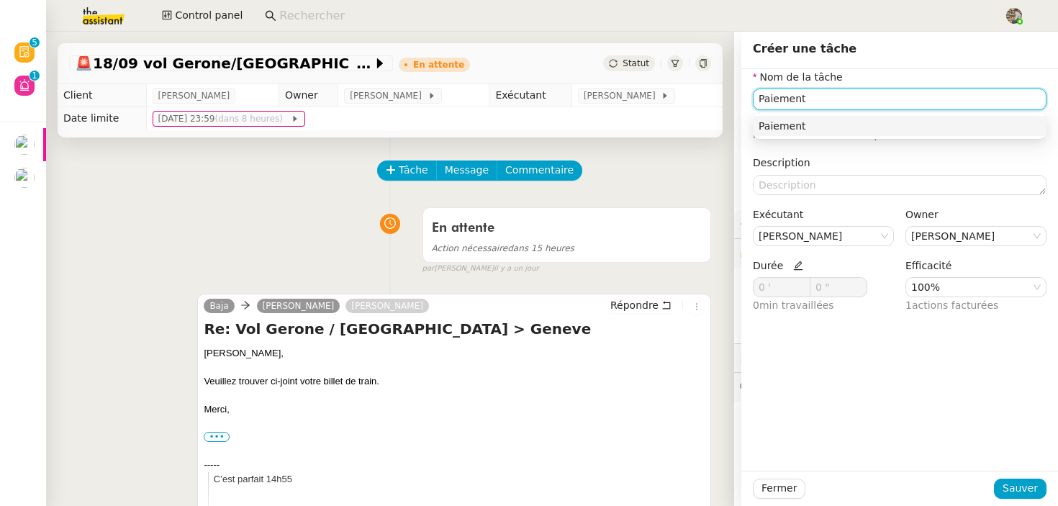
type input "Paiement"
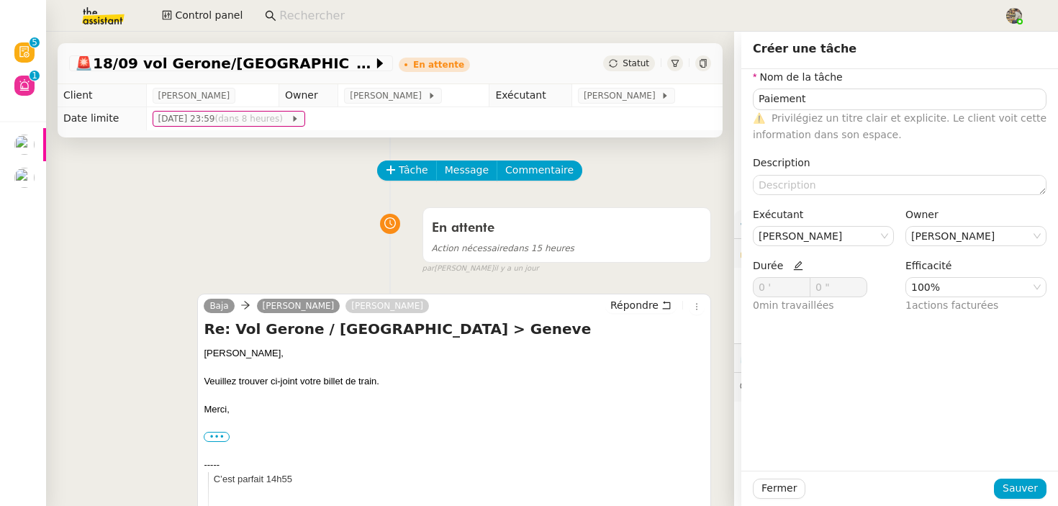
click at [798, 266] on icon at bounding box center [798, 266] width 10 height 10
click at [801, 282] on icon at bounding box center [802, 284] width 5 height 5
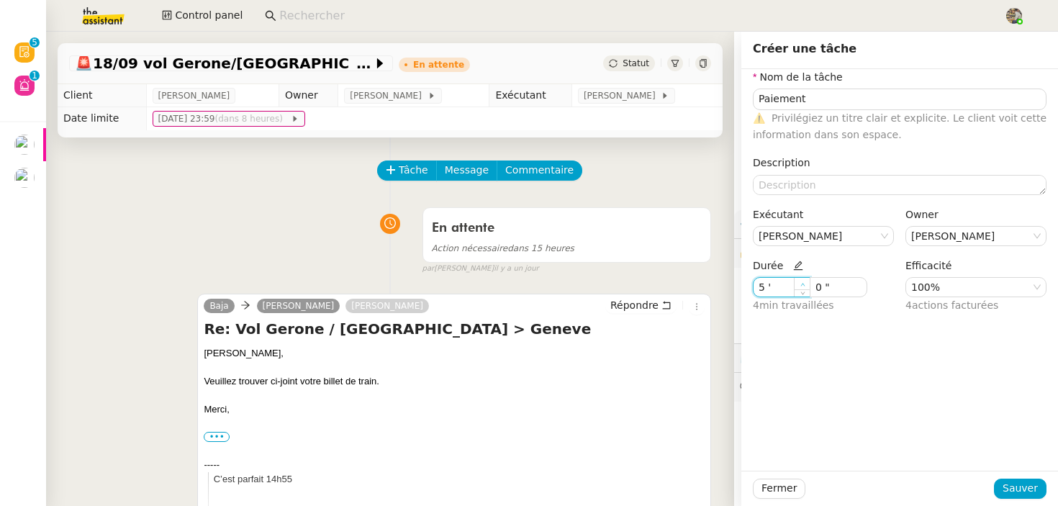
click at [801, 282] on icon at bounding box center [802, 284] width 5 height 5
type input "7 '"
click at [801, 282] on icon at bounding box center [802, 284] width 5 height 5
click at [1016, 485] on span "Sauver" at bounding box center [1020, 488] width 35 height 17
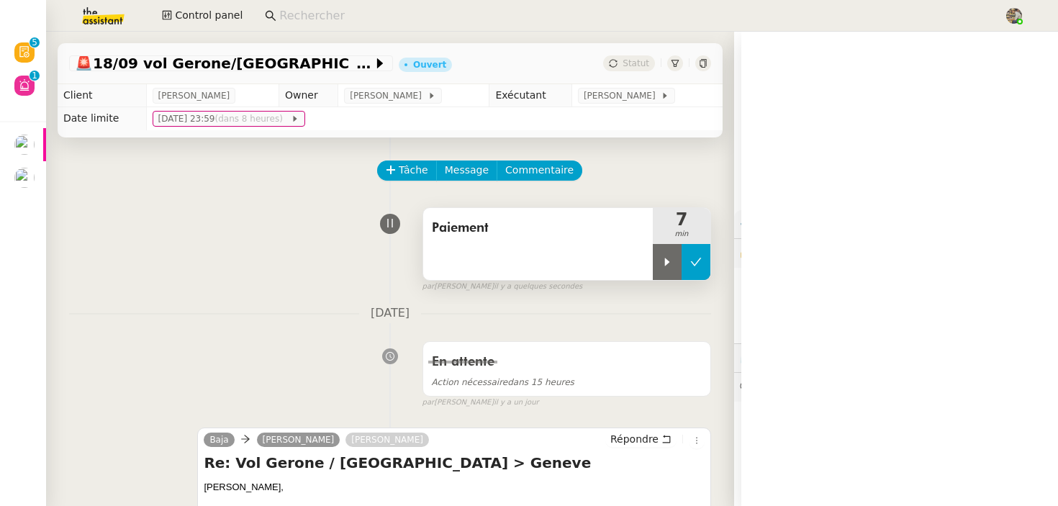
click at [706, 258] on button at bounding box center [696, 262] width 29 height 36
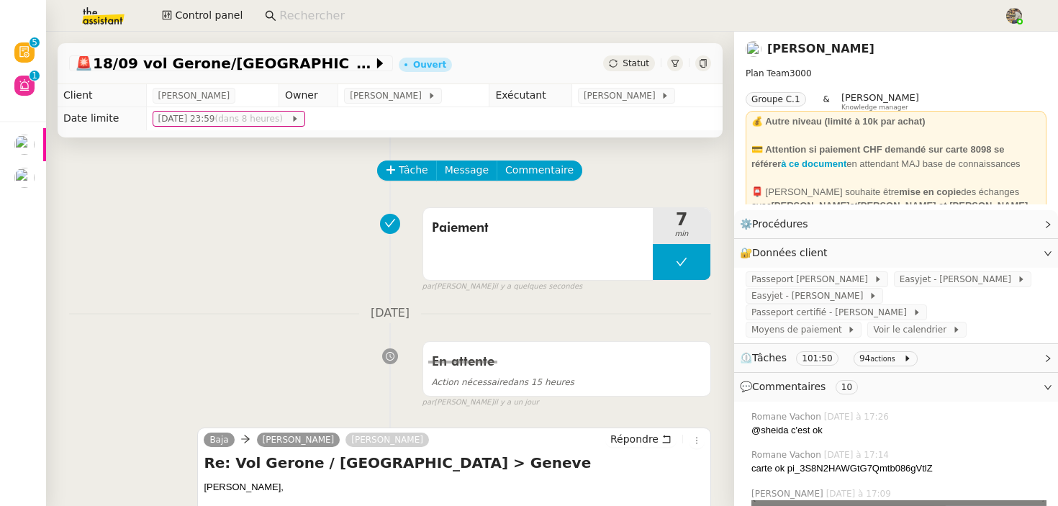
click at [639, 50] on div "🚨 18/09 vol Gerone/Barcelone à Genève Ouvert Statut" at bounding box center [390, 63] width 665 height 41
click at [634, 60] on span "Statut" at bounding box center [636, 63] width 27 height 10
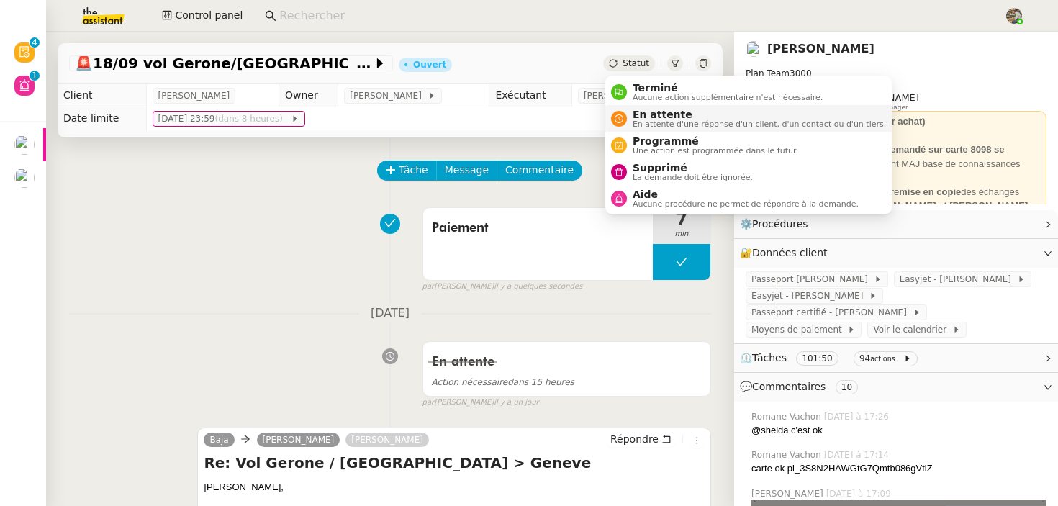
click at [633, 113] on span "En attente" at bounding box center [759, 115] width 253 height 12
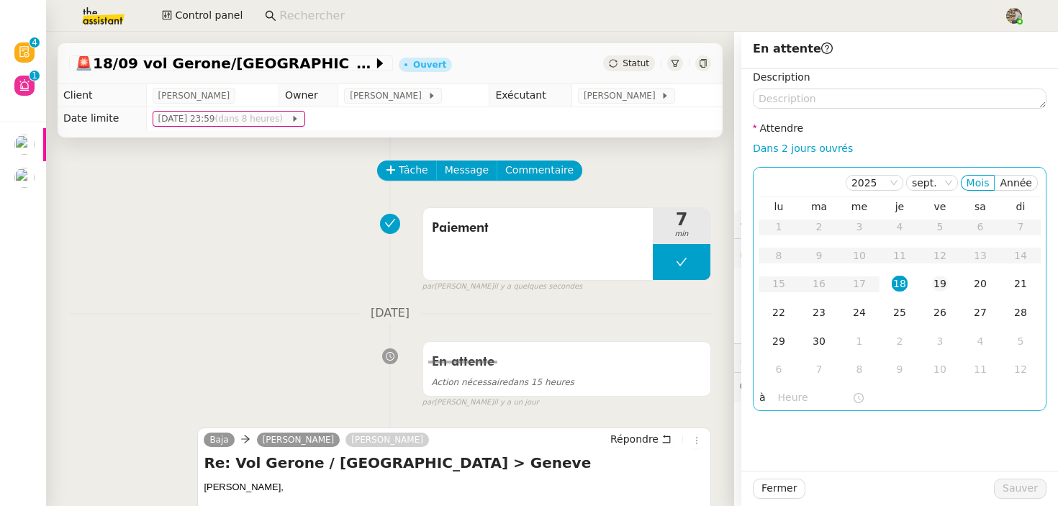
click at [936, 281] on div "19" at bounding box center [940, 284] width 16 height 16
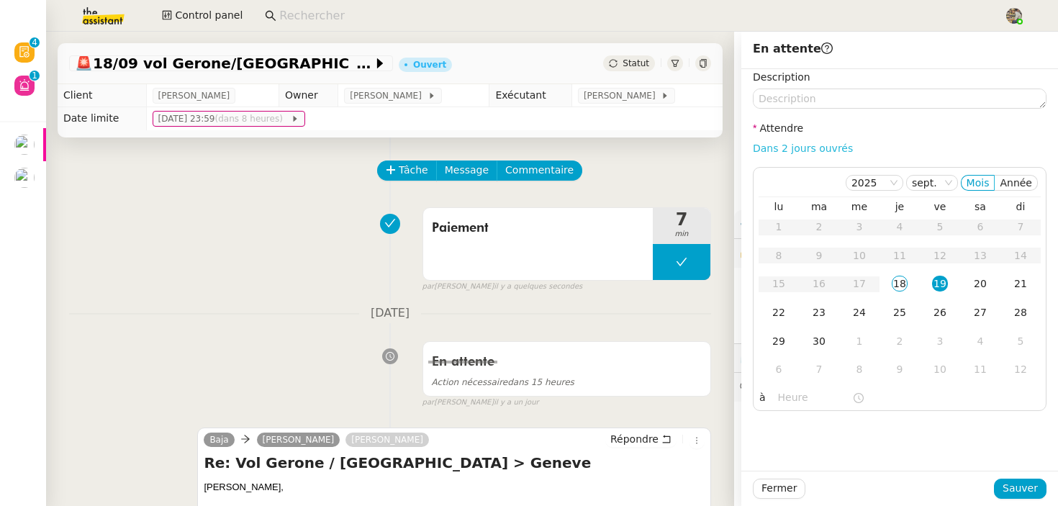
click at [788, 144] on link "Dans 2 jours ouvrés" at bounding box center [803, 149] width 100 height 12
type input "07:00"
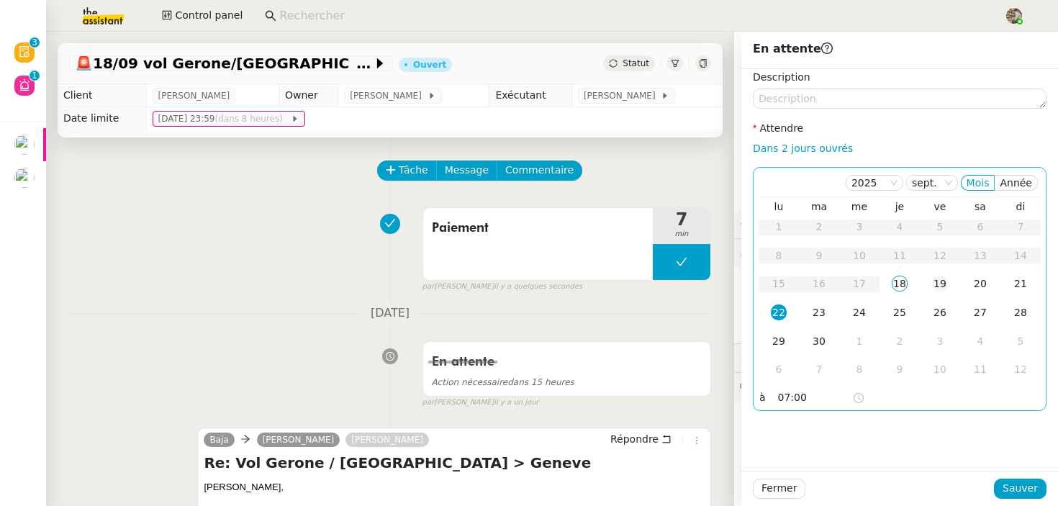
click at [934, 284] on div "19" at bounding box center [940, 284] width 16 height 16
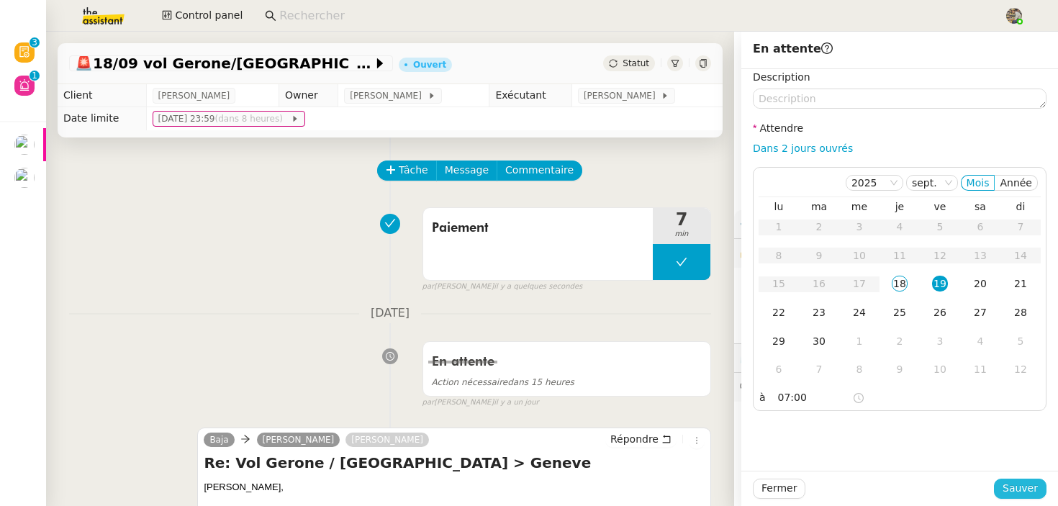
click at [1012, 487] on span "Sauver" at bounding box center [1020, 488] width 35 height 17
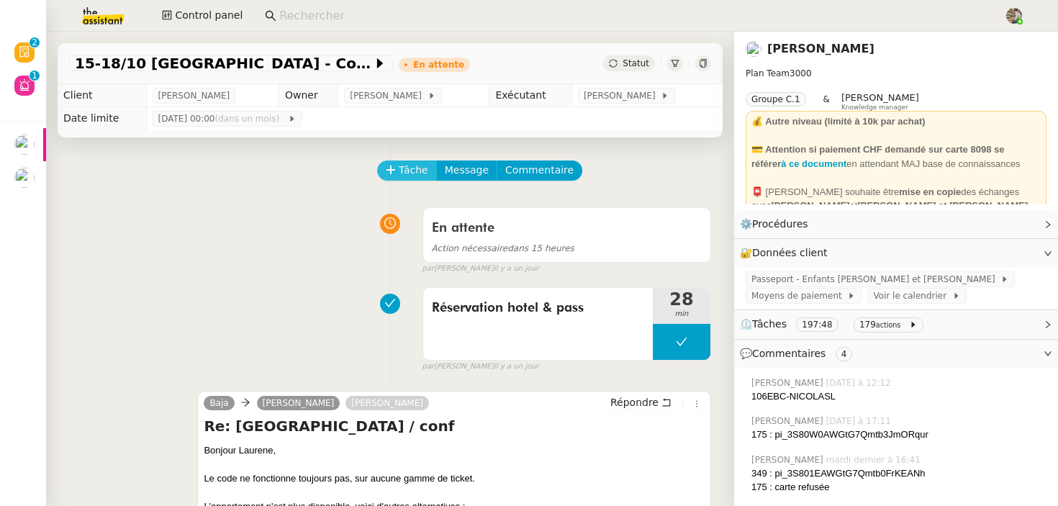
click at [405, 175] on span "Tâche" at bounding box center [414, 170] width 30 height 17
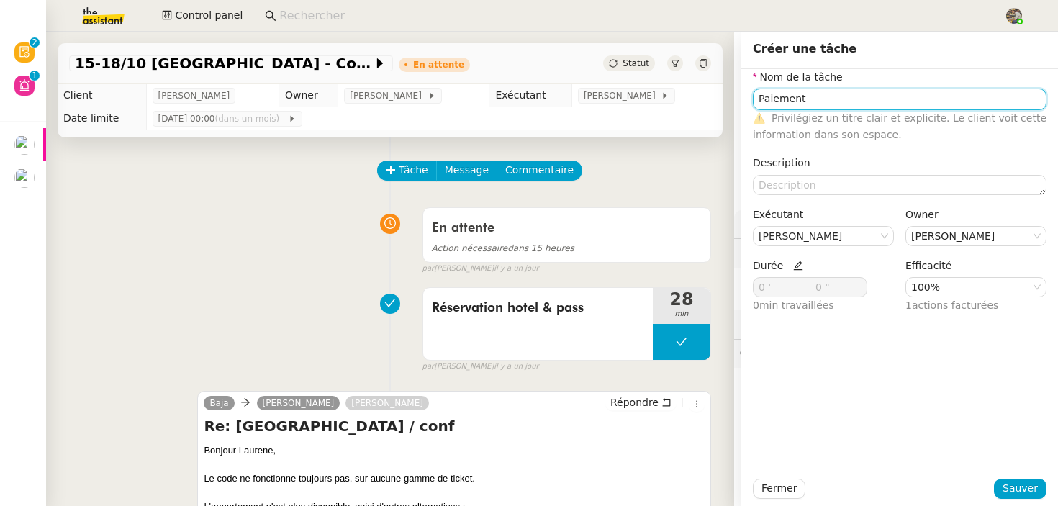
type input "Paiement"
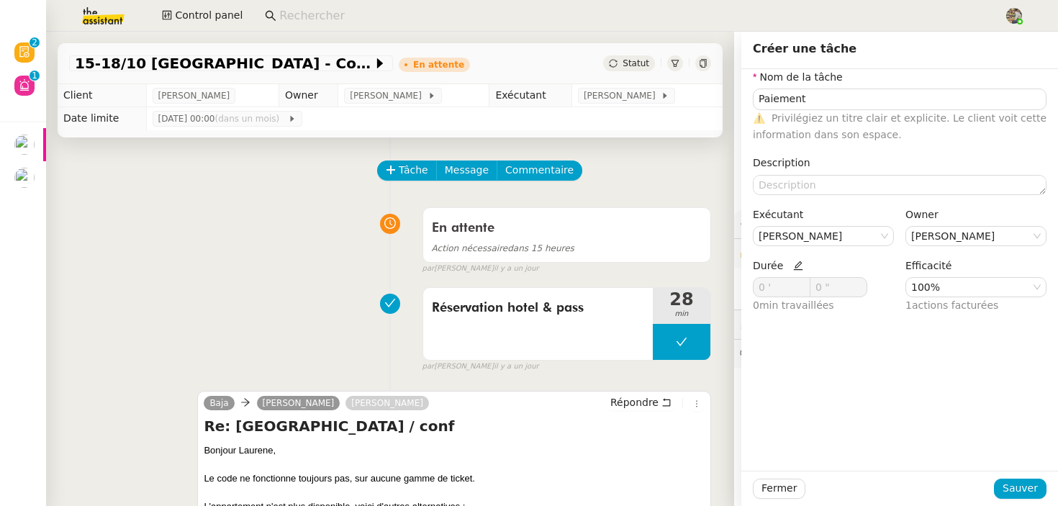
click at [795, 271] on icon at bounding box center [798, 266] width 10 height 10
click at [804, 281] on span at bounding box center [802, 284] width 9 height 9
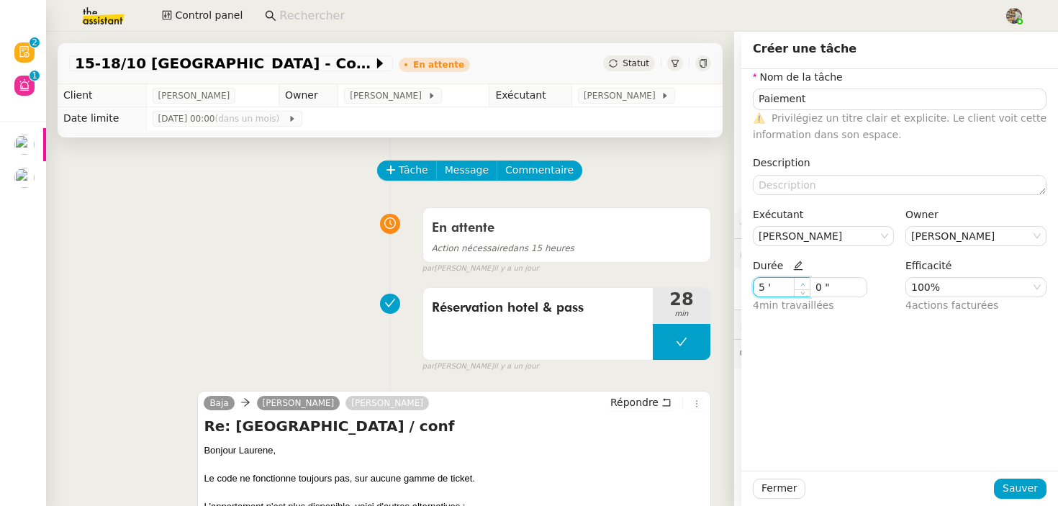
click at [804, 281] on span at bounding box center [802, 284] width 9 height 9
drag, startPoint x: 750, startPoint y: 284, endPoint x: 695, endPoint y: 284, distance: 54.7
click at [695, 284] on app-ticket "15-18/10 Barcelone - Conférence En attente Statut Client Laurène Gauthier Owner…" at bounding box center [552, 269] width 1012 height 474
paste input ".87"
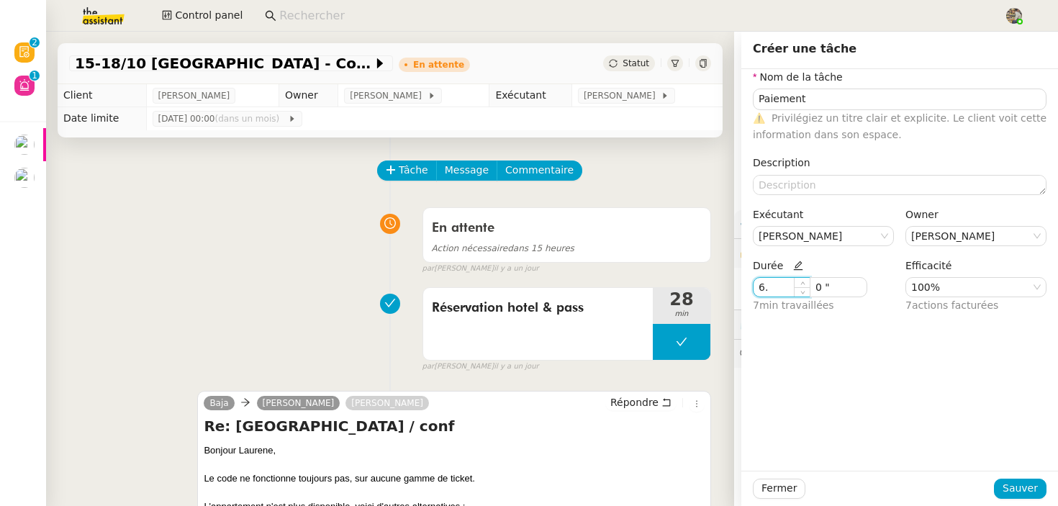
type input "6"
type input "7 '"
click at [877, 379] on div "Nom de la tâche Paiement ⚠️ Privilégiez un titre clair et explicite. Le client …" at bounding box center [899, 270] width 317 height 402
click at [1020, 495] on span "Sauver" at bounding box center [1020, 488] width 35 height 17
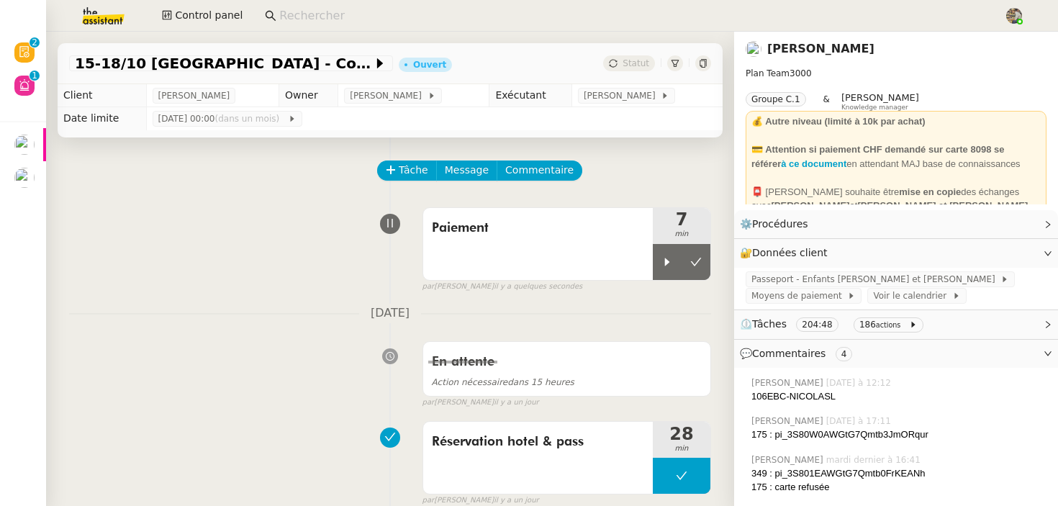
click at [633, 66] on span "Statut" at bounding box center [636, 63] width 27 height 10
click at [700, 276] on button at bounding box center [696, 262] width 29 height 36
click at [626, 66] on span "Statut" at bounding box center [636, 63] width 27 height 10
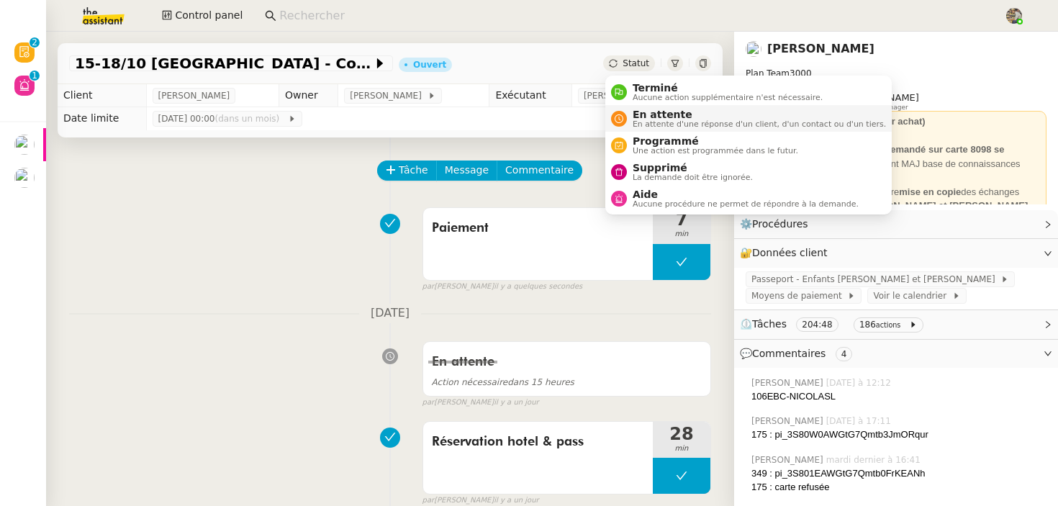
click at [636, 121] on span "En attente d'une réponse d'un client, d'un contact ou d'un tiers." at bounding box center [759, 124] width 253 height 8
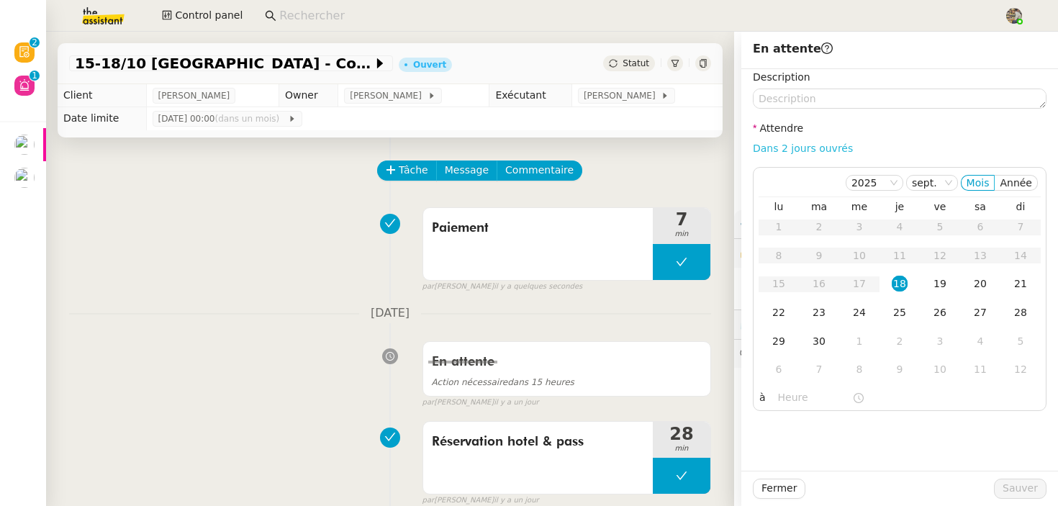
click at [808, 145] on link "Dans 2 jours ouvrés" at bounding box center [803, 149] width 100 height 12
type input "07:00"
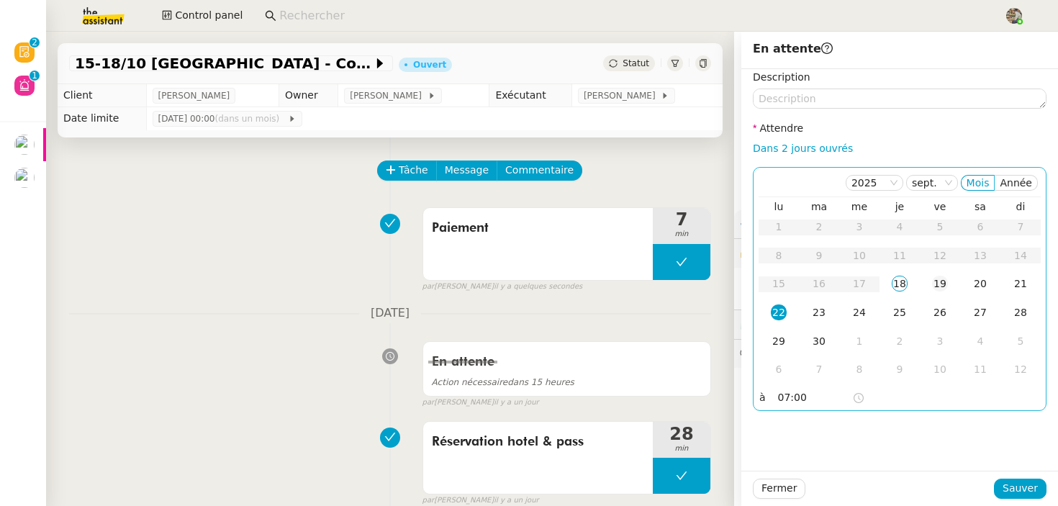
click at [939, 289] on div "19" at bounding box center [940, 284] width 16 height 16
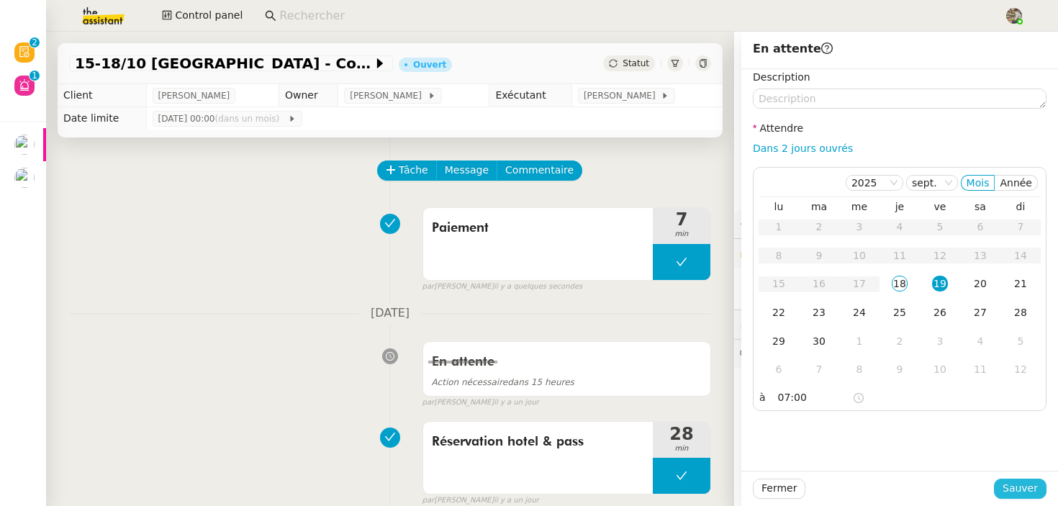
click at [1016, 492] on span "Sauver" at bounding box center [1020, 488] width 35 height 17
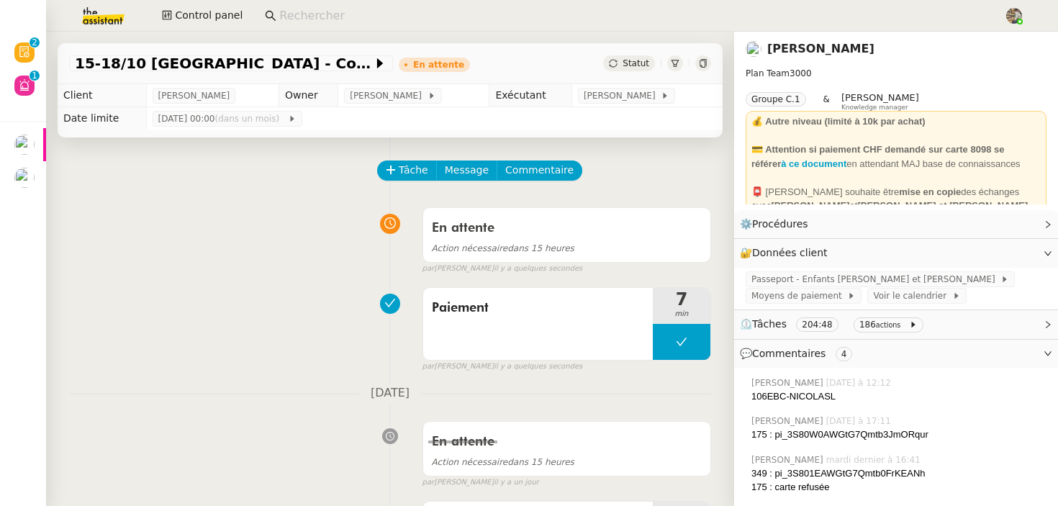
scroll to position [143, 0]
click at [400, 169] on span "Tâche" at bounding box center [414, 170] width 30 height 17
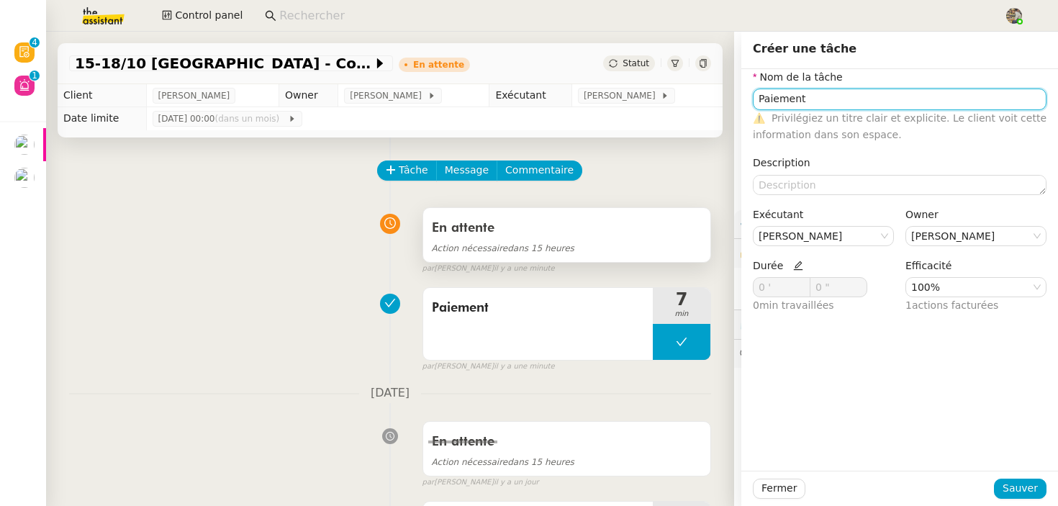
type input "Paiement"
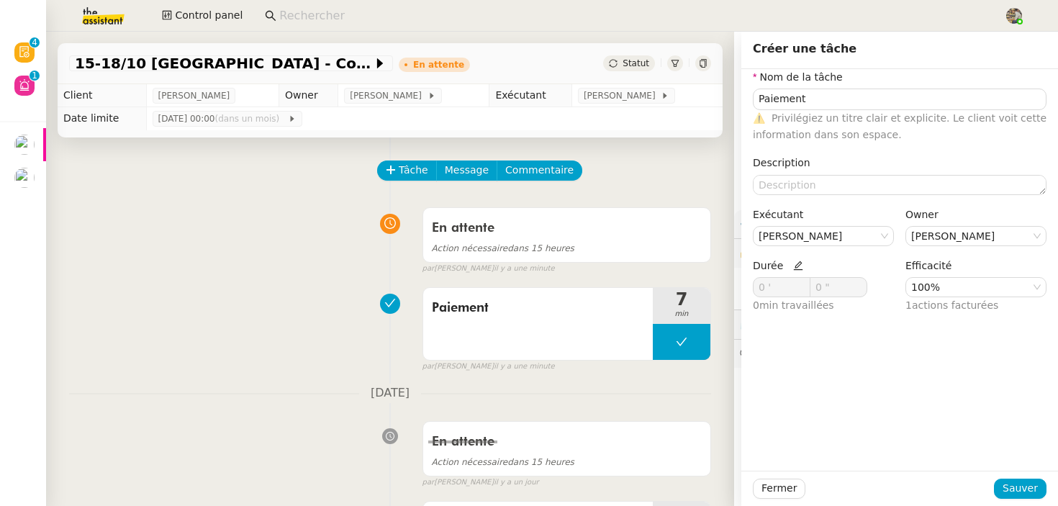
click at [798, 264] on icon at bounding box center [798, 266] width 10 height 10
drag, startPoint x: 766, startPoint y: 289, endPoint x: 695, endPoint y: 279, distance: 72.1
click at [698, 280] on app-ticket "15-18/10 Barcelone - Conférence En attente Statut Client Laurène Gauthier Owner…" at bounding box center [552, 269] width 1012 height 474
click at [757, 289] on input "0 '" at bounding box center [782, 287] width 56 height 19
click at [806, 281] on span at bounding box center [802, 284] width 9 height 9
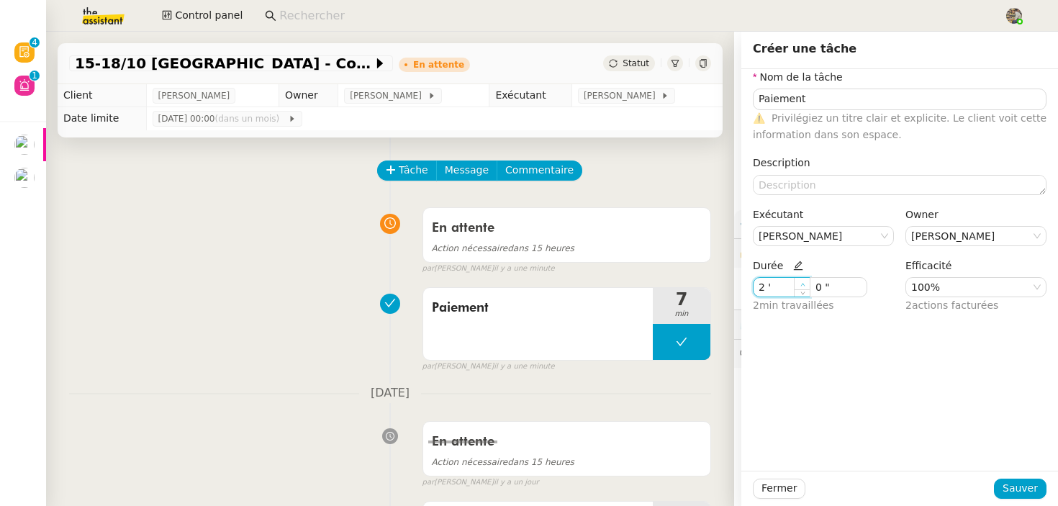
click at [806, 281] on span at bounding box center [802, 284] width 9 height 9
type input "4 '"
click at [806, 281] on span at bounding box center [802, 284] width 9 height 9
click at [1034, 485] on span "Sauver" at bounding box center [1020, 488] width 35 height 17
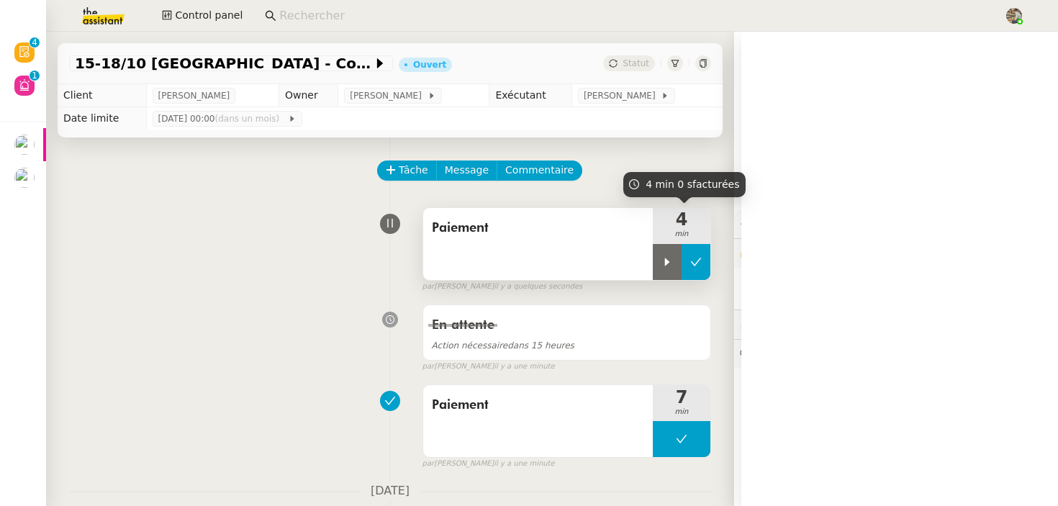
click at [709, 258] on button at bounding box center [696, 262] width 29 height 36
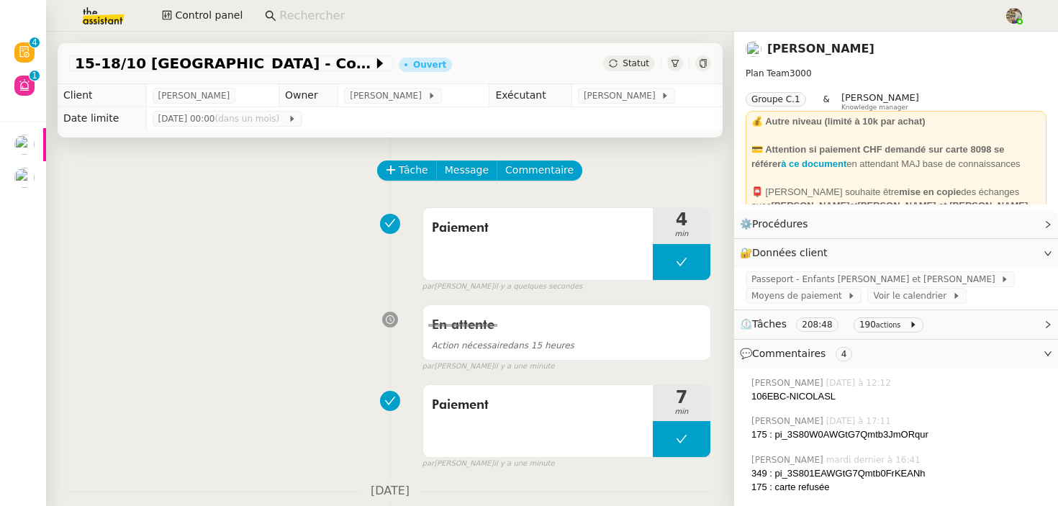
click at [623, 66] on div "Statut" at bounding box center [629, 63] width 52 height 16
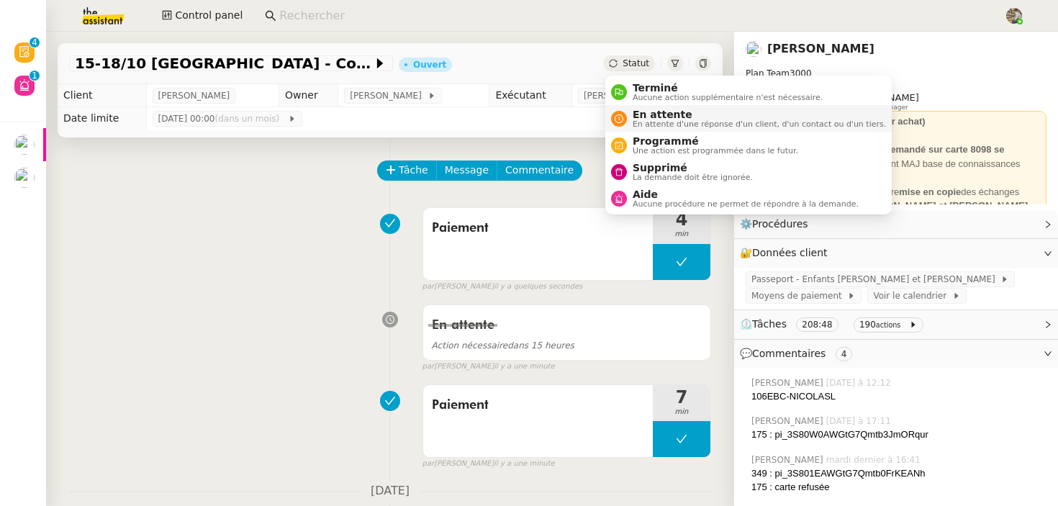
click at [641, 114] on span "En attente" at bounding box center [759, 115] width 253 height 12
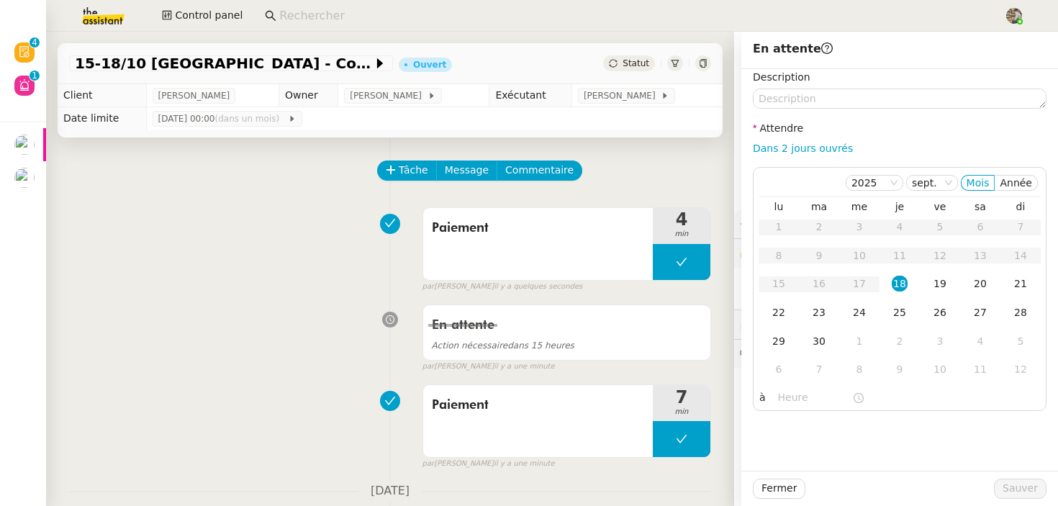
click at [799, 155] on div "Dans 2 jours ouvrés" at bounding box center [900, 148] width 294 height 17
click at [810, 146] on link "Dans 2 jours ouvrés" at bounding box center [803, 149] width 100 height 12
type input "07:00"
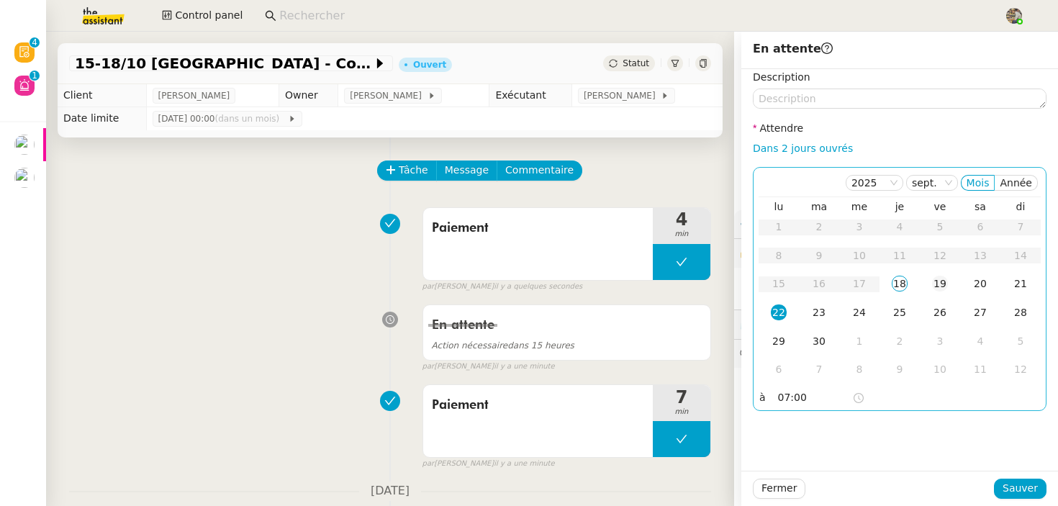
click at [942, 287] on div "19" at bounding box center [940, 284] width 16 height 16
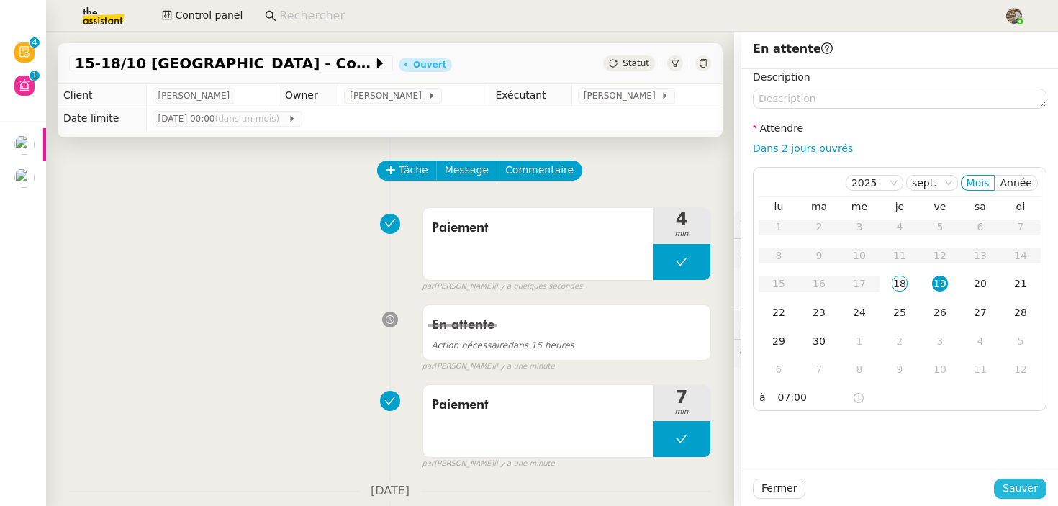
click at [1029, 487] on span "Sauver" at bounding box center [1020, 488] width 35 height 17
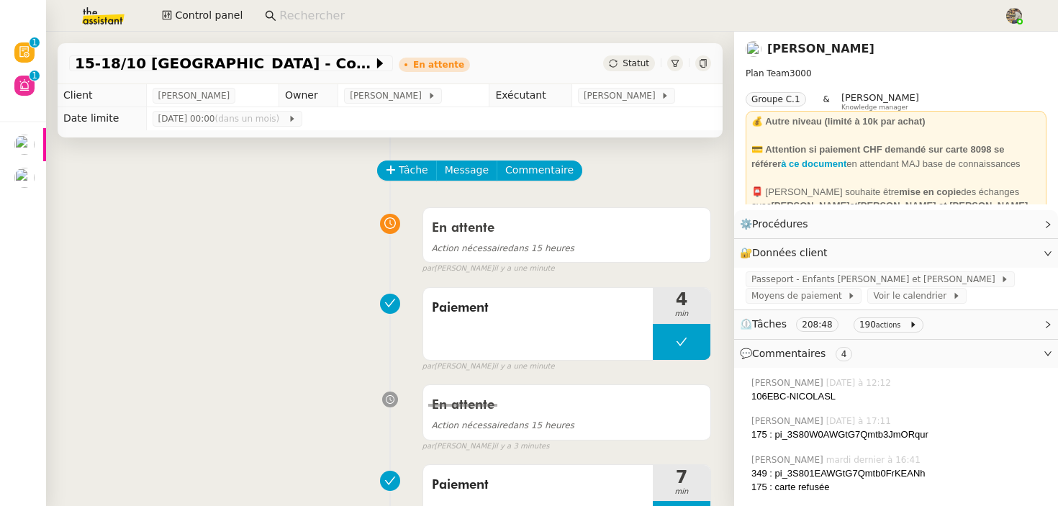
click at [335, 18] on input at bounding box center [634, 15] width 710 height 19
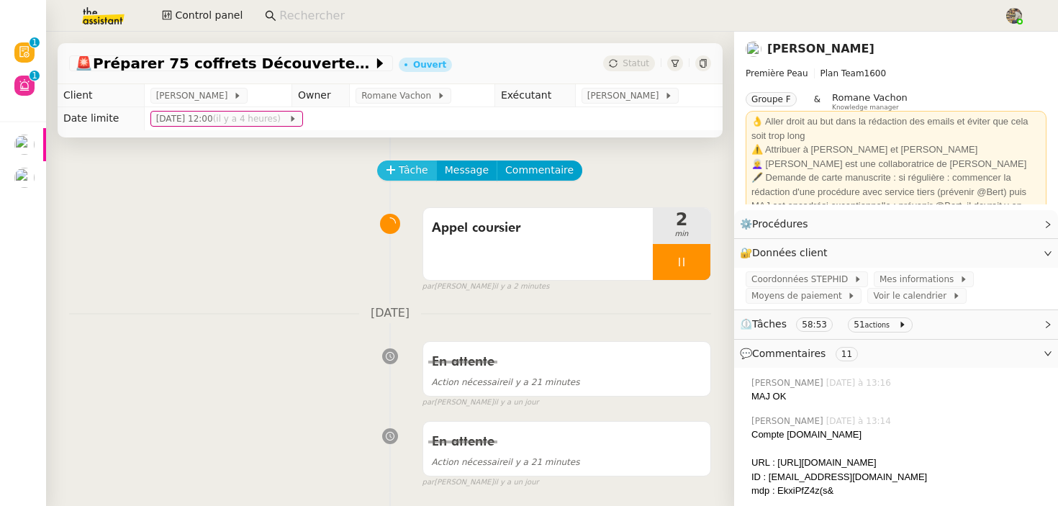
click at [410, 172] on span "Tâche" at bounding box center [414, 170] width 30 height 17
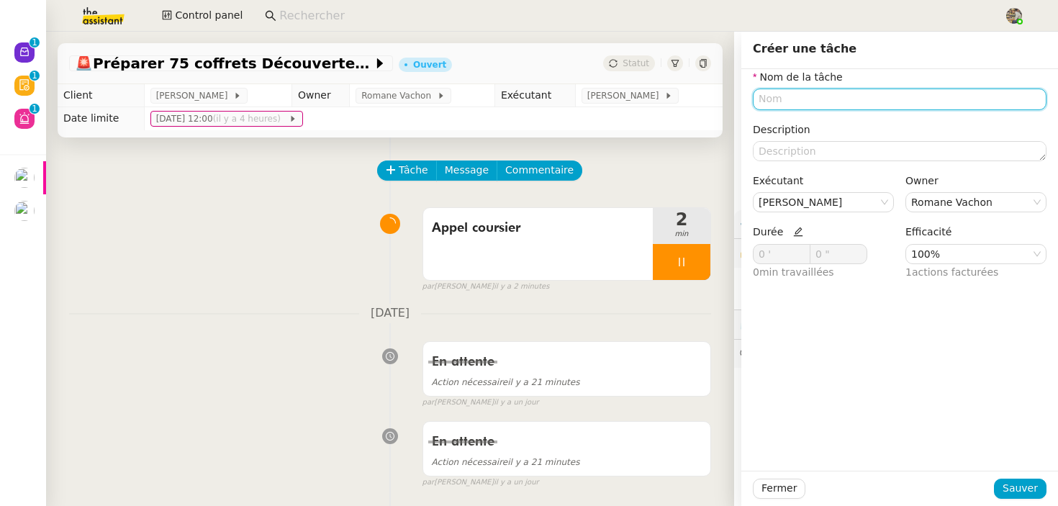
type input "O"
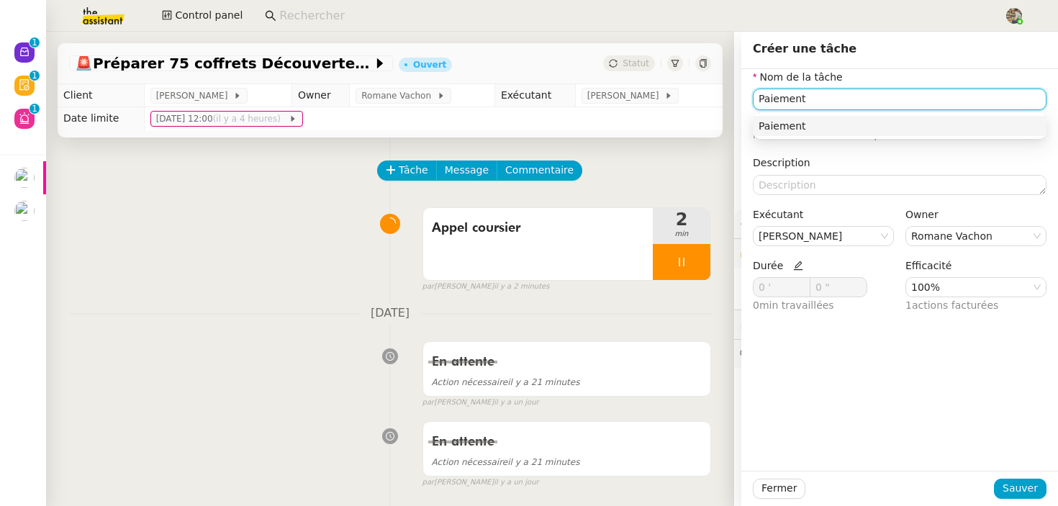
type input "Paiement"
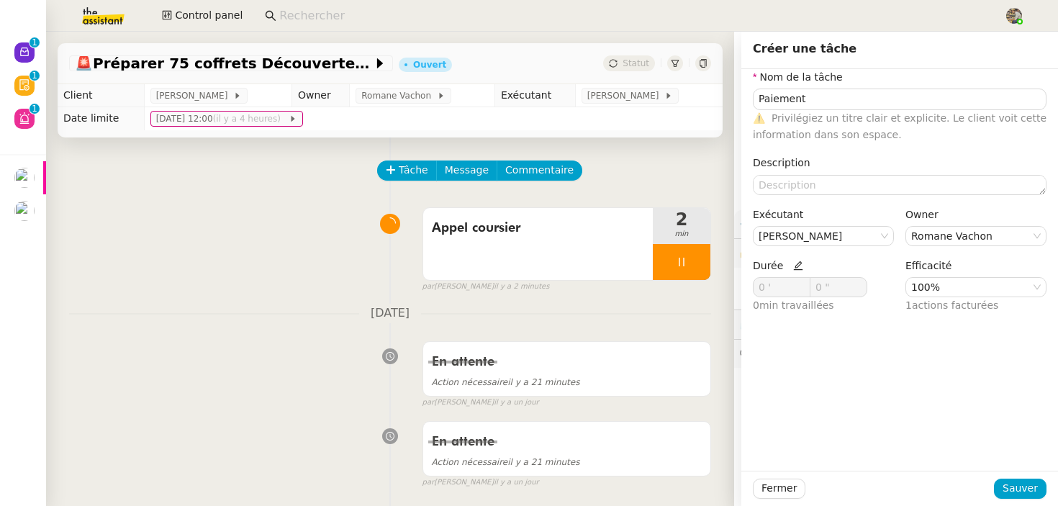
click at [793, 261] on icon at bounding box center [798, 266] width 10 height 10
click at [798, 284] on span at bounding box center [802, 284] width 9 height 9
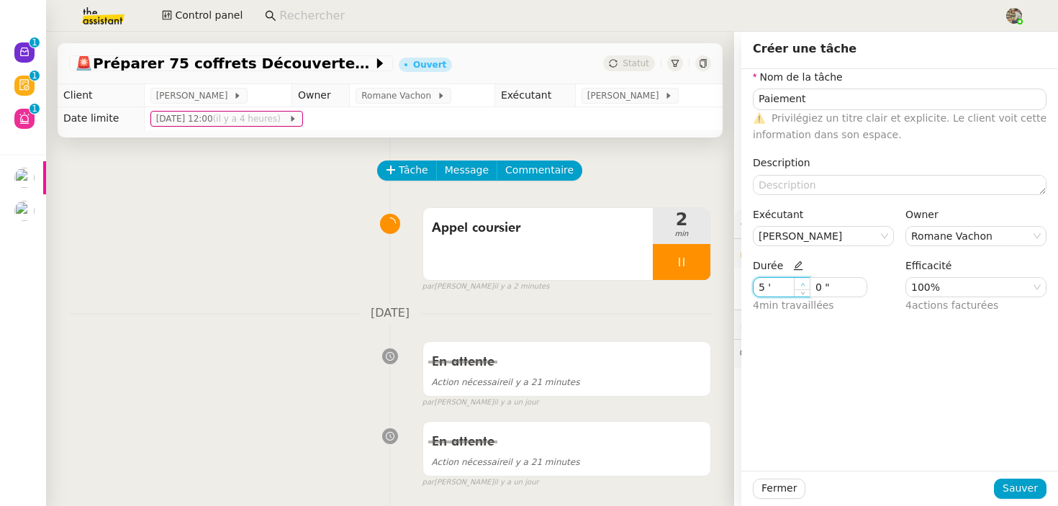
click at [798, 284] on span at bounding box center [802, 284] width 9 height 9
type input "7 '"
click at [798, 284] on span at bounding box center [802, 284] width 9 height 9
click at [1011, 492] on span "Sauver" at bounding box center [1020, 488] width 35 height 17
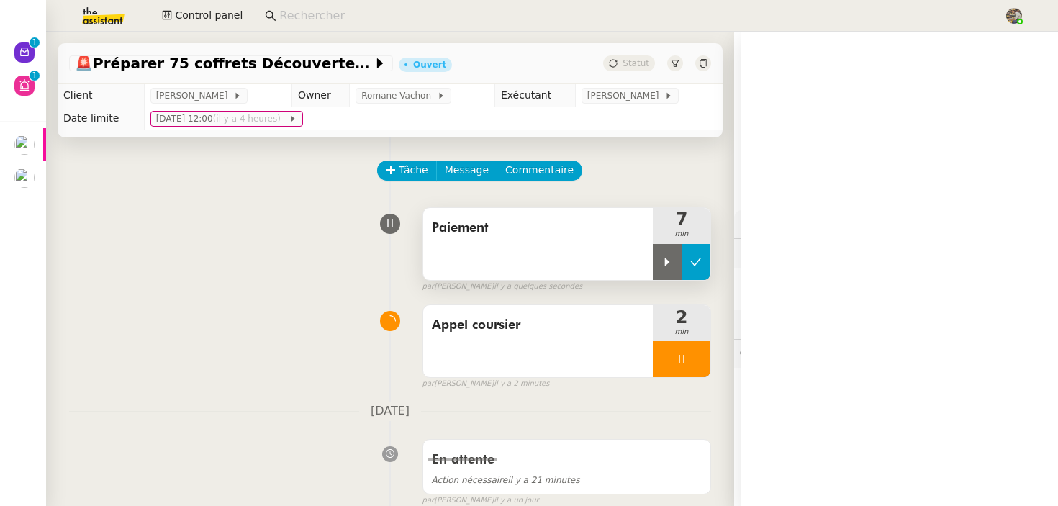
click at [695, 256] on icon at bounding box center [696, 262] width 12 height 12
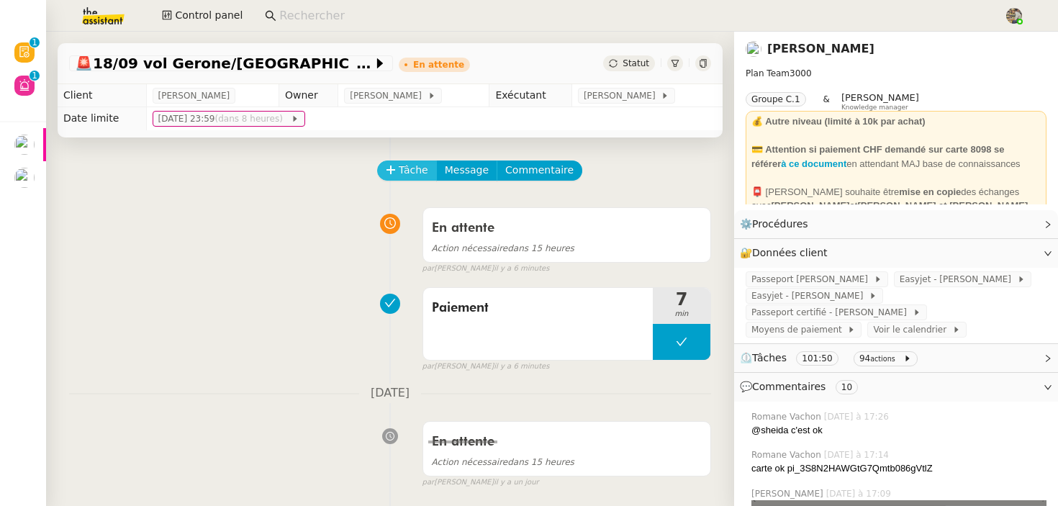
click at [391, 168] on icon at bounding box center [390, 170] width 1 height 8
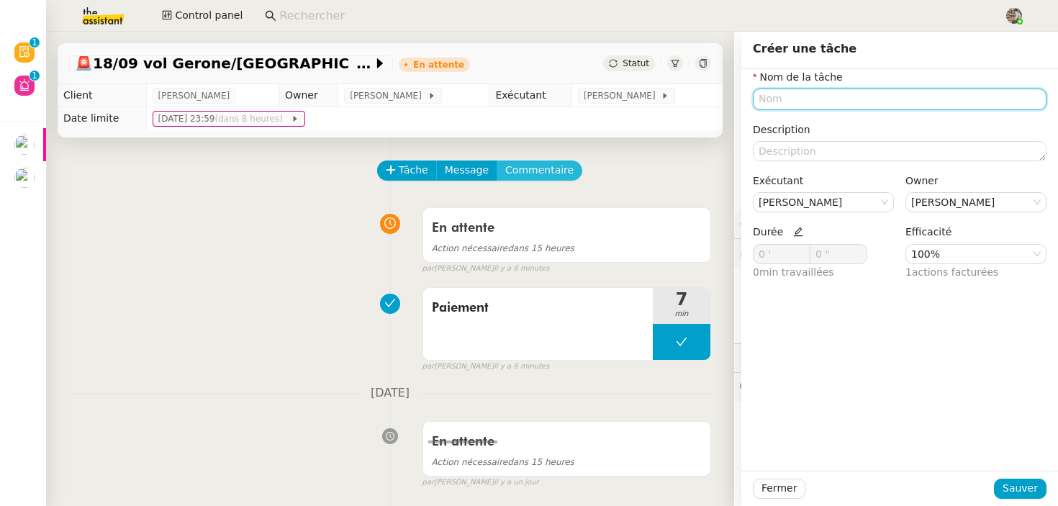
type input "a"
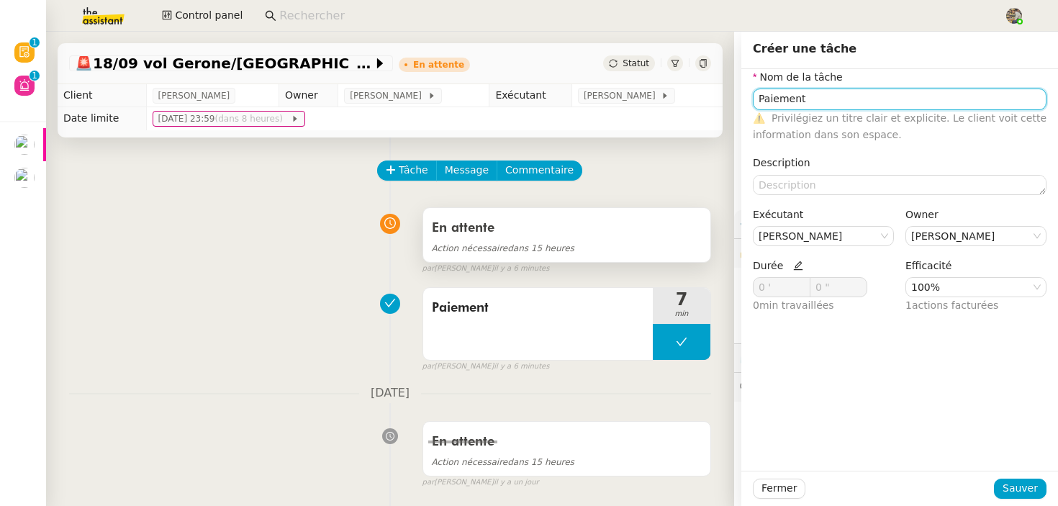
type input "Paiement"
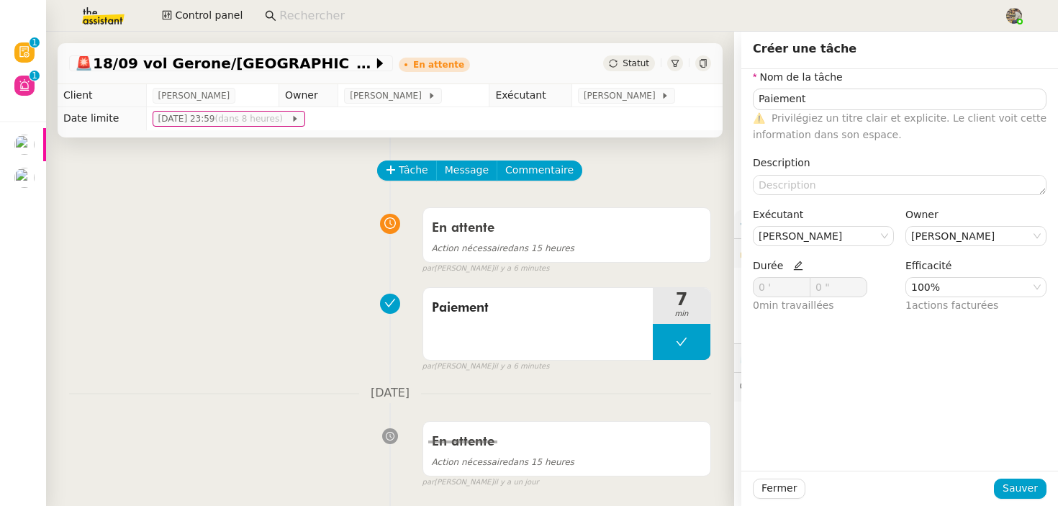
click at [800, 264] on nz-form-item "Durée 0 ' 0 " 0 min travaillées" at bounding box center [823, 286] width 141 height 57
click at [794, 264] on icon at bounding box center [798, 266] width 10 height 10
type input "1 '"
click at [802, 279] on span at bounding box center [802, 284] width 16 height 12
click at [1016, 487] on span "Sauver" at bounding box center [1020, 488] width 35 height 17
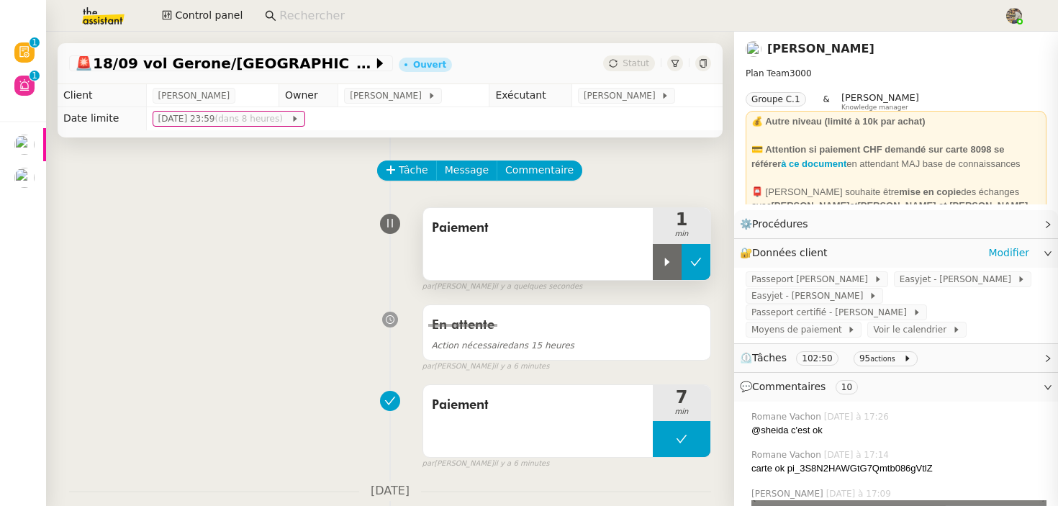
click at [695, 260] on icon at bounding box center [696, 262] width 12 height 12
click at [615, 60] on icon at bounding box center [613, 63] width 9 height 9
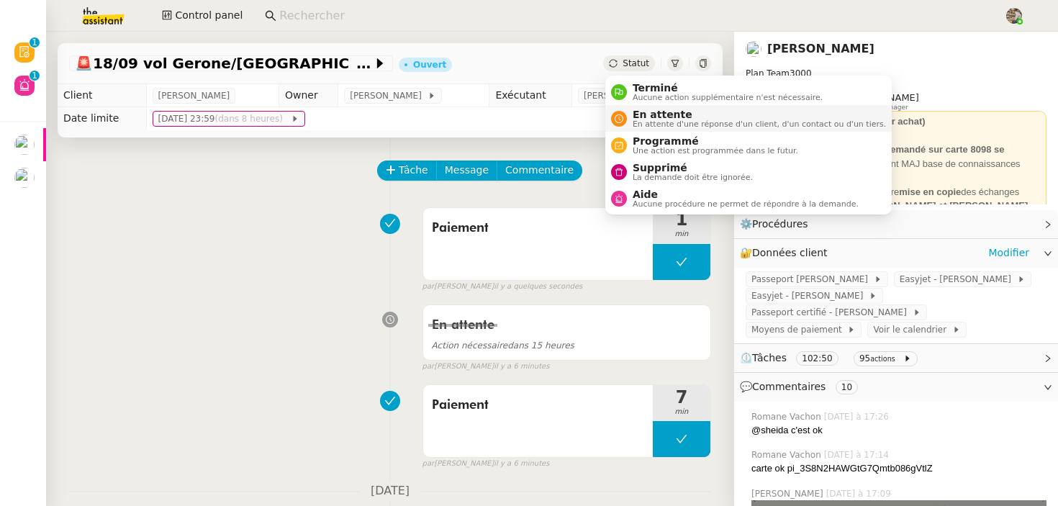
click at [633, 110] on span "En attente" at bounding box center [759, 115] width 253 height 12
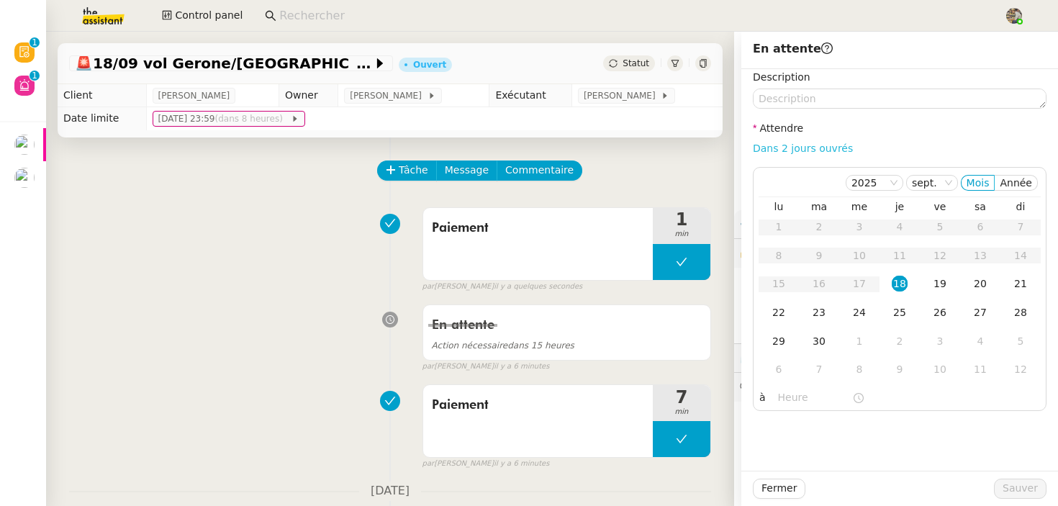
click at [779, 147] on link "Dans 2 jours ouvrés" at bounding box center [803, 149] width 100 height 12
type input "07:00"
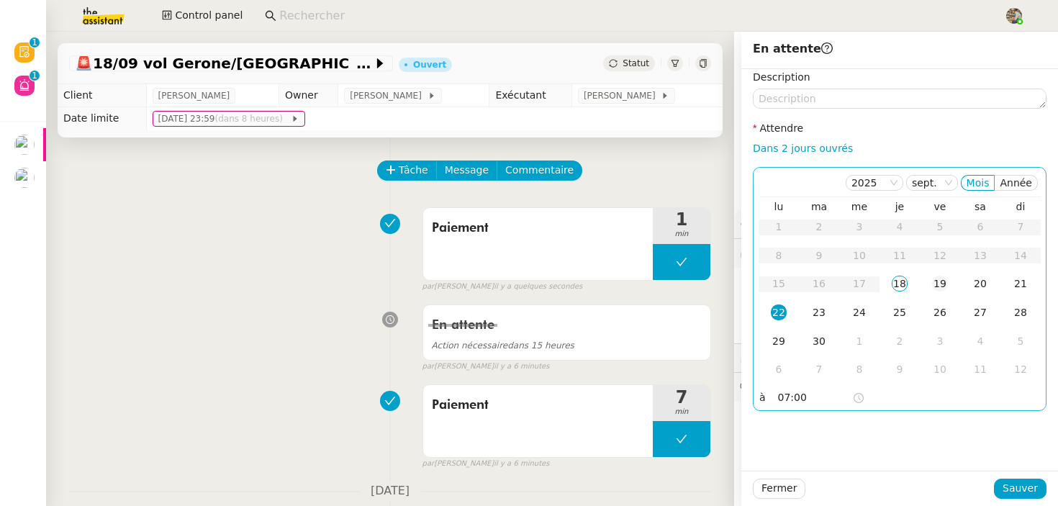
click at [946, 281] on div "19" at bounding box center [940, 284] width 16 height 16
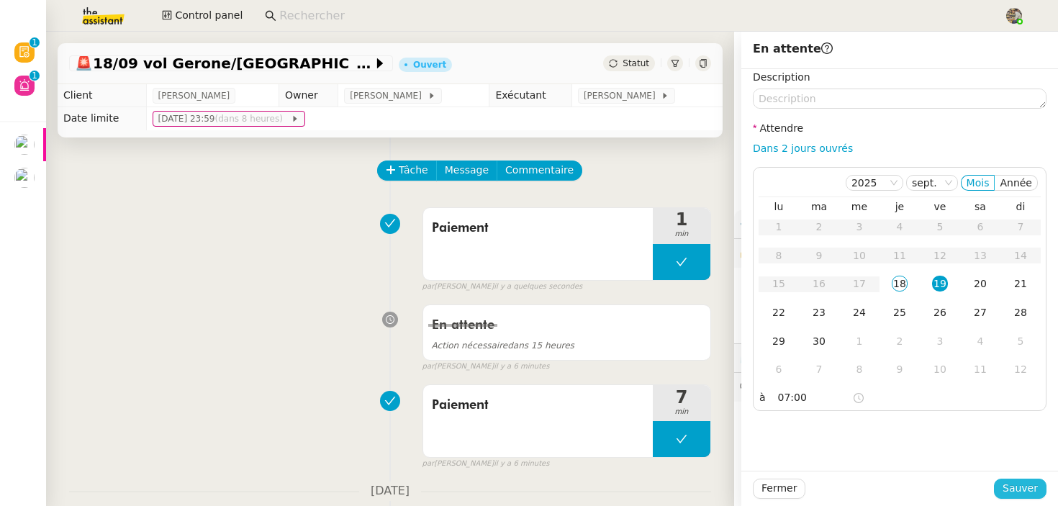
click at [1026, 479] on button "Sauver" at bounding box center [1020, 489] width 53 height 20
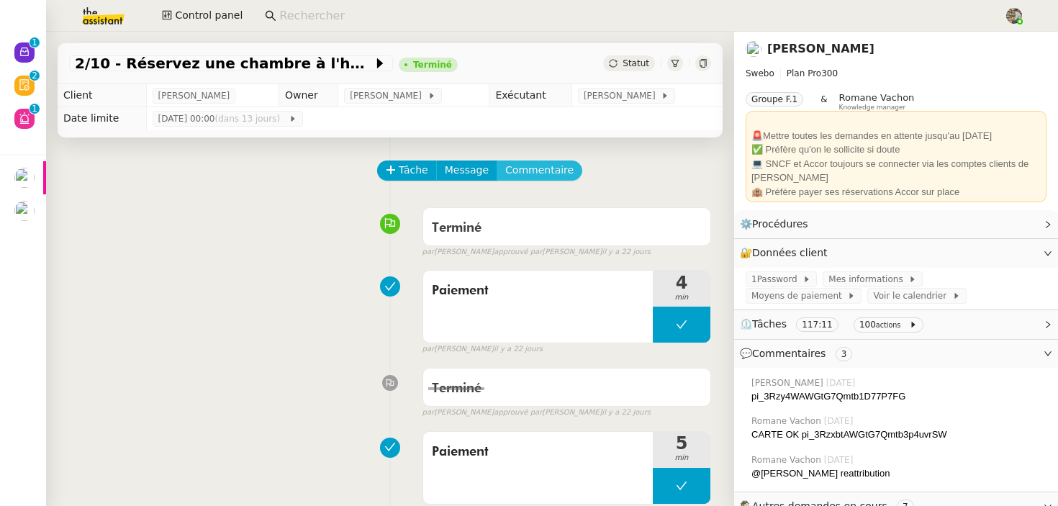
click at [518, 173] on span "Commentaire" at bounding box center [539, 170] width 68 height 17
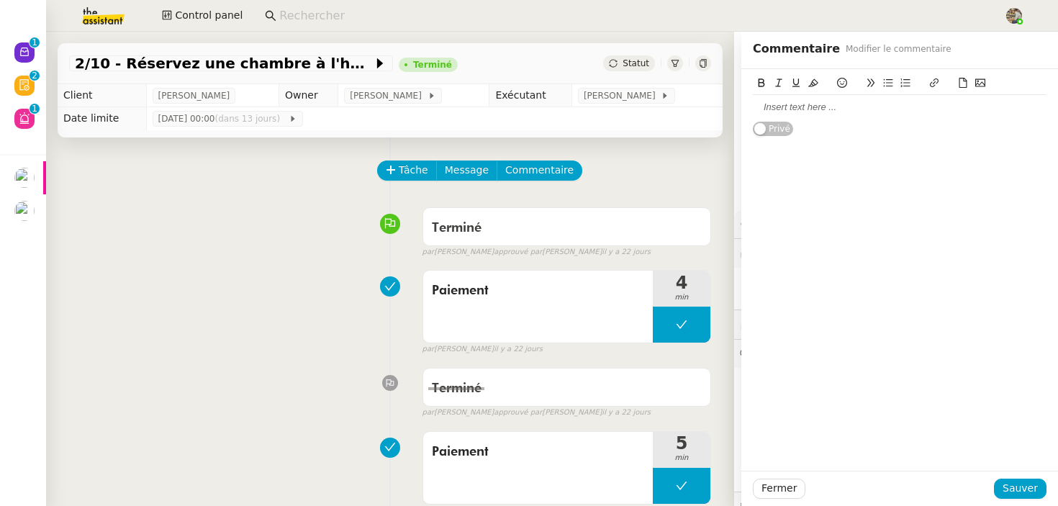
click at [975, 84] on icon at bounding box center [980, 83] width 10 height 8
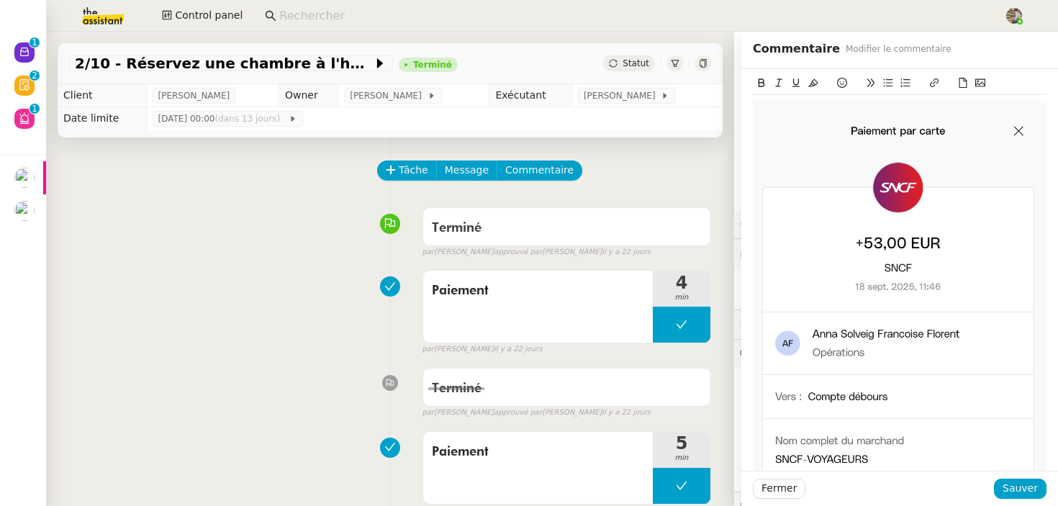
scroll to position [110, 0]
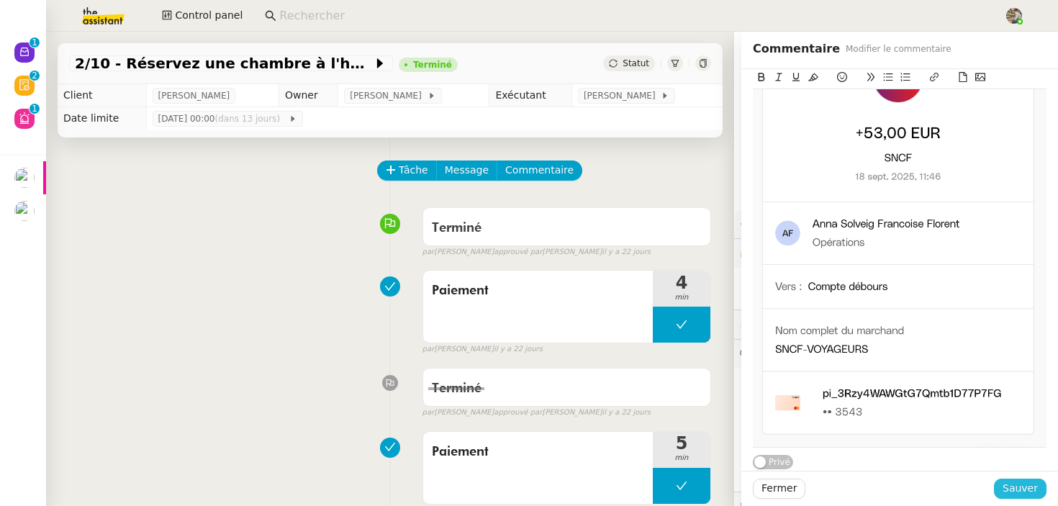
click at [1019, 492] on span "Sauver" at bounding box center [1020, 488] width 35 height 17
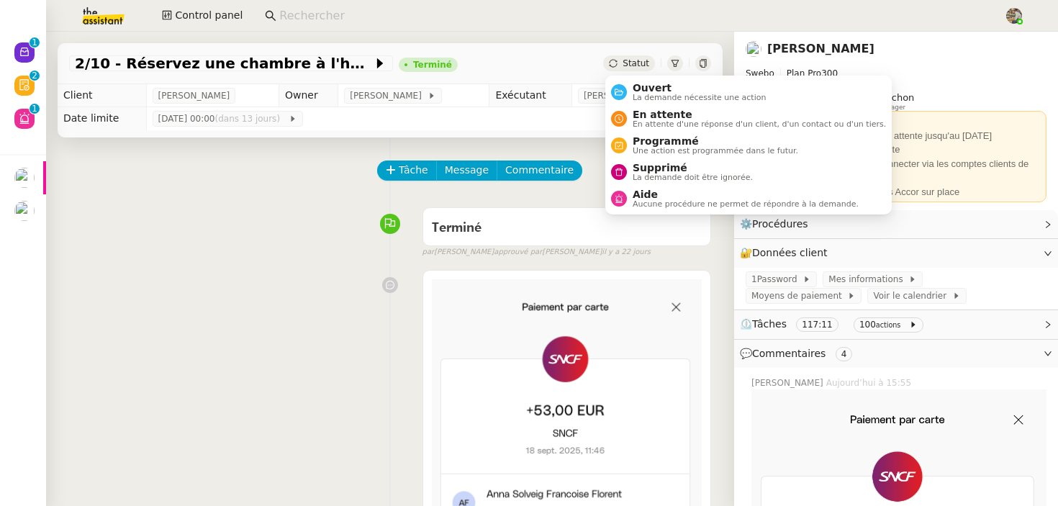
click at [629, 67] on span "Statut" at bounding box center [636, 63] width 27 height 10
click at [641, 96] on span "La demande nécessite une action" at bounding box center [700, 98] width 134 height 8
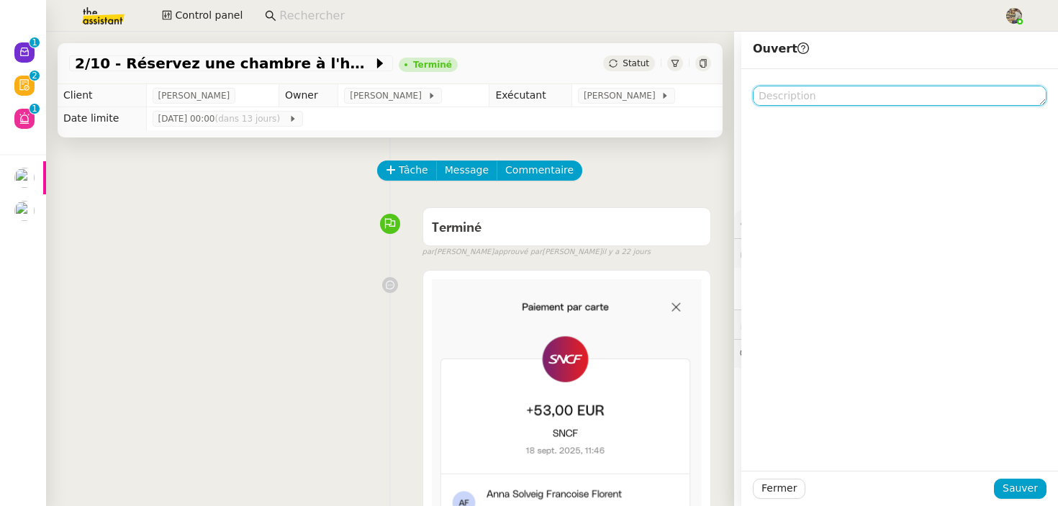
click at [803, 96] on textarea at bounding box center [900, 96] width 294 height 20
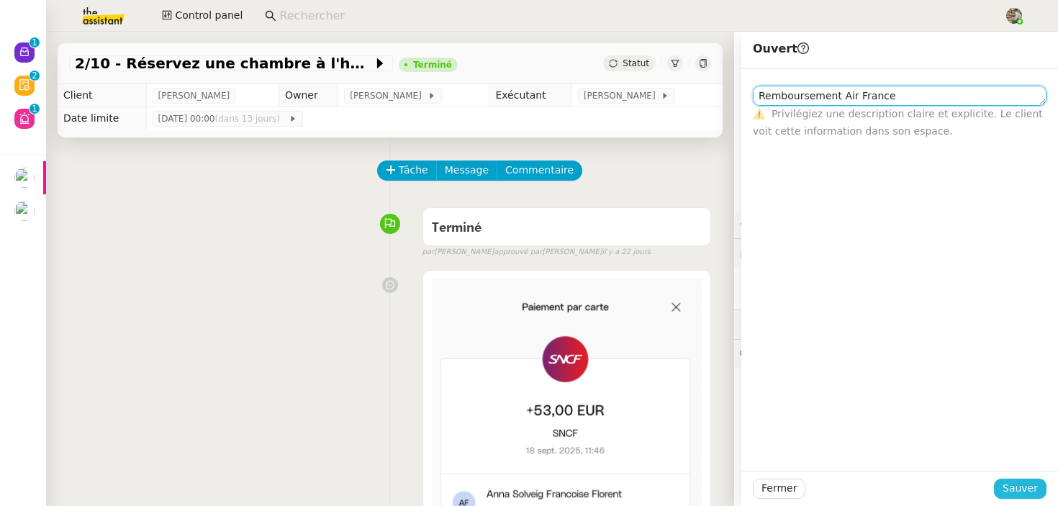
type textarea "Remboursement Air France"
click at [1014, 489] on span "Sauver" at bounding box center [1020, 488] width 35 height 17
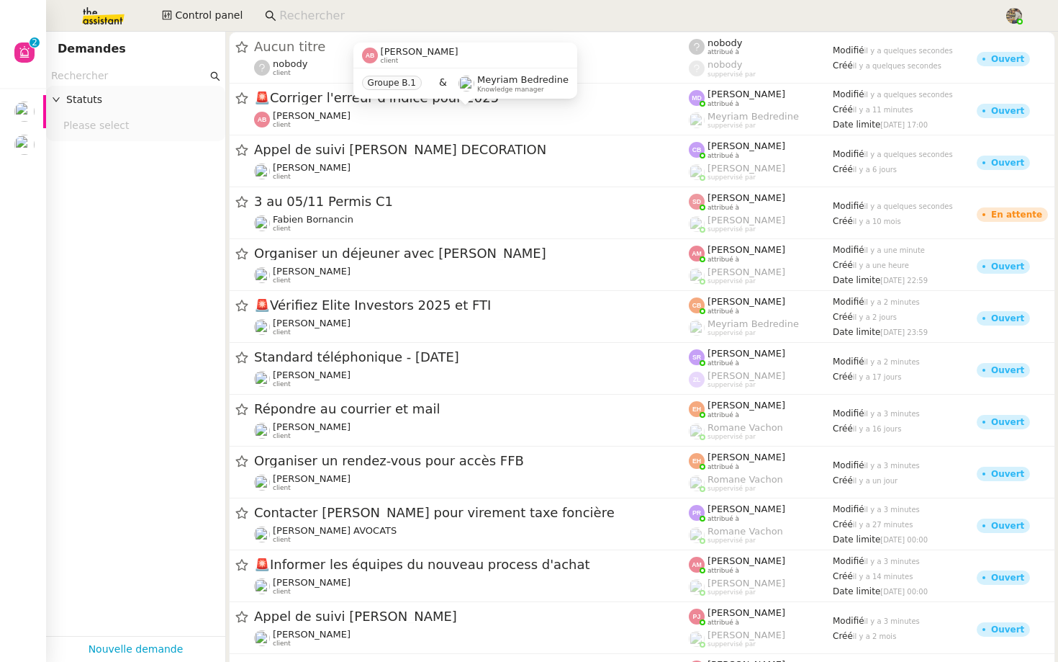
click at [308, 11] on input at bounding box center [634, 15] width 710 height 19
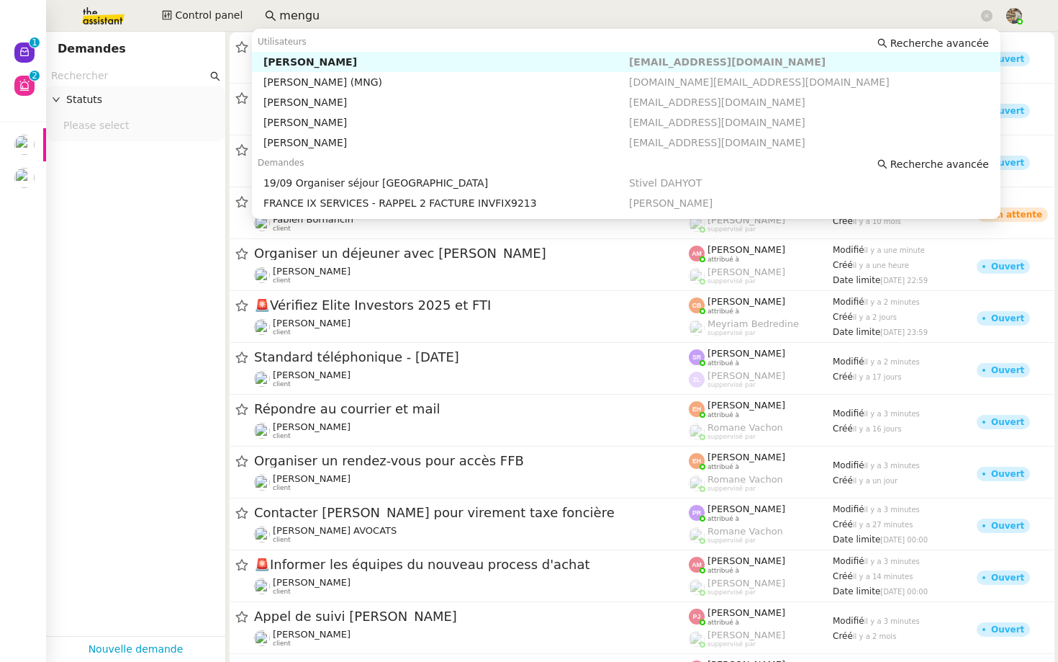
click at [312, 59] on div "[PERSON_NAME]" at bounding box center [446, 61] width 366 height 13
type input "mengu"
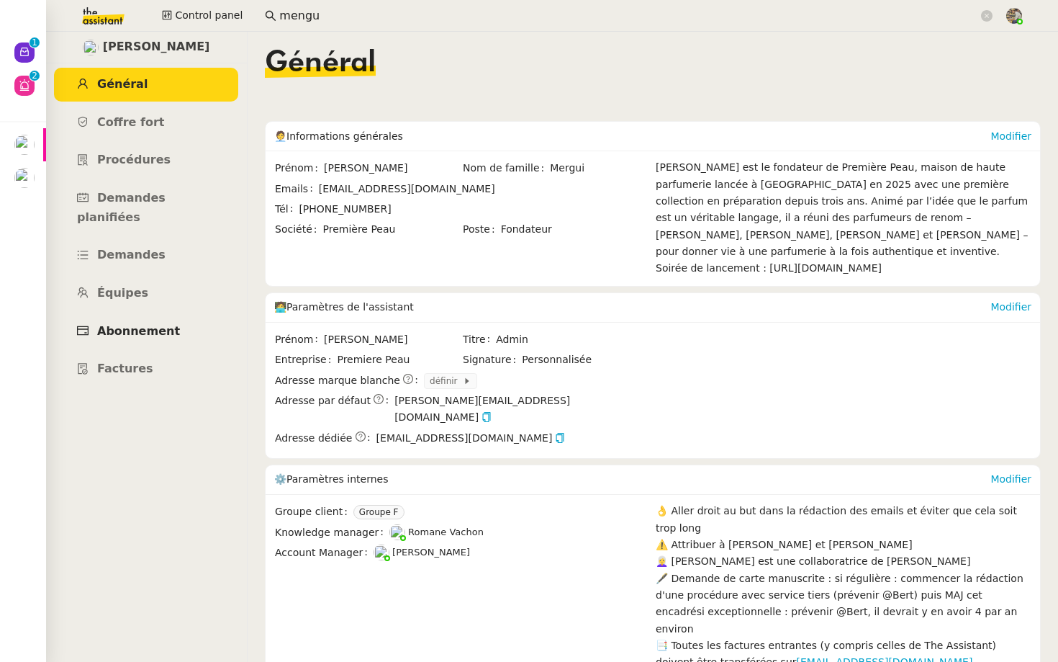
click at [148, 324] on span "Abonnement" at bounding box center [138, 331] width 83 height 14
